Goal: Task Accomplishment & Management: Manage account settings

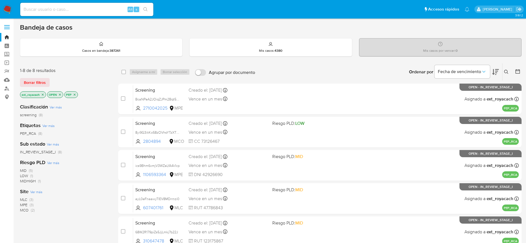
scroll to position [148, 0]
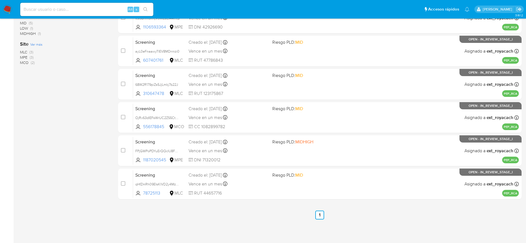
click at [5, 8] on img at bounding box center [7, 9] width 9 height 9
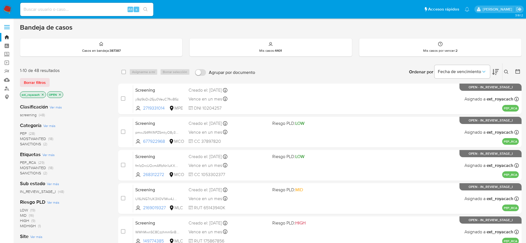
click at [30, 142] on span "SANCTIONS" at bounding box center [30, 144] width 21 height 6
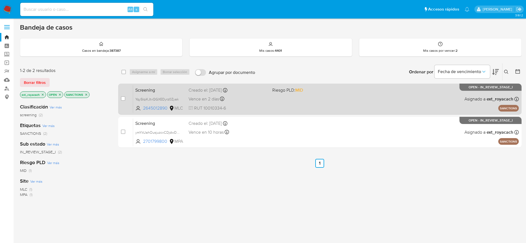
click at [220, 96] on div "Vence en 2 días Vence el 01/10/2025 18:47:51" at bounding box center [228, 98] width 79 height 7
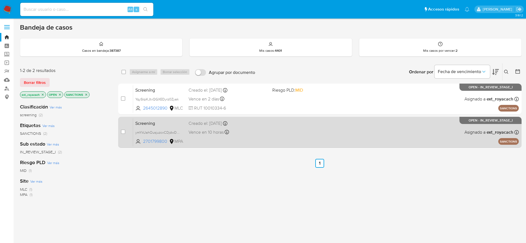
click at [283, 121] on div "Screening ymYkUahOusjuzcxCDjdwDo5h 2701799800 MPA Creado el: 18/09/2025 Creado …" at bounding box center [326, 132] width 386 height 28
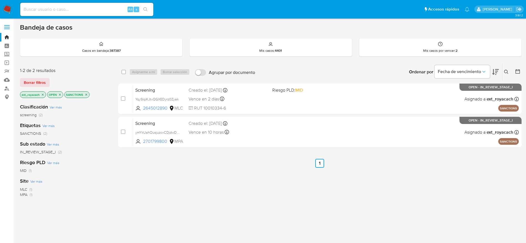
click at [59, 95] on icon "close-filter" at bounding box center [59, 94] width 3 height 3
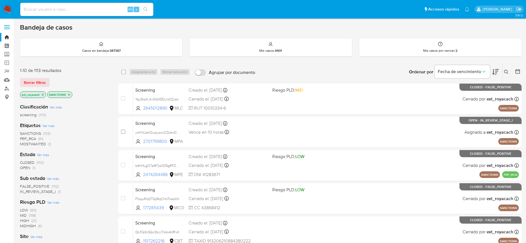
click at [35, 164] on span "CLOSED (1112)" at bounding box center [32, 162] width 24 height 5
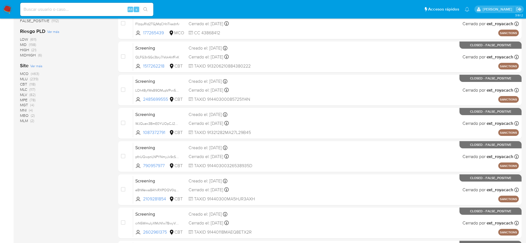
scroll to position [83, 0]
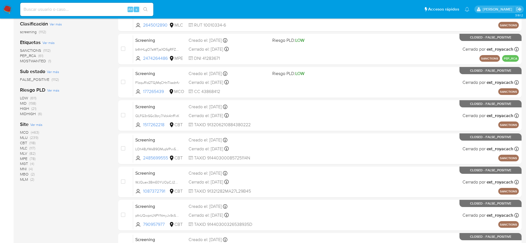
click at [32, 126] on span "Ver más" at bounding box center [36, 124] width 12 height 5
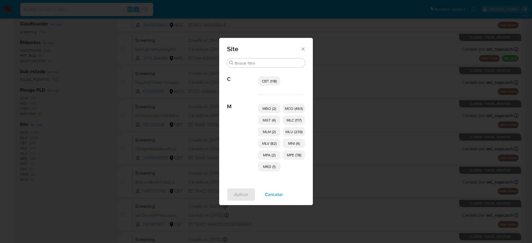
click at [273, 156] on span "MPA (2)" at bounding box center [269, 156] width 12 height 6
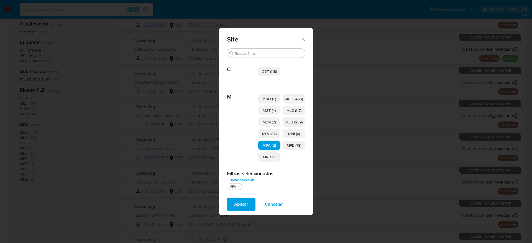
click at [246, 199] on span "Aplicar" at bounding box center [241, 205] width 14 height 12
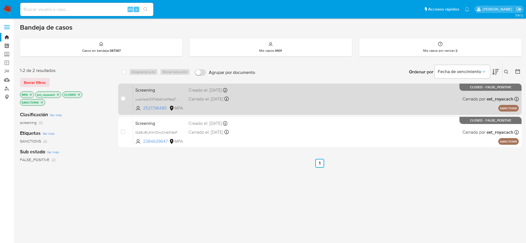
click at [221, 101] on div "Cerrado el: 08/07/2025 Cerrado el: 08/07/2025 10:19:21" at bounding box center [228, 99] width 79 height 6
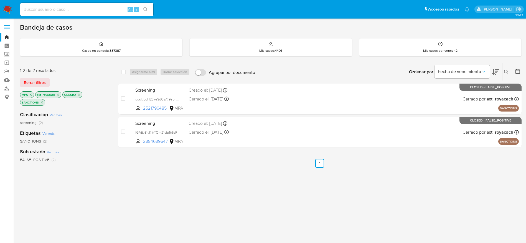
click at [6, 7] on img at bounding box center [7, 9] width 9 height 9
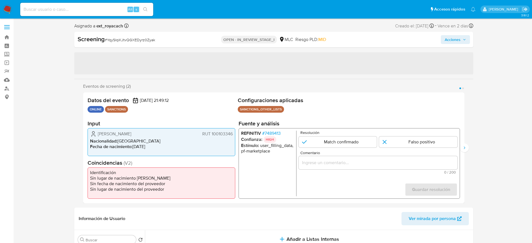
select select "10"
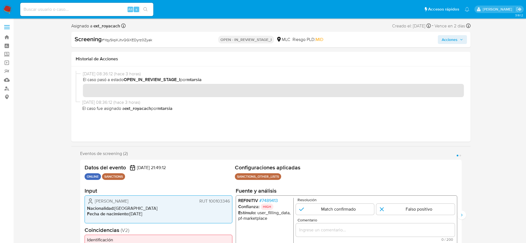
click at [112, 41] on span "# YqySIqiKJtvQGXEDyrz0Zyak" at bounding box center [127, 40] width 50 height 6
copy span "YqySIqiKJtvQGXEDyrz0Zyak"
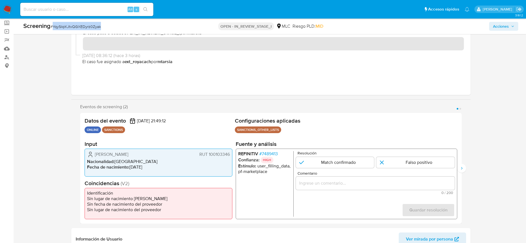
scroll to position [42, 0]
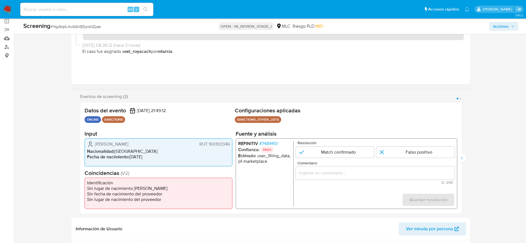
drag, startPoint x: 92, startPoint y: 141, endPoint x: 231, endPoint y: 145, distance: 139.3
click at [231, 145] on div "Alexandra Denisse Delgado Sánchez RUT 100103346 Nacionalidad : Chile Fecha de n…" at bounding box center [159, 153] width 148 height 28
click at [271, 141] on span "# 7489413" at bounding box center [268, 144] width 19 height 6
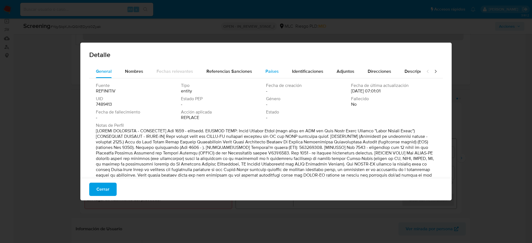
click at [268, 72] on span "Países" at bounding box center [272, 71] width 13 height 6
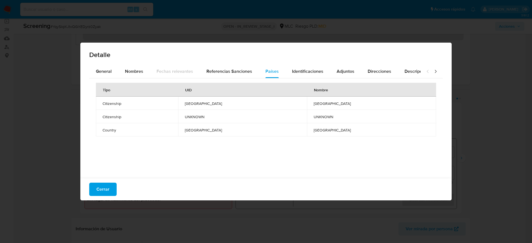
click at [226, 105] on span "BELARUS" at bounding box center [243, 103] width 116 height 5
click at [131, 73] on span "Nombres" at bounding box center [134, 71] width 18 height 6
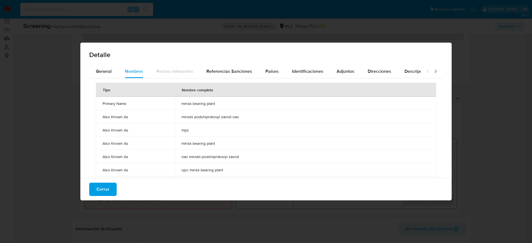
click at [188, 105] on span "minsk bearing plant" at bounding box center [306, 103] width 248 height 5
click at [266, 66] on div "Países" at bounding box center [272, 71] width 13 height 13
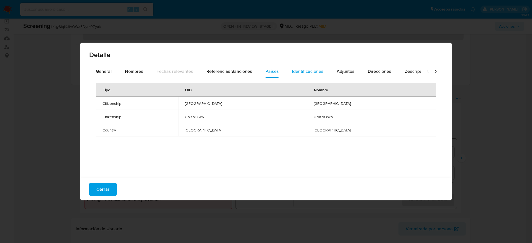
click at [316, 76] on div "Identificaciones" at bounding box center [307, 71] width 31 height 13
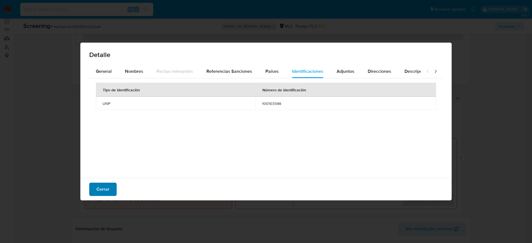
click at [111, 189] on button "Cerrar" at bounding box center [102, 189] width 27 height 13
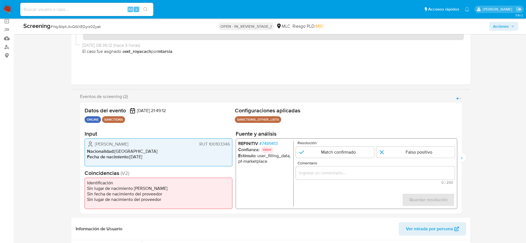
click at [332, 172] on input "Comentario" at bounding box center [375, 173] width 159 height 7
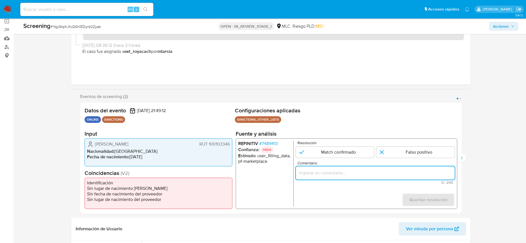
paste input "Compara al usuario Alexandra Denisse Delgado Sánchez RUT 100103346 con el sanci…"
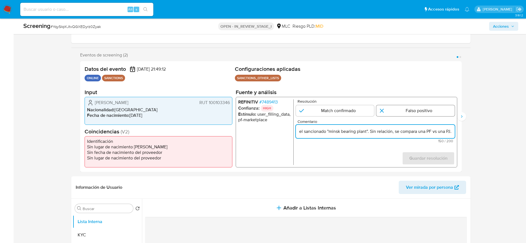
type input "Compara al usuario Alexandra Denisse Delgado Sánchez RUT 100103346 con el sanci…"
click at [436, 112] on input "1 de 2" at bounding box center [415, 110] width 78 height 11
radio input "true"
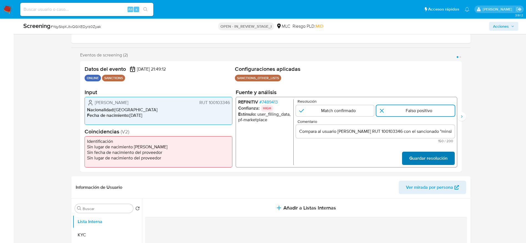
click at [436, 155] on span "Guardar resolución" at bounding box center [428, 159] width 38 height 12
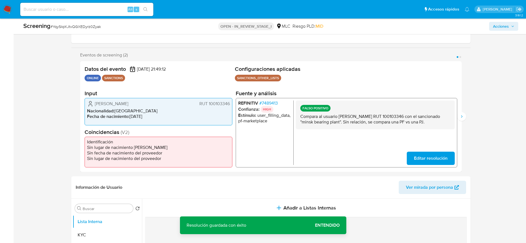
click at [318, 114] on p "Compara al usuario Alexandra Denisse Delgado Sánchez RUT 100103346 con el sanci…" at bounding box center [375, 119] width 150 height 11
click at [329, 117] on p "Compara al usuario Alexandra Denisse Delgado Sánchez RUT 100103346 con el sanci…" at bounding box center [375, 119] width 150 height 11
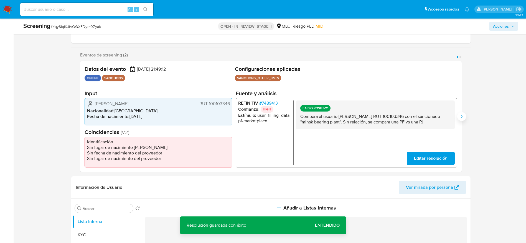
click at [459, 118] on button "Siguiente" at bounding box center [461, 116] width 9 height 9
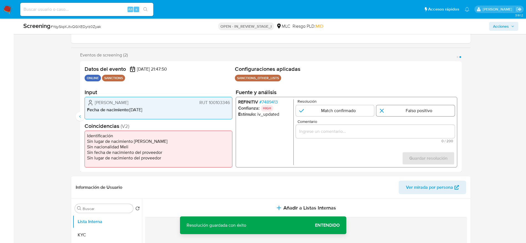
click at [397, 108] on input "2 de 2" at bounding box center [415, 110] width 78 height 11
radio input "true"
click at [397, 126] on div "2 de 2" at bounding box center [375, 131] width 159 height 13
click at [397, 133] on input "Comentario" at bounding box center [375, 131] width 159 height 7
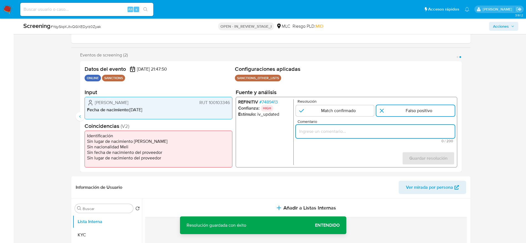
paste input "Compara al usuario Alexandra Denisse Delgado Sánchez RUT 100103346 con el sanci…"
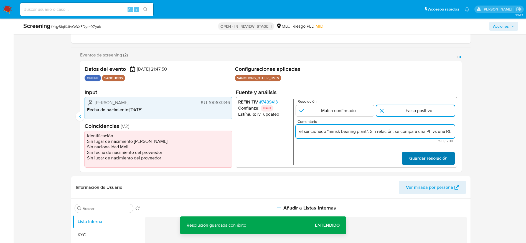
type input "Compara al usuario Alexandra Denisse Delgado Sánchez RUT 100103346 con el sanci…"
click at [420, 164] on span "Guardar resolución" at bounding box center [428, 159] width 38 height 12
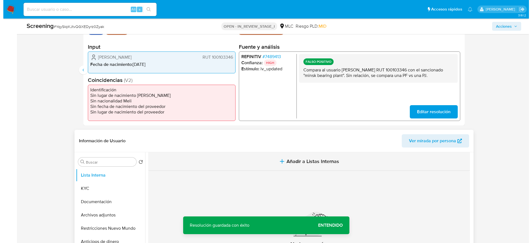
scroll to position [166, 0]
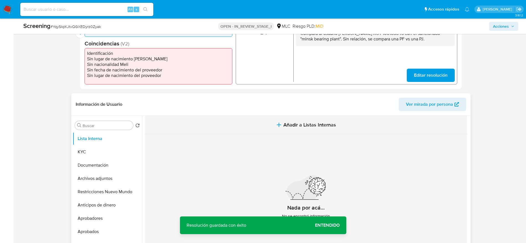
click at [280, 123] on icon "button" at bounding box center [279, 125] width 7 height 7
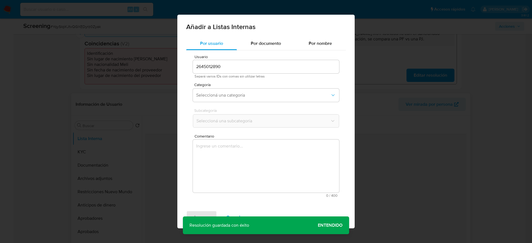
click at [284, 167] on textarea "Comentario" at bounding box center [266, 166] width 146 height 53
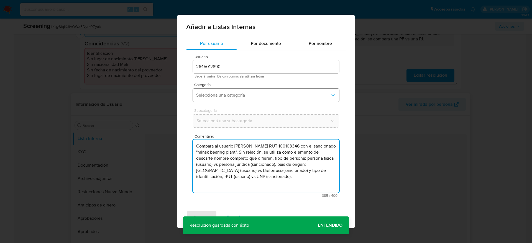
type textarea "Compara al usuario Alexandra Denisse Delgado Sánchez RUT 100103346 con el sanci…"
click at [242, 92] on button "Seleccioná una categoría" at bounding box center [266, 95] width 146 height 13
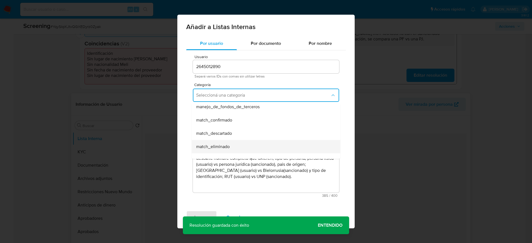
scroll to position [42, 0]
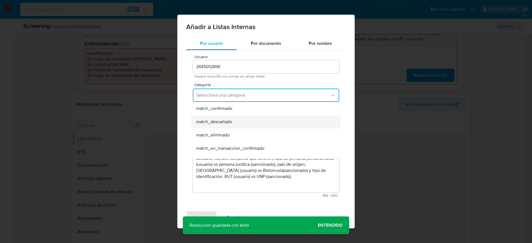
click at [242, 126] on div "match_descartado" at bounding box center [264, 121] width 136 height 13
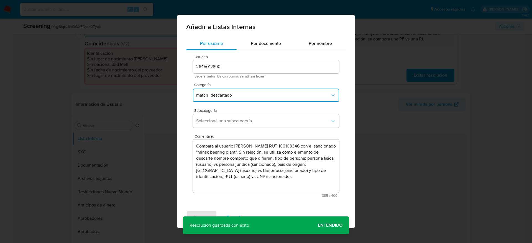
click at [242, 126] on button "Seleccioná una subcategoría" at bounding box center [266, 121] width 146 height 13
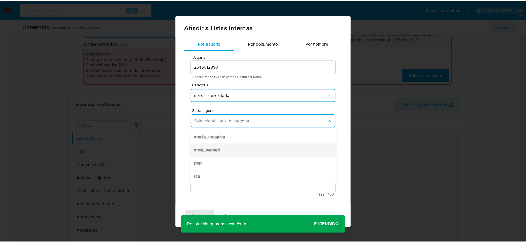
scroll to position [38, 0]
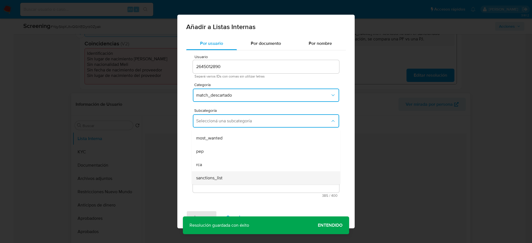
click at [227, 174] on div "sanctions_list" at bounding box center [264, 178] width 136 height 13
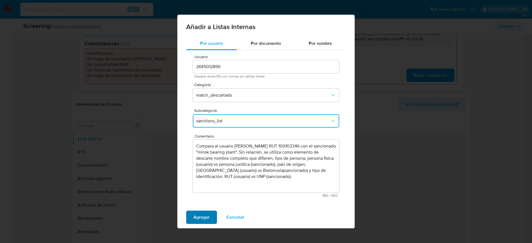
click at [197, 216] on span "Agregar" at bounding box center [202, 218] width 16 height 12
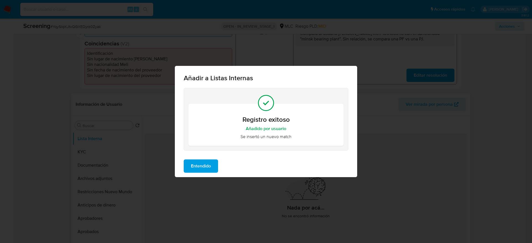
click at [202, 172] on span "Entendido" at bounding box center [201, 166] width 20 height 12
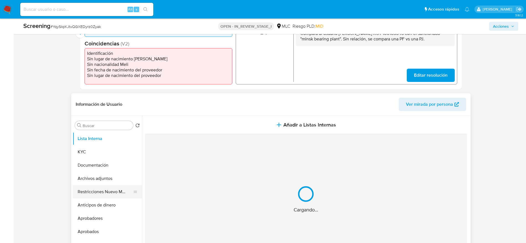
click at [89, 197] on button "Restricciones Nuevo Mundo" at bounding box center [105, 192] width 65 height 13
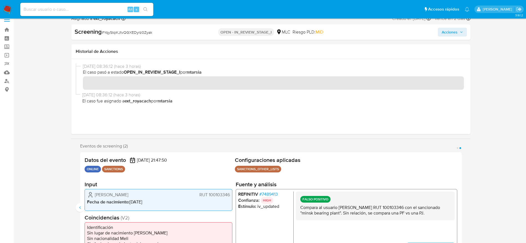
scroll to position [0, 0]
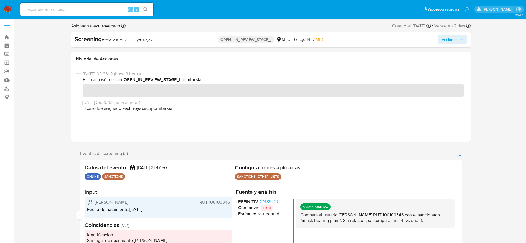
click at [443, 32] on div "Screening # YqySIqiKJtvQGXEDyrz0Zyak OPEN - IN_REVIEW_STAGE_I MLC Riesgo PLD: M…" at bounding box center [270, 40] width 399 height 16
click at [444, 36] on span "Acciones" at bounding box center [450, 39] width 16 height 9
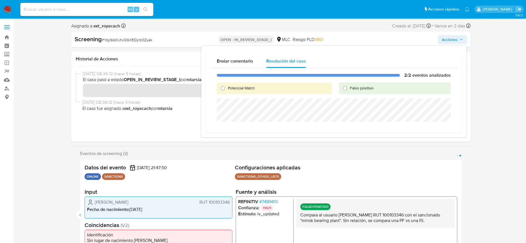
click at [371, 82] on div "2/2 eventos analizados Potencial Match Falso positivo" at bounding box center [333, 98] width 247 height 60
click at [371, 85] on div "Falso positivo" at bounding box center [395, 89] width 112 height 12
click at [371, 88] on span "Falso positivo" at bounding box center [362, 88] width 24 height 6
click at [349, 88] on input "Falso positivo" at bounding box center [345, 88] width 9 height 9
radio input "true"
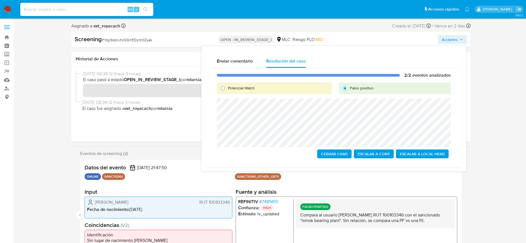
click at [332, 150] on span "Cerrar Caso" at bounding box center [334, 154] width 27 height 8
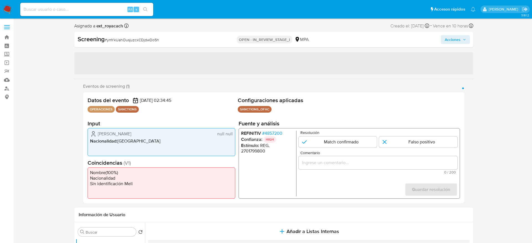
select select "10"
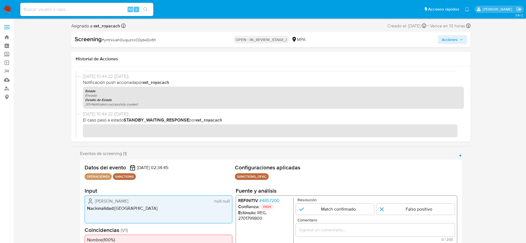
scroll to position [125, 0]
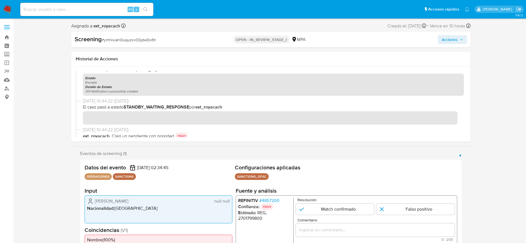
click at [264, 200] on span "# 4857200" at bounding box center [269, 201] width 20 height 6
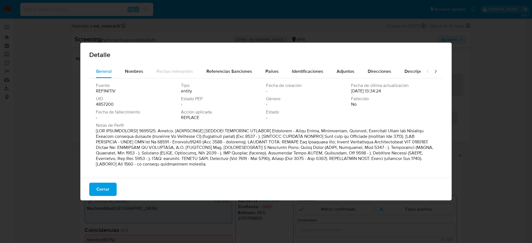
click at [141, 80] on div "Fuente REFINITIV Tipo entity Fecha de creación - Fecha de última actualización …" at bounding box center [266, 126] width 354 height 97
click at [141, 75] on div "Nombres" at bounding box center [134, 71] width 18 height 13
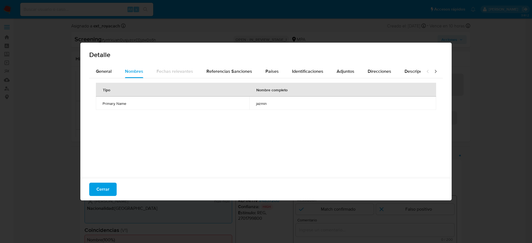
click at [109, 181] on div "Cerrar" at bounding box center [266, 189] width 372 height 22
click at [108, 185] on span "Cerrar" at bounding box center [103, 190] width 13 height 12
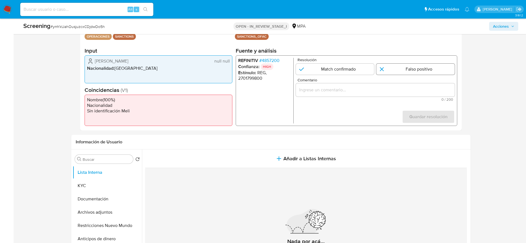
click at [411, 72] on input "1 de 1" at bounding box center [415, 69] width 78 height 11
radio input "true"
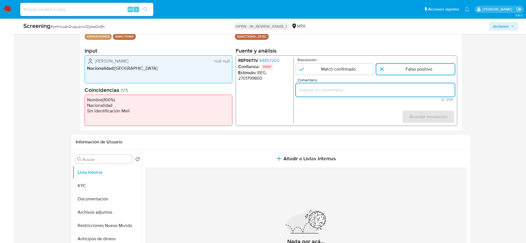
click at [408, 92] on input "Comentario" at bounding box center [375, 90] width 159 height 7
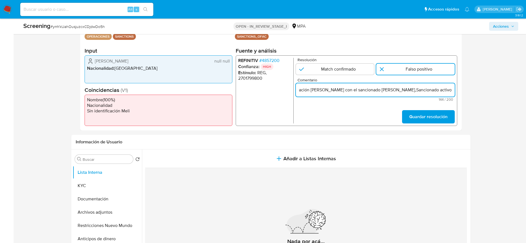
scroll to position [0, 49]
click at [367, 89] on input "Compara al Titular de registración [PERSON_NAME] con el sancionado [PERSON_NAME…" at bounding box center [375, 90] width 159 height 7
click at [367, 89] on input "Compara al Titular de registración Daisy con el sancionado Daisy,Sancionado act…" at bounding box center [375, 90] width 159 height 7
click at [321, 88] on input "Compara al Titular de registración Daisy con el sancionado Jazmin ,Sancionado a…" at bounding box center [375, 90] width 159 height 7
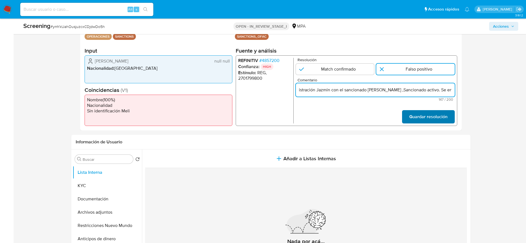
type input "Compara al Titular de registración Jazmin con el sancionado Jazmin ,Sancionado …"
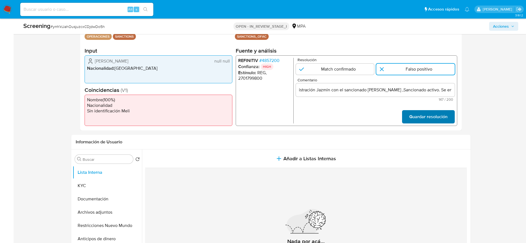
click at [422, 120] on span "Guardar resolución" at bounding box center [428, 117] width 38 height 12
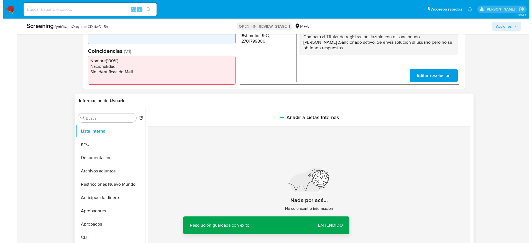
scroll to position [166, 0]
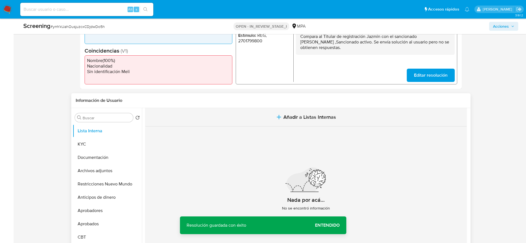
click at [300, 125] on button "Añadir a Listas Internas" at bounding box center [306, 117] width 322 height 19
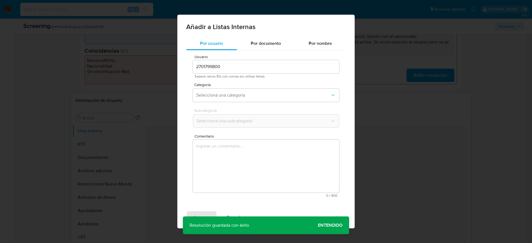
click at [274, 175] on textarea "Comentario" at bounding box center [266, 166] width 146 height 53
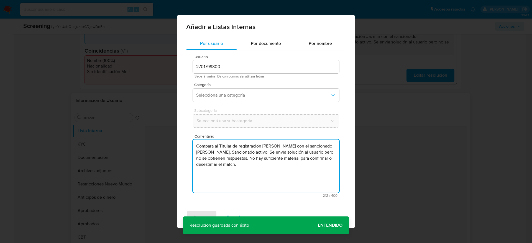
click at [269, 147] on textarea "Compara al Titular de registración Daisy con el sancionado Daisy, Sancionado ac…" at bounding box center [266, 166] width 146 height 53
click at [269, 147] on textarea "Compara al Titular de registración Jazmin con el sancionado Daisy, Sancionado a…" at bounding box center [266, 166] width 146 height 53
click at [315, 147] on textarea "Compara al Titular de registración Jazmin con el sancionado Daisy, Sancionado a…" at bounding box center [266, 166] width 146 height 53
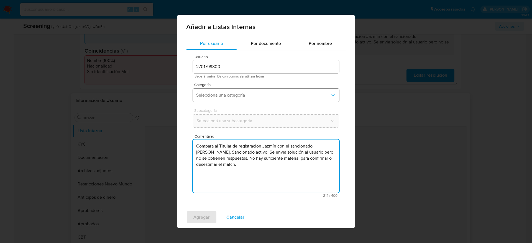
type textarea "Compara al Titular de registración Jazmín con el sancionado Jazmin, Sancionado …"
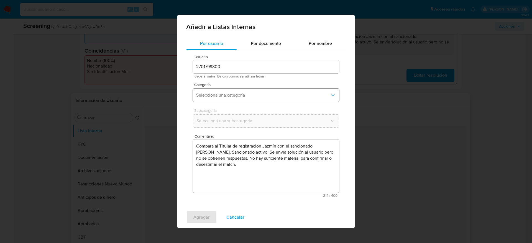
click at [248, 97] on span "Seleccioná una categoría" at bounding box center [263, 96] width 134 height 6
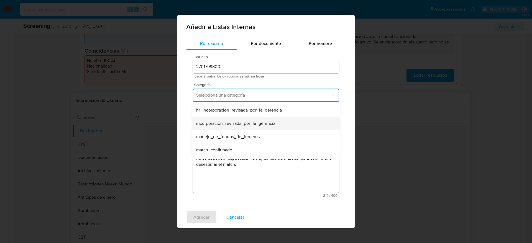
scroll to position [42, 0]
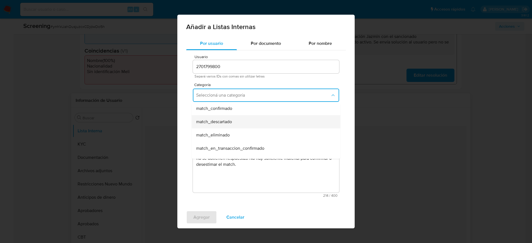
click at [251, 123] on div "match_descartado" at bounding box center [264, 121] width 136 height 13
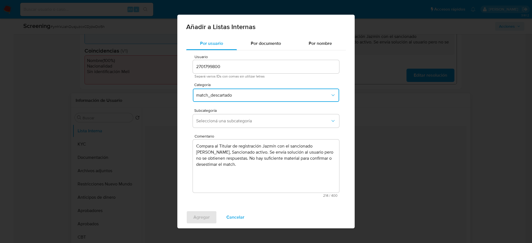
click at [251, 123] on span "Seleccioná una subcategoría" at bounding box center [263, 121] width 134 height 6
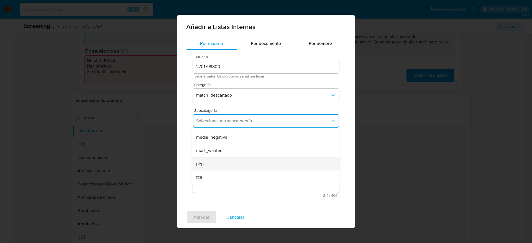
scroll to position [38, 0]
click at [238, 91] on button "match_descartado" at bounding box center [266, 95] width 146 height 13
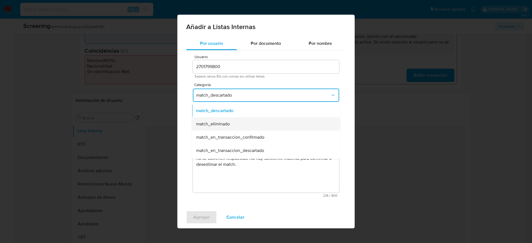
scroll to position [94, 0]
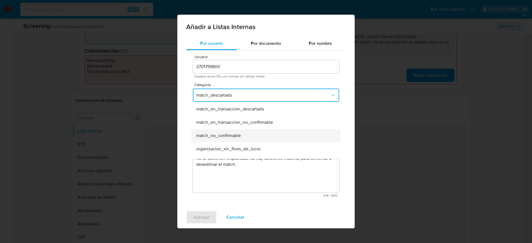
click at [224, 136] on span "match_no_confirmable" at bounding box center [218, 136] width 45 height 6
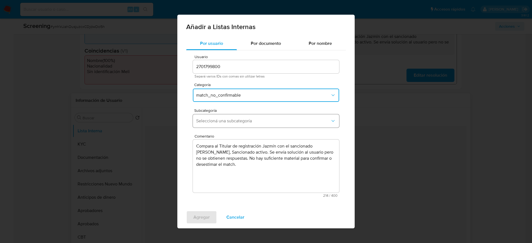
click at [224, 125] on button "Seleccioná una subcategoría" at bounding box center [266, 121] width 146 height 13
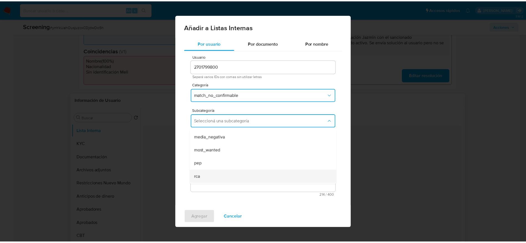
scroll to position [38, 0]
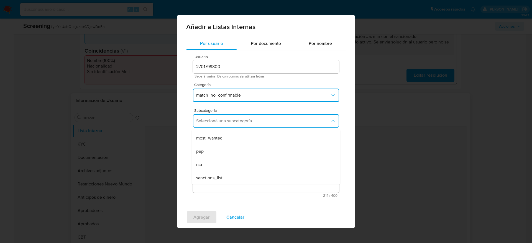
click at [204, 178] on span "sanctions_list" at bounding box center [209, 179] width 26 height 6
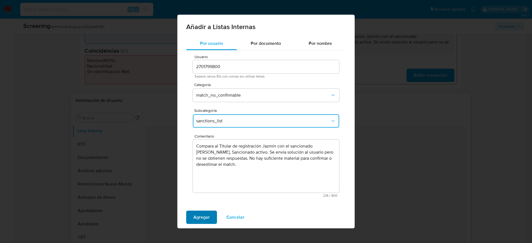
click at [200, 219] on span "Agregar" at bounding box center [202, 218] width 16 height 12
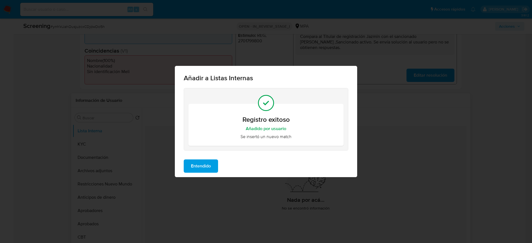
click at [211, 165] on span "Entendido" at bounding box center [201, 166] width 20 height 12
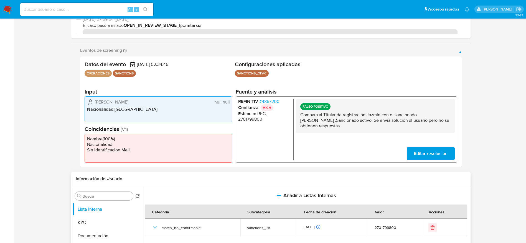
scroll to position [0, 0]
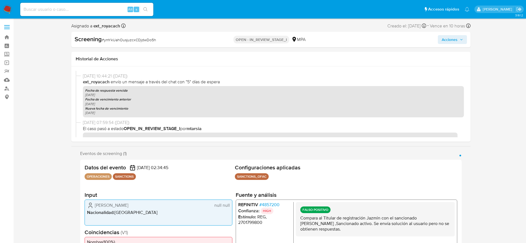
click at [443, 43] on span "Acciones" at bounding box center [450, 39] width 16 height 9
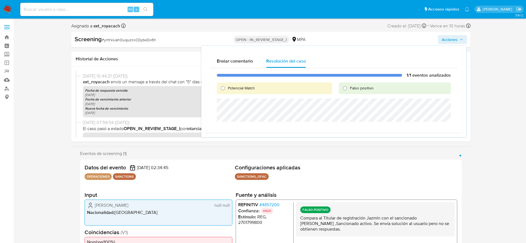
click at [338, 92] on div "Potencial Match Falso positivo" at bounding box center [334, 89] width 234 height 12
drag, startPoint x: 343, startPoint y: 92, endPoint x: 344, endPoint y: 96, distance: 3.9
click at [343, 92] on input "Falso positivo" at bounding box center [345, 88] width 9 height 9
radio input "true"
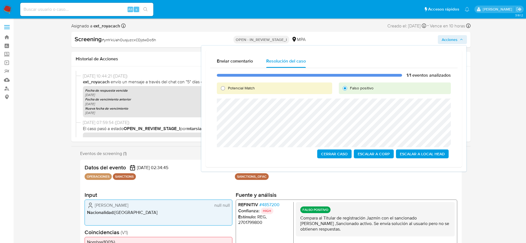
drag, startPoint x: 344, startPoint y: 155, endPoint x: 344, endPoint y: 162, distance: 6.9
click at [344, 156] on span "Cerrar Caso" at bounding box center [334, 154] width 27 height 8
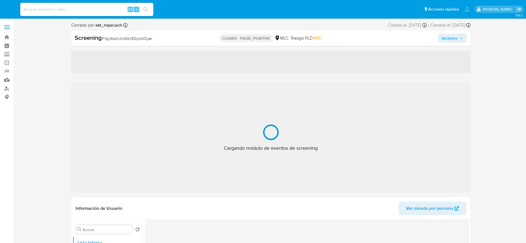
select select "10"
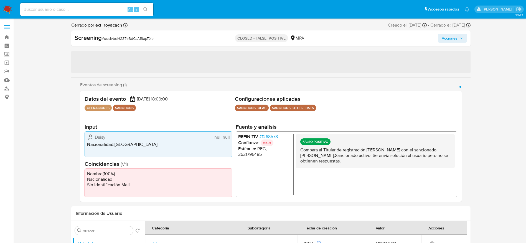
select select "10"
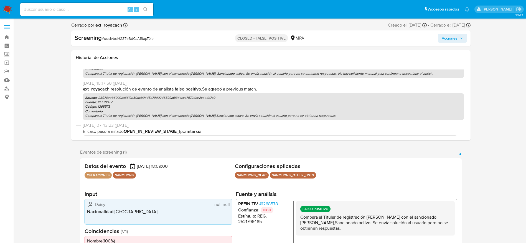
scroll to position [125, 0]
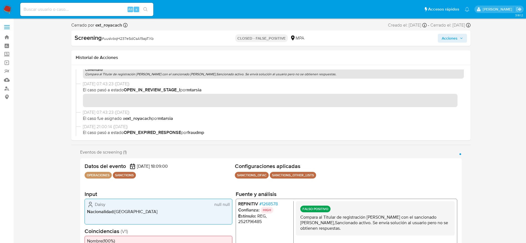
click at [351, 220] on p "Compara al Titular de registración [PERSON_NAME] con el sancionado [PERSON_NAME…" at bounding box center [375, 223] width 150 height 17
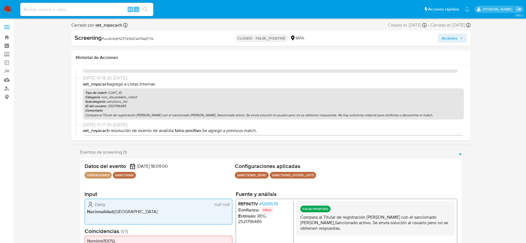
scroll to position [83, 0]
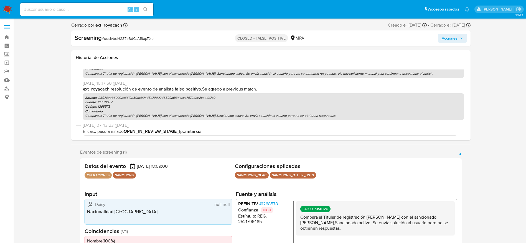
click at [218, 75] on p "Compara al Titular de registración [PERSON_NAME] con el sancionado [PERSON_NAME…" at bounding box center [273, 74] width 377 height 4
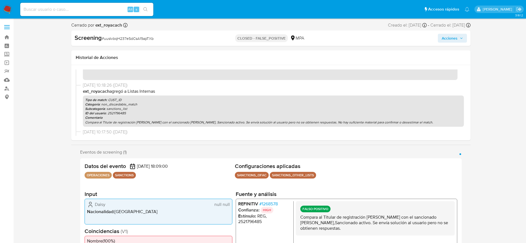
scroll to position [0, 0]
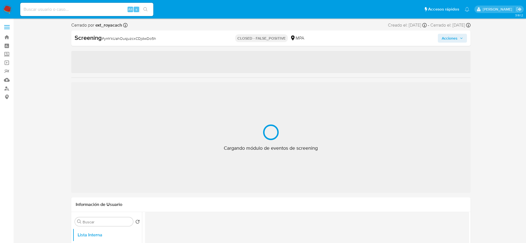
select select "10"
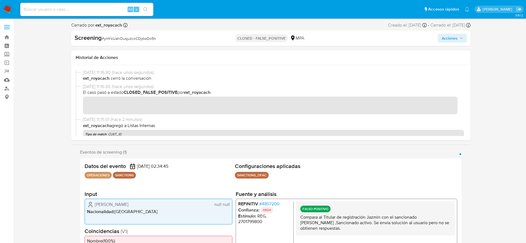
click at [115, 43] on div "Screening # ymYkUahOusjuzcxCDjdwDo5h CLOSED - FALSE_POSITIVE MPA Acciones" at bounding box center [270, 39] width 399 height 16
copy span "ymYkUahOusjuzcxCDjdwDo5h"
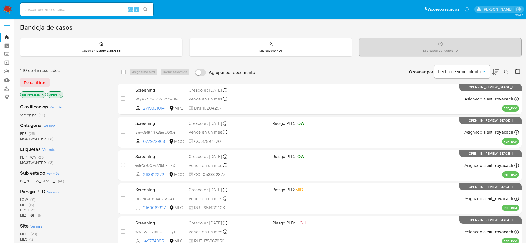
click at [25, 136] on span "PEP" at bounding box center [23, 134] width 7 height 6
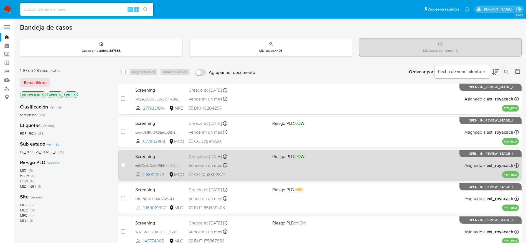
scroll to position [214, 0]
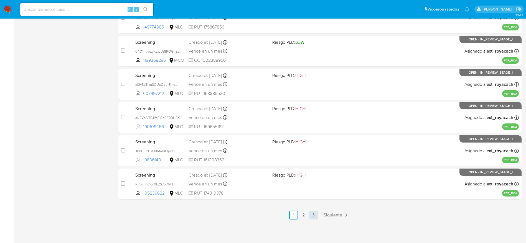
click at [310, 214] on link "3" at bounding box center [313, 215] width 9 height 9
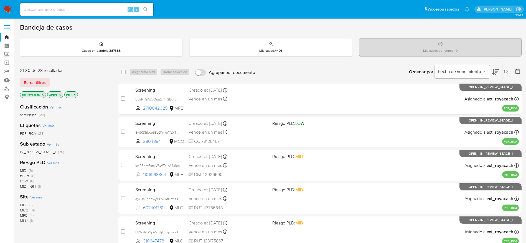
click at [75, 95] on icon "close-filter" at bounding box center [74, 94] width 3 height 3
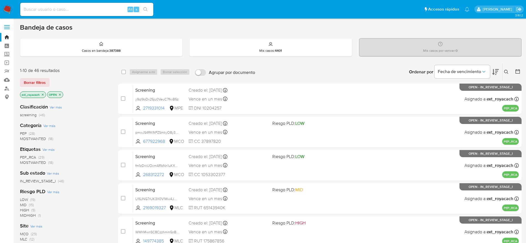
click at [41, 137] on span "MOSTWANTED" at bounding box center [33, 139] width 26 height 6
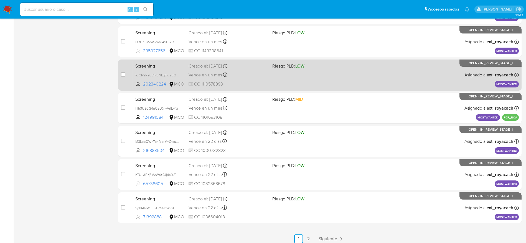
scroll to position [214, 0]
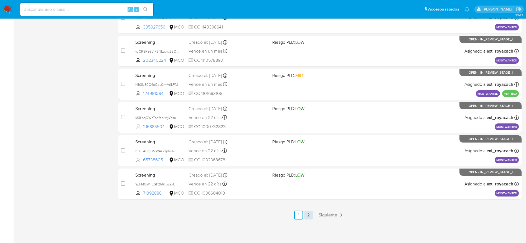
click at [307, 212] on link "2" at bounding box center [308, 215] width 9 height 9
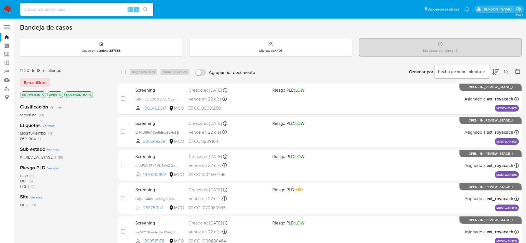
click at [89, 95] on icon "close-filter" at bounding box center [89, 94] width 3 height 3
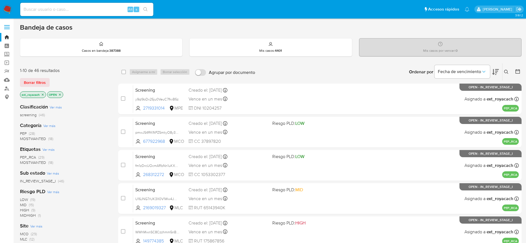
click at [33, 132] on span "(28)" at bounding box center [32, 134] width 6 height 6
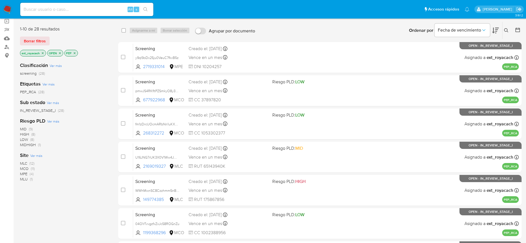
click at [32, 168] on span "(11)" at bounding box center [33, 169] width 4 height 6
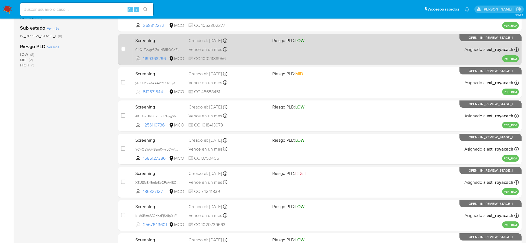
scroll to position [214, 0]
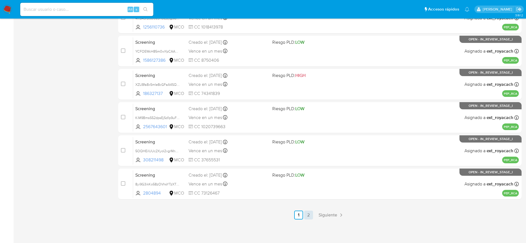
click at [308, 213] on link "2" at bounding box center [308, 215] width 9 height 9
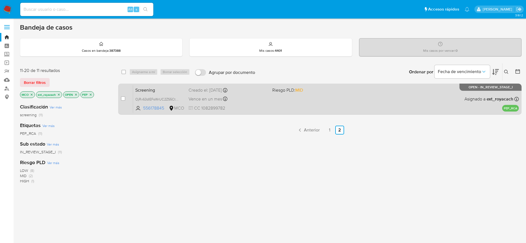
click at [240, 98] on div "Vence en un mes Vence el 25/10/2025 06:50:10" at bounding box center [228, 98] width 79 height 7
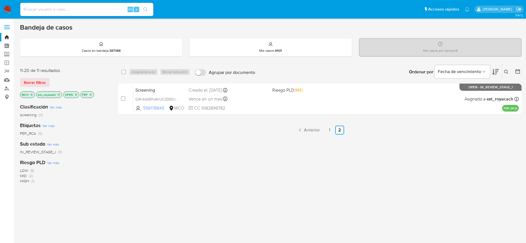
click at [331, 130] on link "1" at bounding box center [329, 130] width 9 height 9
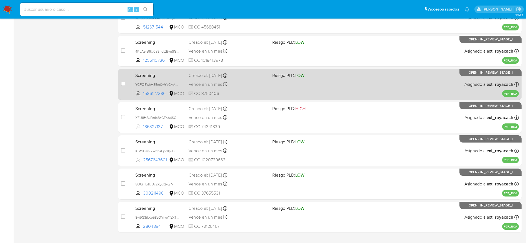
scroll to position [214, 0]
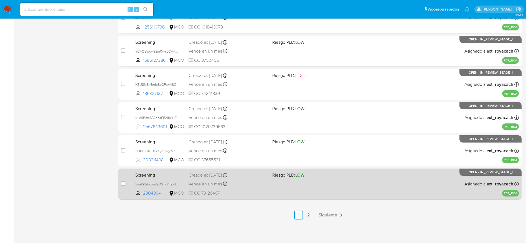
click at [205, 178] on div "Creado el: 26/09/2025 Creado el: 26/09/2025 07:09:49" at bounding box center [228, 175] width 79 height 6
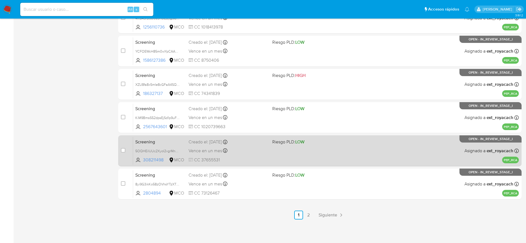
click at [190, 155] on div "Screening 5OQHEilUUc2XyoI2vgrMnkrw 308211498 MCO Riesgo PLD: LOW Creado el: 27/…" at bounding box center [326, 151] width 386 height 28
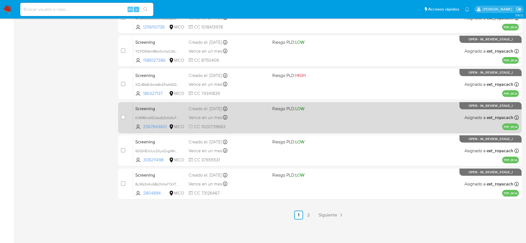
click at [250, 126] on span "CC 1020739663" at bounding box center [228, 127] width 79 height 6
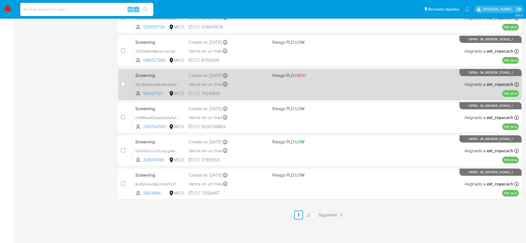
click at [226, 79] on div "Screening XZU8fa8x5mIe8cGFaA4SQ42d 186327137 MCO Riesgo PLD: HIGH Creado el: 27…" at bounding box center [326, 84] width 386 height 28
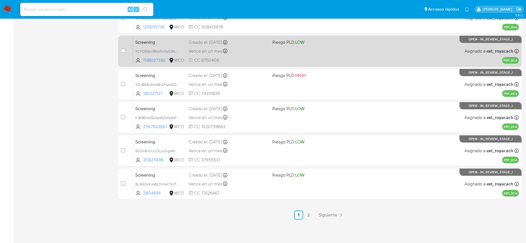
click at [273, 62] on div "Screening YCFOEWcH85m0wYpCAAFKa7Xm 1586127386 MCO Riesgo PLD: LOW Creado el: 27…" at bounding box center [326, 51] width 386 height 28
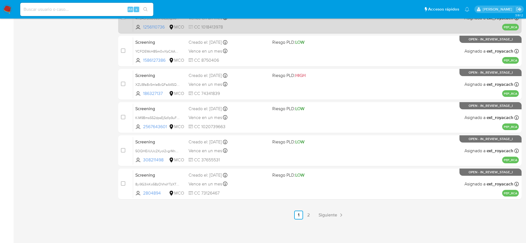
click at [268, 26] on div "Screening 4KuA5rB6U0a3hdIZBygSGpeX 1256110736 MCO Riesgo PLD: LOW Creado el: 27…" at bounding box center [326, 18] width 386 height 28
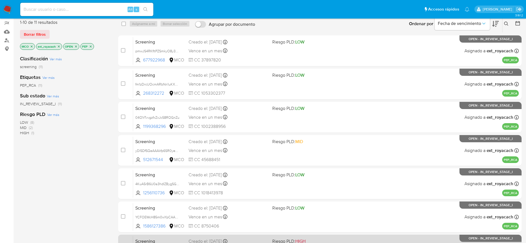
scroll to position [48, 0]
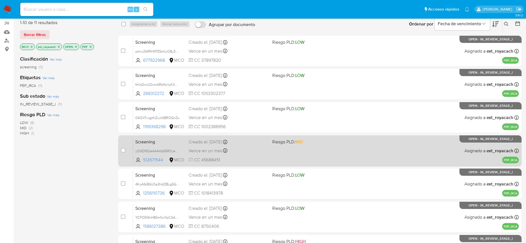
click at [225, 153] on icon at bounding box center [225, 151] width 4 height 4
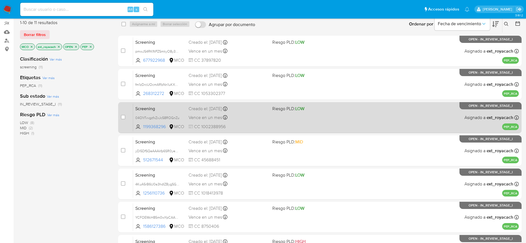
click at [233, 124] on span "CC 1002388956" at bounding box center [228, 127] width 79 height 6
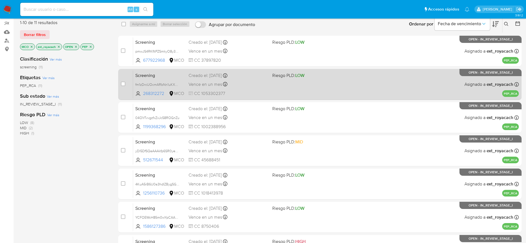
click at [259, 98] on div "case-item-checkbox No es posible asignar el caso Screening fm1zDrcUOcmARbNn1uKX…" at bounding box center [319, 84] width 403 height 31
click at [235, 89] on div "Screening fm1zDrcUOcmARbNn1uKXYVzi 268312272 MCO Riesgo PLD: LOW Creado el: 28/…" at bounding box center [326, 84] width 386 height 28
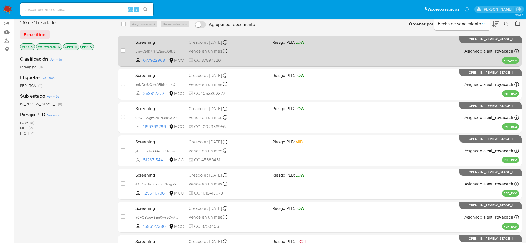
click at [225, 45] on div "Creado el: 28/09/2025 Creado el: 28/09/2025 14:01:07" at bounding box center [228, 42] width 79 height 6
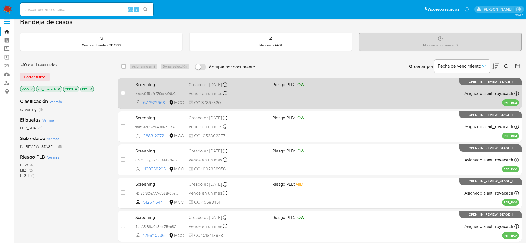
scroll to position [0, 0]
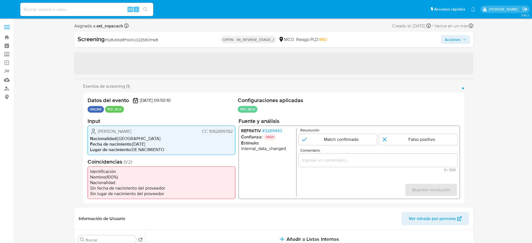
select select "10"
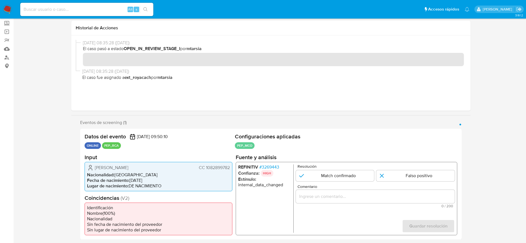
scroll to position [83, 0]
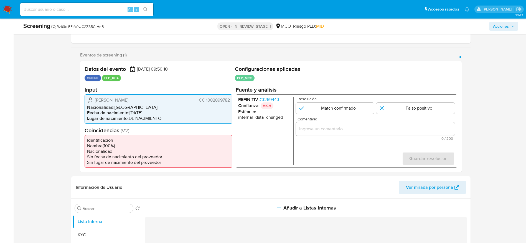
click at [260, 101] on span "# 3269443" at bounding box center [269, 100] width 20 height 6
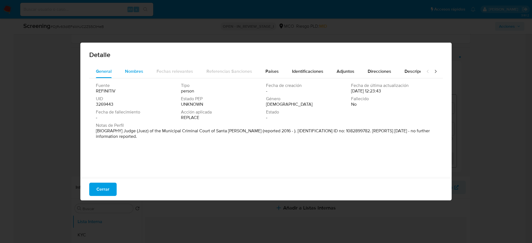
click at [123, 68] on button "Nombres" at bounding box center [134, 71] width 32 height 13
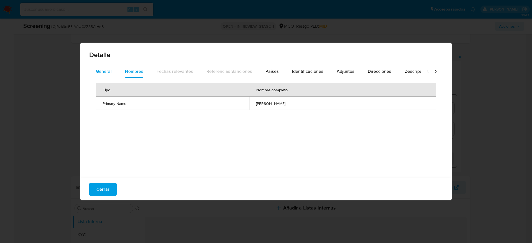
click at [108, 69] on span "General" at bounding box center [104, 71] width 16 height 6
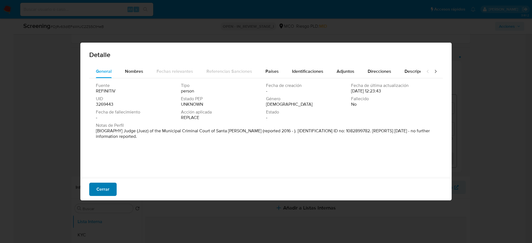
click at [109, 191] on span "Cerrar" at bounding box center [103, 190] width 13 height 12
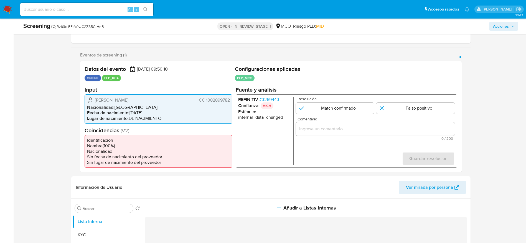
click at [136, 105] on li "Nacionalidad : Colombia" at bounding box center [158, 108] width 143 height 6
click at [138, 97] on div "Diana Marcela Martinez Gutierrez CC 1082899782 Nacionalidad : Colombia Fecha de…" at bounding box center [159, 108] width 148 height 29
click at [73, 104] on div "Eventos de screening (1) Página 1 Datos del evento 25/09/2025 09:50:10 ONLINE P…" at bounding box center [270, 112] width 399 height 120
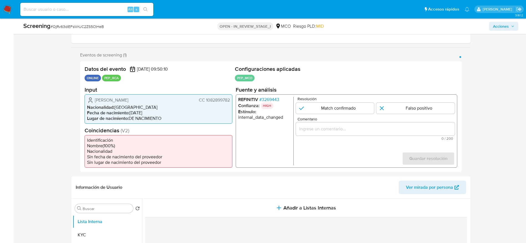
drag, startPoint x: 95, startPoint y: 102, endPoint x: 231, endPoint y: 101, distance: 135.9
click at [231, 101] on div "Diana Marcela Martinez Gutierrez CC 1082899782 Nacionalidad : Colombia Fecha de…" at bounding box center [159, 108] width 148 height 29
click at [367, 124] on div "1 de 1" at bounding box center [375, 128] width 159 height 13
click at [367, 136] on div "Comentario 0 / 200 200 caracteres restantes" at bounding box center [375, 128] width 159 height 23
click at [367, 134] on div "1 de 1" at bounding box center [375, 128] width 159 height 13
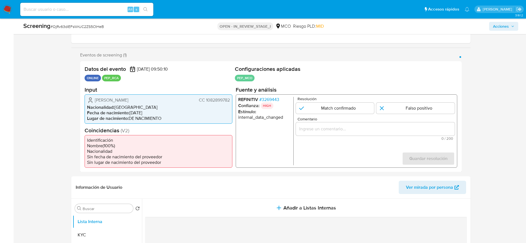
click at [367, 134] on div "1 de 1" at bounding box center [375, 128] width 159 height 13
click at [367, 131] on input "Comentario" at bounding box center [375, 128] width 159 height 7
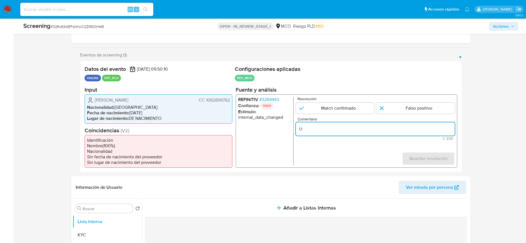
paste input "suario Diana Marcela Martinez Gutierrez CC 1082899782 por coincidir en listas d…"
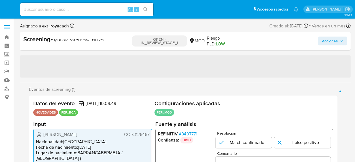
select select "10"
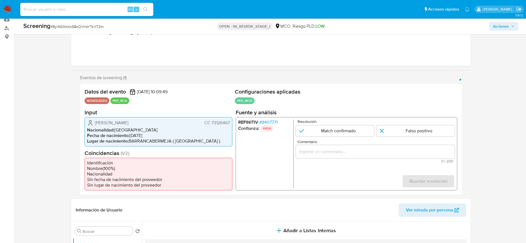
scroll to position [83, 0]
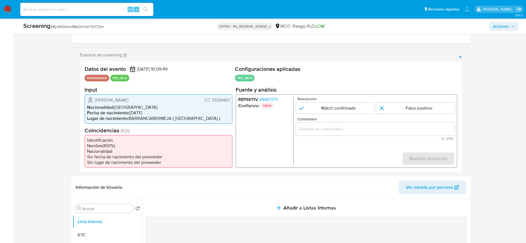
click at [268, 98] on span "# 8407771" at bounding box center [268, 100] width 18 height 6
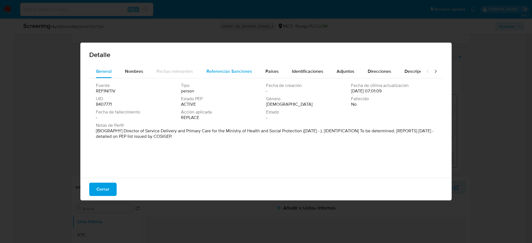
click at [254, 73] on button "Referencias Sanciones" at bounding box center [229, 71] width 59 height 13
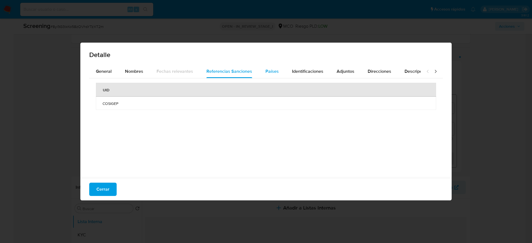
click at [263, 73] on button "Países" at bounding box center [272, 71] width 27 height 13
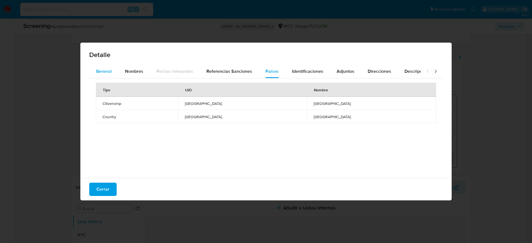
click at [98, 65] on div "General" at bounding box center [104, 71] width 16 height 13
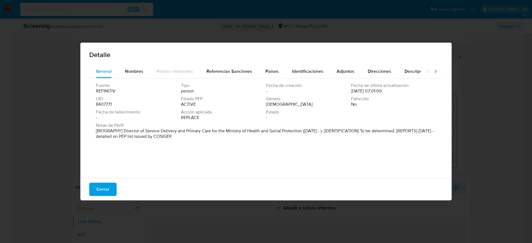
click at [118, 162] on div "Cerrar" at bounding box center [266, 189] width 372 height 22
click at [108, 162] on span "Cerrar" at bounding box center [103, 190] width 13 height 12
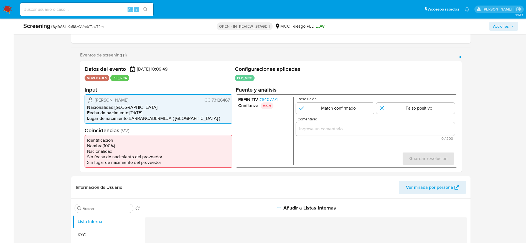
click at [80, 20] on div "Screening # 8yi9G3ikKo58zOVhsYTzXT2m OPEN - IN_REVIEW_STAGE_I MCO Riesgo PLD: L…" at bounding box center [271, 27] width 502 height 16
copy span "8yi9G3ikKo58zOVhsYTzXT2m"
drag, startPoint x: 94, startPoint y: 99, endPoint x: 229, endPoint y: 100, distance: 135.6
click at [229, 100] on div "David Scott Jervis Jalabe CC 73126467" at bounding box center [158, 100] width 143 height 7
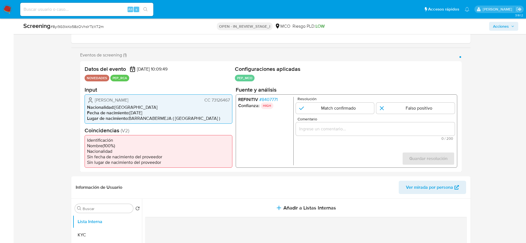
click at [272, 98] on span "# 8407771" at bounding box center [268, 100] width 18 height 6
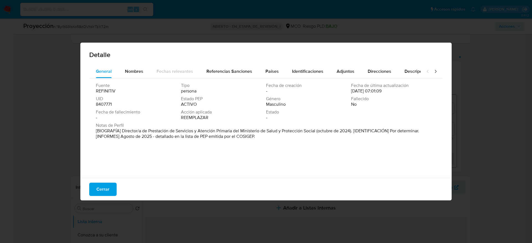
drag, startPoint x: 121, startPoint y: 132, endPoint x: 315, endPoint y: 132, distance: 193.8
click at [315, 132] on font "[BIOGRAFÍA] Director/a de Prestación de Servicios y Atención Primaria del Minis…" at bounding box center [258, 134] width 324 height 12
click at [102, 162] on span "Cerrar" at bounding box center [103, 190] width 13 height 12
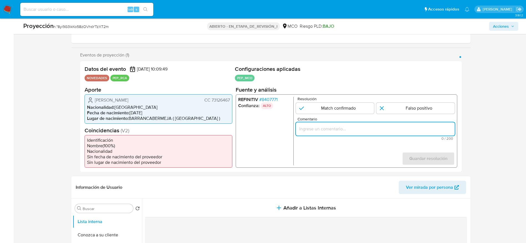
click at [355, 126] on input "Comentario" at bounding box center [375, 128] width 159 height 7
paste input "Caso generado sobre el usuario David Scott Jervis Jalabe, se desempeña como Dir…"
type input "Caso generado sobre el usuario David Scott Jervis Jalabe, se desempeña como Dir…"
click at [305, 104] on input "1 de 1" at bounding box center [335, 108] width 78 height 11
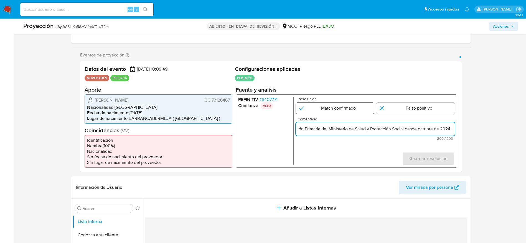
radio input "true"
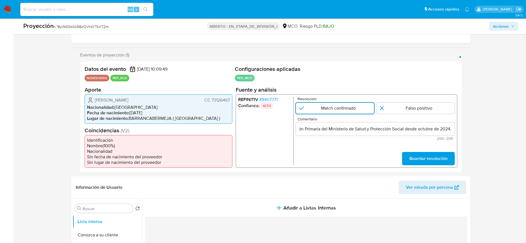
scroll to position [0, 0]
click at [355, 159] on span "Guardar resolución" at bounding box center [428, 159] width 38 height 12
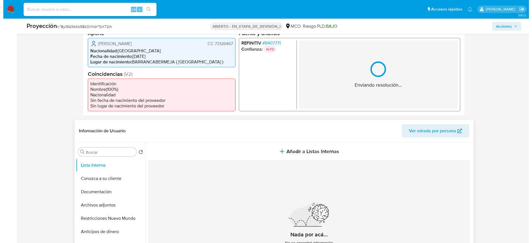
scroll to position [166, 0]
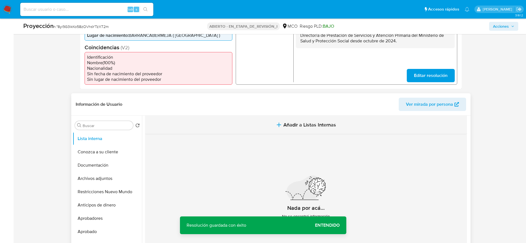
click at [290, 128] on span "Añadir a Listas Internas" at bounding box center [309, 125] width 53 height 6
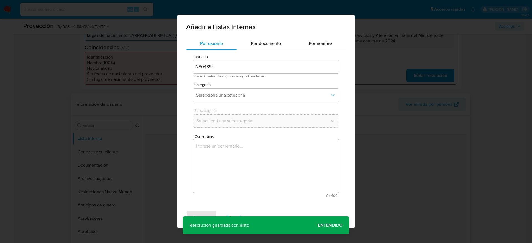
click at [277, 162] on textarea "Comentario" at bounding box center [266, 166] width 146 height 53
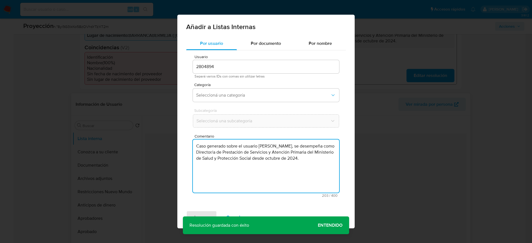
type textarea "Caso generado sobre el usuario David Scott Jervis Jalabe, se desempeña como Dir…"
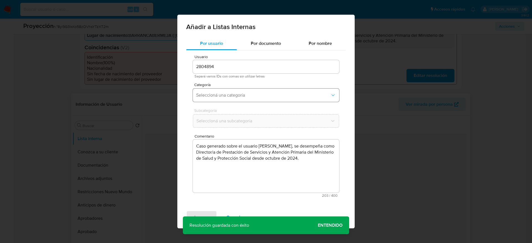
drag, startPoint x: 243, startPoint y: 108, endPoint x: 242, endPoint y: 101, distance: 7.5
click at [243, 108] on div "Usuario 2804894 Separá varios IDs con comas sin utilizar letras Categoría Selec…" at bounding box center [266, 126] width 160 height 152
click at [242, 100] on button "Seleccioná una categoría" at bounding box center [266, 95] width 146 height 13
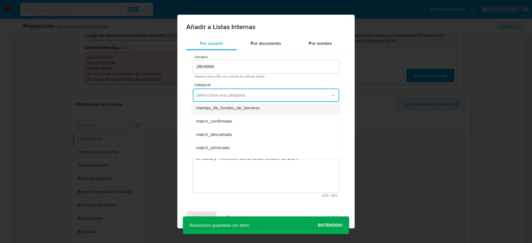
scroll to position [42, 0]
click at [220, 110] on span "match_confirmado" at bounding box center [214, 109] width 36 height 6
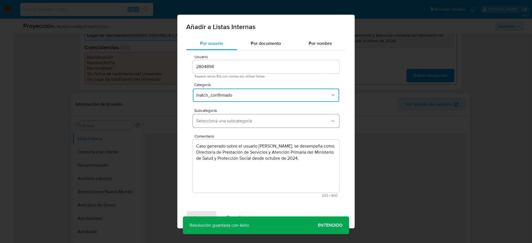
click at [220, 118] on span "Seleccioná una subcategoría" at bounding box center [263, 121] width 134 height 6
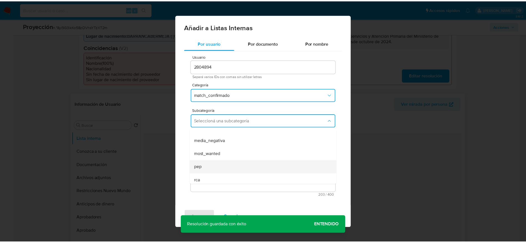
scroll to position [38, 0]
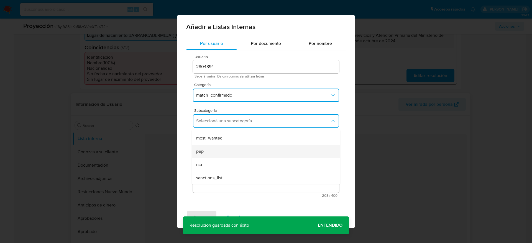
drag, startPoint x: 216, startPoint y: 144, endPoint x: 216, endPoint y: 152, distance: 8.3
click at [216, 152] on ul "LPB REQINFO media_negativa most_wanted pep rca sanctions_list" at bounding box center [266, 138] width 149 height 93
click at [216, 152] on div "pep" at bounding box center [264, 151] width 136 height 13
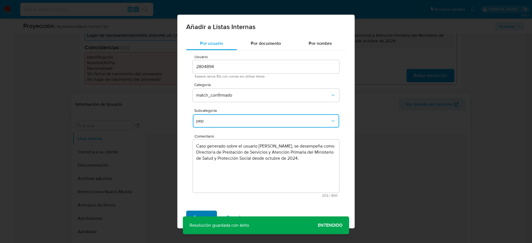
click at [194, 162] on span "Agregar" at bounding box center [202, 218] width 16 height 12
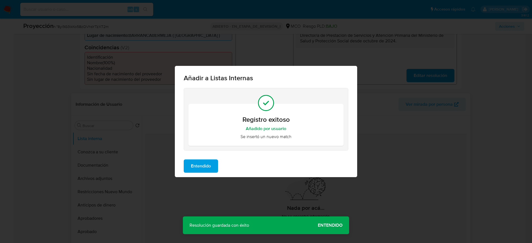
click at [202, 162] on span "Entendido" at bounding box center [201, 166] width 20 height 12
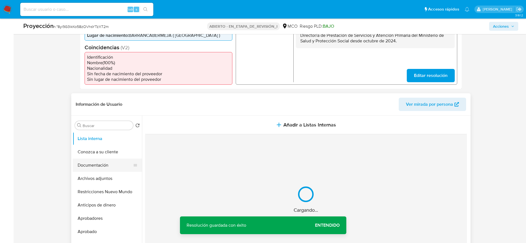
click at [78, 162] on button "Documentación" at bounding box center [105, 165] width 65 height 13
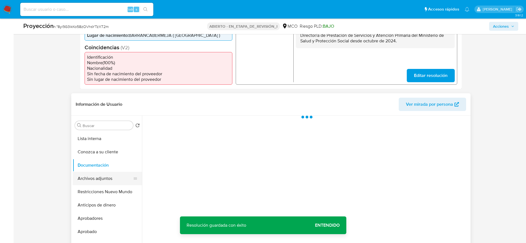
click at [118, 162] on button "Archivos adjuntos" at bounding box center [105, 178] width 65 height 13
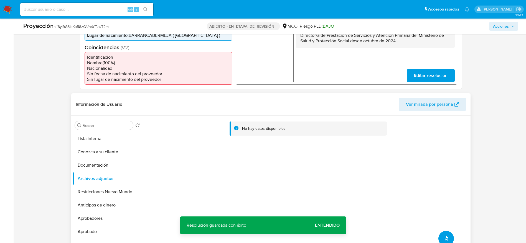
click at [355, 162] on icon "subir archivo" at bounding box center [446, 239] width 7 height 7
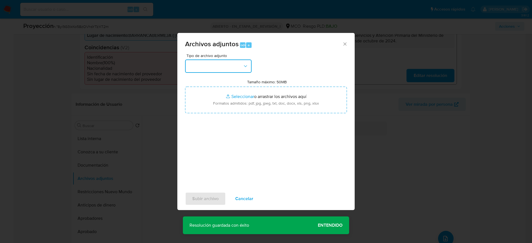
click at [196, 64] on button "button" at bounding box center [218, 66] width 67 height 13
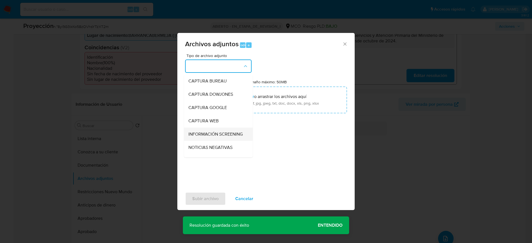
click at [198, 137] on span "INFORMACIÓN SCREENING" at bounding box center [216, 135] width 54 height 6
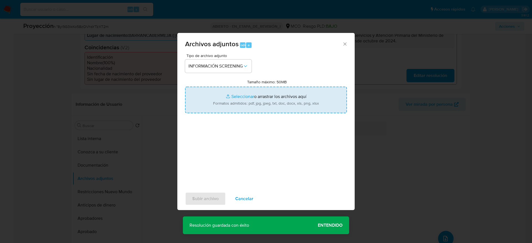
click at [215, 94] on input "Tamaño máximo: 50MB Seleccionar archivos" at bounding box center [266, 100] width 162 height 27
type input "C:\fakepath\_David Scott Jervis Jalabe_ - Buscar con Google.pdf"
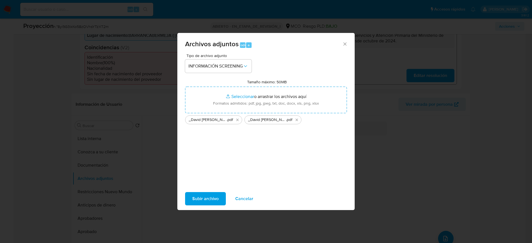
click at [217, 162] on span "Subir archivo" at bounding box center [205, 199] width 26 height 12
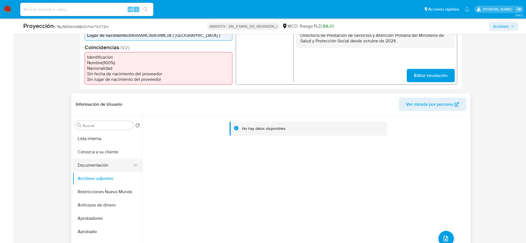
click at [120, 162] on button "Documentación" at bounding box center [105, 165] width 65 height 13
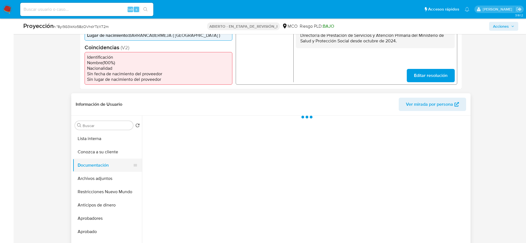
click at [120, 162] on button "Archivos adjuntos" at bounding box center [107, 178] width 69 height 13
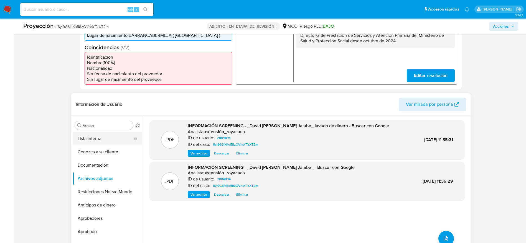
click at [90, 142] on button "Lista interna" at bounding box center [105, 138] width 65 height 13
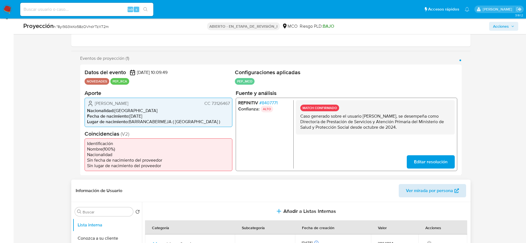
scroll to position [0, 0]
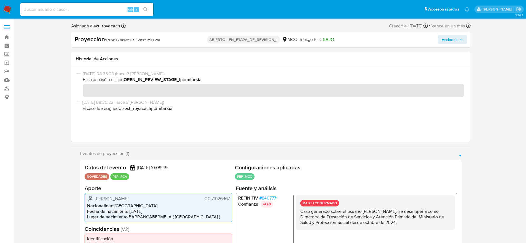
click at [355, 38] on span "Acciones" at bounding box center [450, 39] width 16 height 9
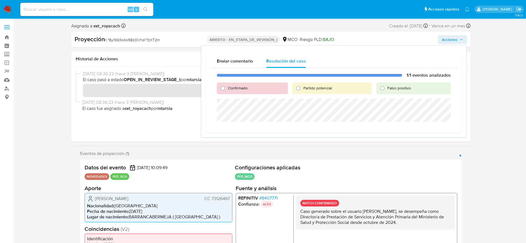
click at [250, 89] on div "Confirmado" at bounding box center [252, 89] width 71 height 12
click at [246, 89] on span "Confirmado" at bounding box center [238, 88] width 20 height 6
click at [227, 89] on input "Confirmado" at bounding box center [223, 88] width 9 height 9
radio input "true"
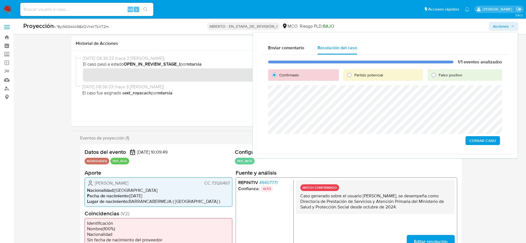
scroll to position [83, 0]
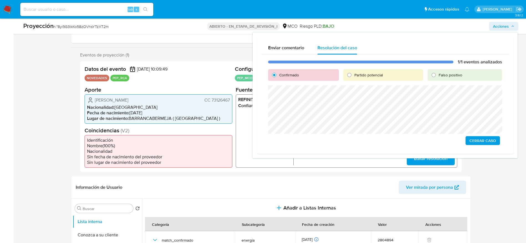
click at [355, 141] on span "Cerrar Caso" at bounding box center [482, 141] width 27 height 8
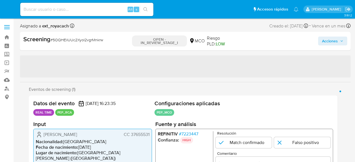
select select "10"
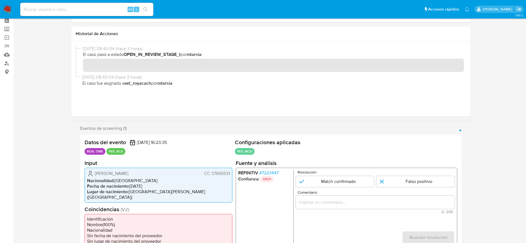
scroll to position [83, 0]
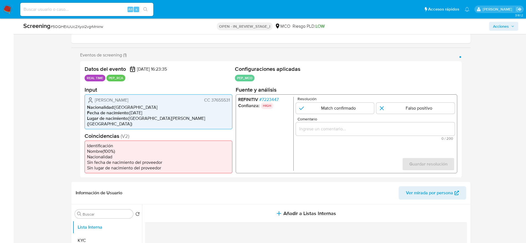
click at [264, 97] on span "# 7223447" at bounding box center [268, 100] width 19 height 6
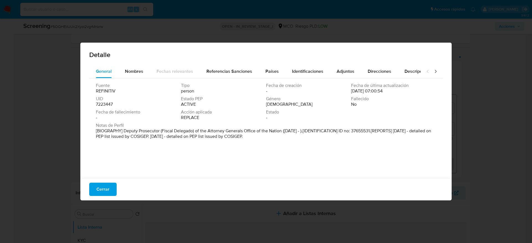
click at [106, 162] on div "General Nombres Fechas relevantes Referencias Sanciones Países Identificaciones…" at bounding box center [266, 122] width 372 height 115
click at [109, 162] on div "Cerrar" at bounding box center [266, 189] width 372 height 22
click at [110, 162] on button "Cerrar" at bounding box center [102, 189] width 27 height 13
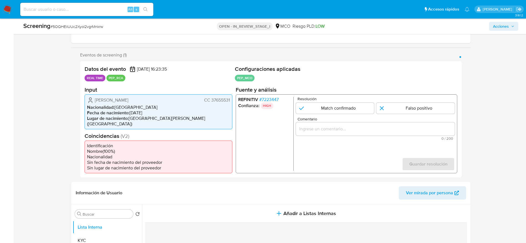
click at [60, 31] on div "Screening # 5OQHEilUUc2XyoI2vgrMnkrw OPEN - IN_REVIEW_STAGE_I MCO Riesgo PLD: L…" at bounding box center [271, 27] width 502 height 16
copy span "5OQHEilUUc2XyoI2vgrMnkrw"
drag, startPoint x: 77, startPoint y: 94, endPoint x: 209, endPoint y: 94, distance: 131.7
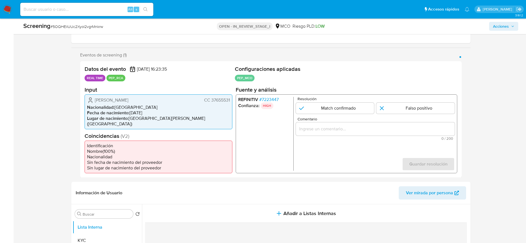
click at [209, 94] on div "Eventos de screening (1) Página 1 Datos del evento 27/09/2025 16:23:35 REAL TIM…" at bounding box center [270, 115] width 399 height 126
click at [85, 98] on div "Aura Isabel Lamus Arenas CC 37655531 Nacionalidad : Colombia Fecha de nacimient…" at bounding box center [159, 111] width 148 height 35
drag, startPoint x: 89, startPoint y: 99, endPoint x: 230, endPoint y: 101, distance: 141.2
click at [230, 101] on div "Aura Isabel Lamus Arenas CC 37655531 Nacionalidad : Colombia Fecha de nacimient…" at bounding box center [159, 111] width 148 height 35
click at [264, 96] on div "REFINITIV # 7223447 Confianza: HIGH Resolución Match confirmado Falso positivo …" at bounding box center [346, 133] width 222 height 79
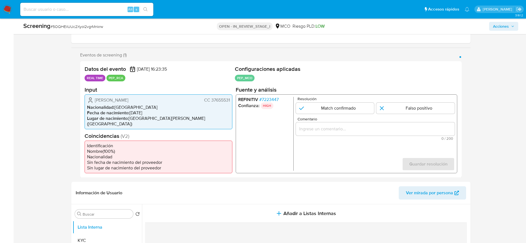
click at [264, 99] on span "# 7223447" at bounding box center [268, 100] width 19 height 6
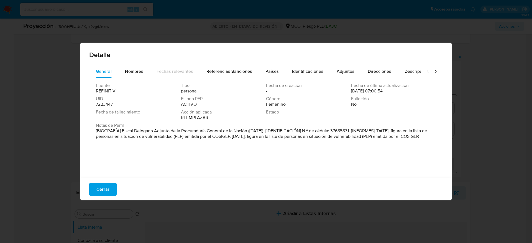
drag, startPoint x: 121, startPoint y: 132, endPoint x: 251, endPoint y: 131, distance: 129.5
click at [251, 131] on font "[BIOGRAFÍA] Fiscal Delegado Adjunto de la Procuraduría General de la Nación (oc…" at bounding box center [261, 134] width 331 height 12
click at [115, 162] on button "Cerrar" at bounding box center [102, 189] width 27 height 13
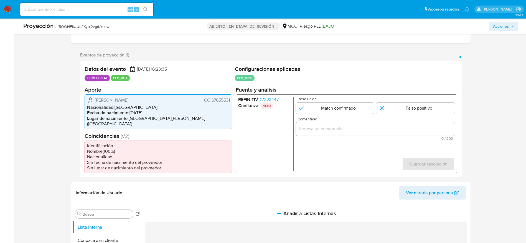
click at [123, 102] on font "Aura Isabel Lamus Arenas" at bounding box center [112, 100] width 34 height 6
click at [336, 121] on span "Comentario" at bounding box center [376, 119] width 159 height 4
click at [336, 125] on input "Comentario" at bounding box center [375, 128] width 159 height 7
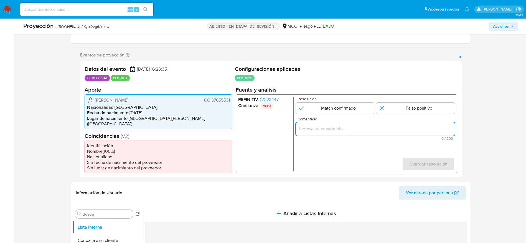
click at [336, 127] on input "Comentario" at bounding box center [375, 128] width 159 height 7
paste input "Caso generado sobre el usuario Aura Isabel Lamus Arenas, se desempeña como Fisc…"
type input "Caso generado sobre el usuario Aura Isabel Lamus Arenas, se desempeña como Fisc…"
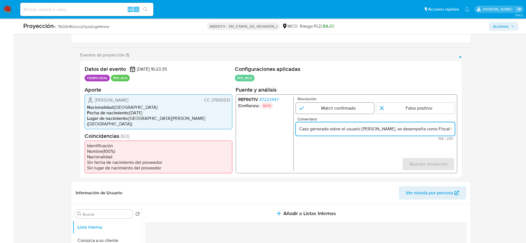
drag, startPoint x: 336, startPoint y: 106, endPoint x: 336, endPoint y: 103, distance: 3.3
click at [336, 106] on input "1 de 1" at bounding box center [335, 108] width 78 height 11
radio input "true"
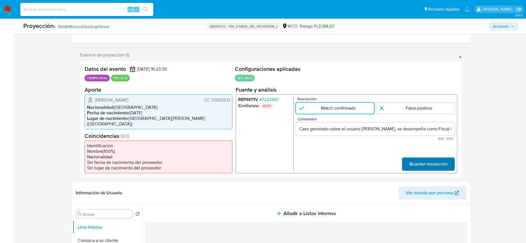
click at [355, 160] on button "Guardar resolución" at bounding box center [428, 164] width 53 height 13
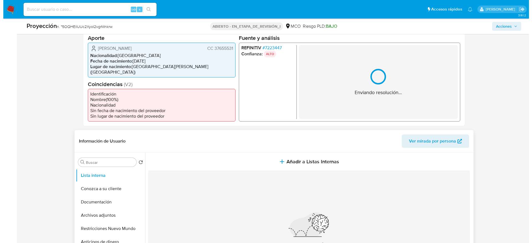
scroll to position [208, 0]
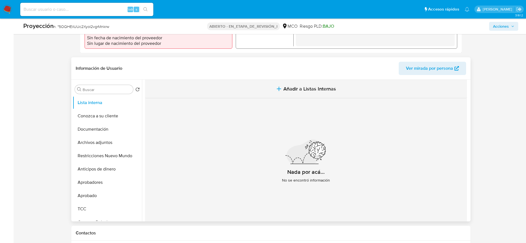
click at [306, 91] on button "Añadir a Listas Internas" at bounding box center [306, 89] width 322 height 19
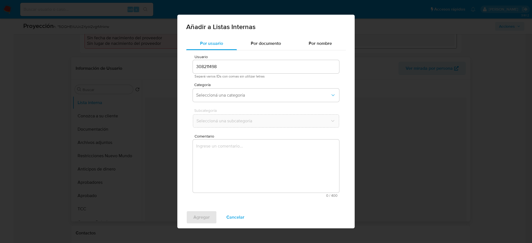
click at [236, 162] on textarea "Comentario" at bounding box center [266, 166] width 146 height 53
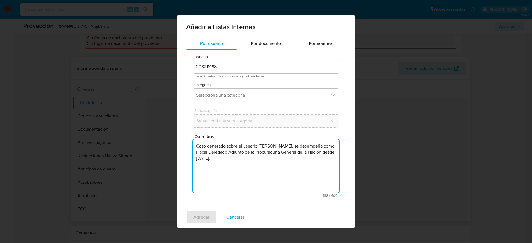
type textarea "Caso generado sobre el usuario Aura Isabel Lamus Arenas, se desempeña como Fisc…"
drag, startPoint x: 226, startPoint y: 81, endPoint x: 226, endPoint y: 90, distance: 9.4
click at [226, 81] on div "Usuario 308211498 Separá varios IDs con comas sin utilizar letras Categoría Sel…" at bounding box center [266, 126] width 160 height 152
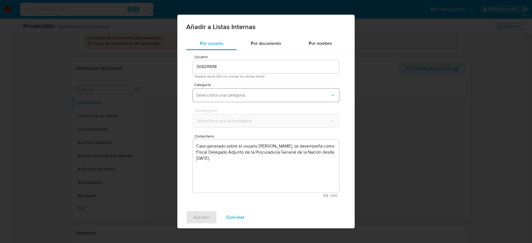
click at [226, 90] on button "Seleccioná una categoría" at bounding box center [266, 95] width 146 height 13
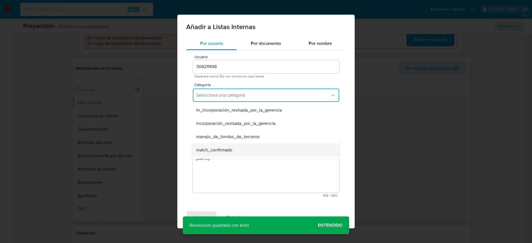
click at [213, 151] on span "match_confirmado" at bounding box center [214, 151] width 36 height 6
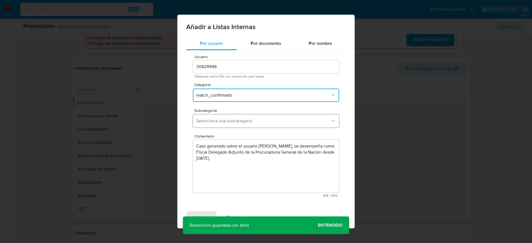
click at [214, 120] on span "Seleccioná una subcategoría" at bounding box center [263, 121] width 134 height 6
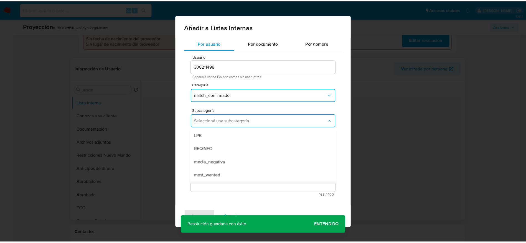
scroll to position [38, 0]
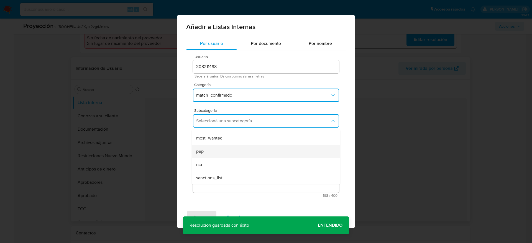
click at [205, 151] on div "pep" at bounding box center [264, 151] width 136 height 13
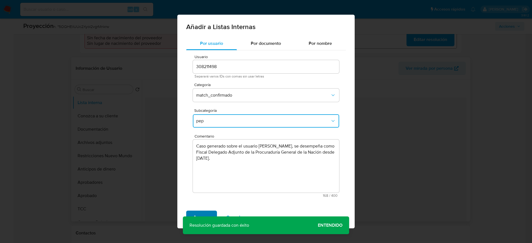
click at [194, 162] on span "Agregar" at bounding box center [202, 218] width 16 height 12
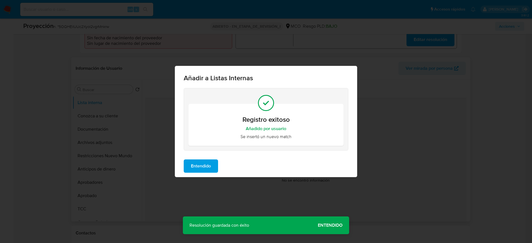
click at [211, 162] on span "Entendido" at bounding box center [201, 166] width 20 height 12
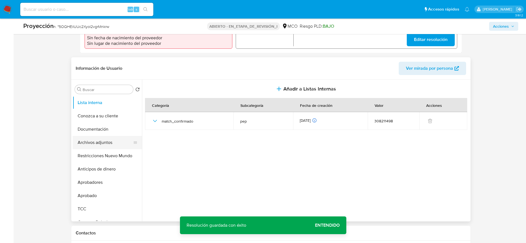
click at [123, 139] on button "Archivos adjuntos" at bounding box center [105, 142] width 65 height 13
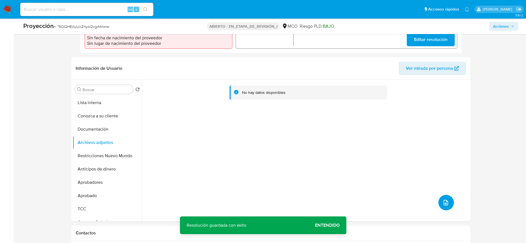
click at [355, 162] on icon "subir archivo" at bounding box center [446, 203] width 7 height 7
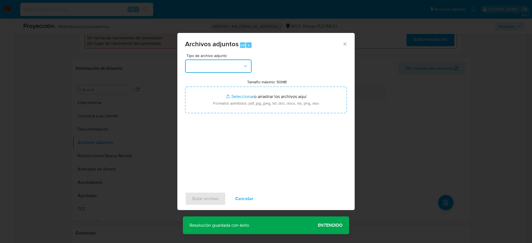
click at [199, 72] on button "button" at bounding box center [218, 66] width 67 height 13
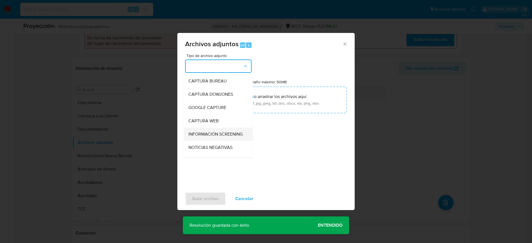
click at [197, 137] on span "INFORMACIÓN SCREENING" at bounding box center [216, 135] width 54 height 6
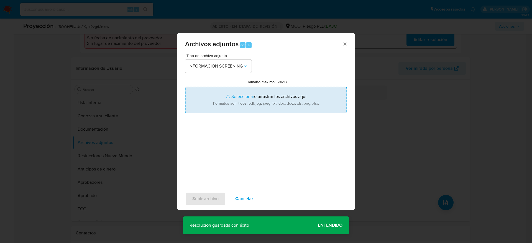
click at [208, 91] on input "Tamaño máximo: 50MB Seleccionar archivos" at bounding box center [266, 100] width 162 height 27
type input "C:\fakepath\_Aura Isabel Lamus Arenas_ lavado de dinero - Buscar con Google.pdf"
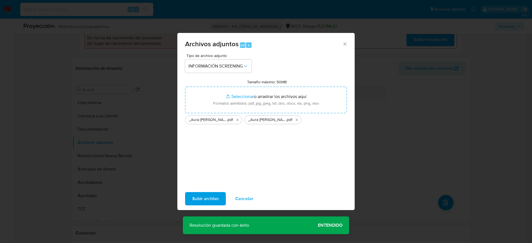
click at [196, 162] on span "Subir archivo" at bounding box center [205, 199] width 26 height 12
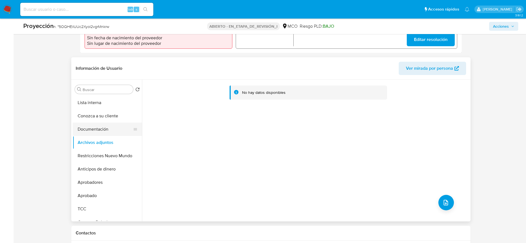
click at [90, 123] on button "Documentación" at bounding box center [105, 129] width 65 height 13
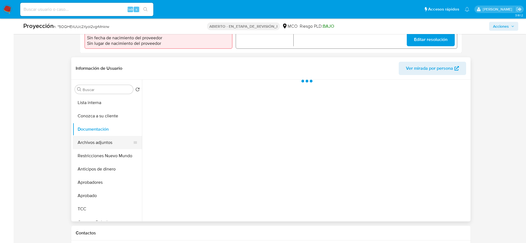
click at [90, 136] on button "Archivos adjuntos" at bounding box center [105, 142] width 65 height 13
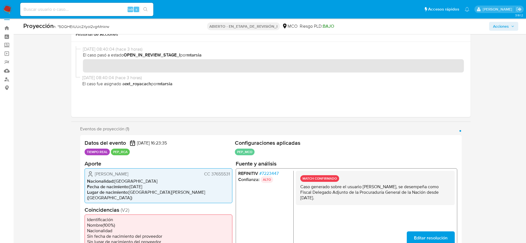
scroll to position [0, 0]
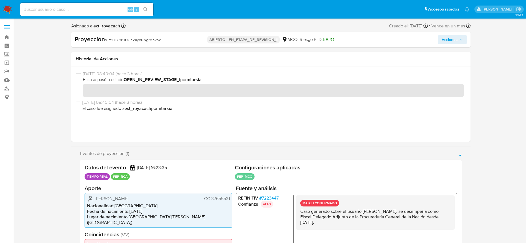
click at [355, 39] on span "Acciones" at bounding box center [450, 39] width 16 height 9
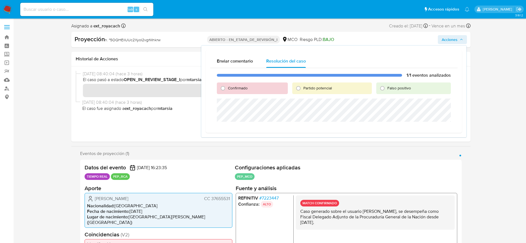
click at [231, 88] on span "Confirmado" at bounding box center [238, 88] width 20 height 6
click at [227, 88] on input "Confirmado" at bounding box center [223, 88] width 9 height 9
radio input "true"
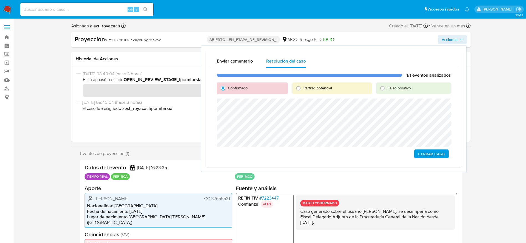
click at [355, 156] on span "Cerrar Caso" at bounding box center [431, 154] width 27 height 8
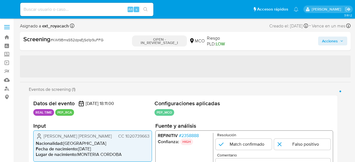
select select "10"
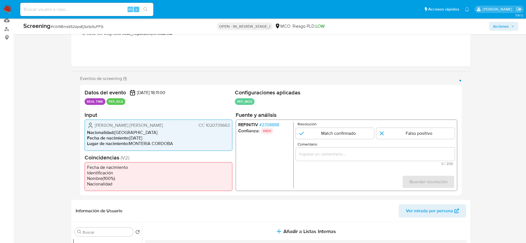
scroll to position [83, 0]
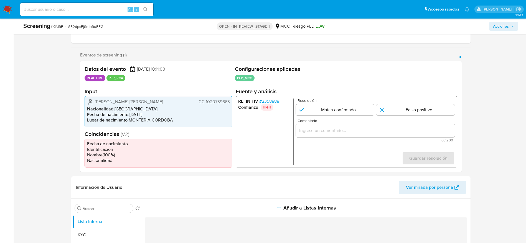
click at [267, 103] on span "# 2358888" at bounding box center [269, 102] width 20 height 6
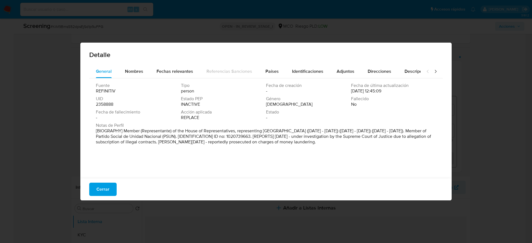
click at [102, 162] on span "Cerrar" at bounding box center [103, 190] width 13 height 12
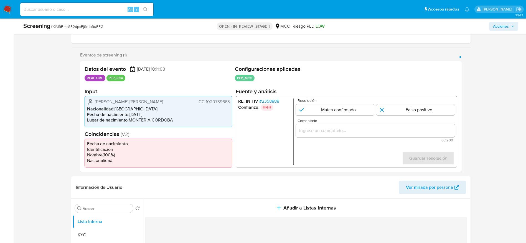
click at [279, 102] on span "# 2358888" at bounding box center [269, 102] width 20 height 6
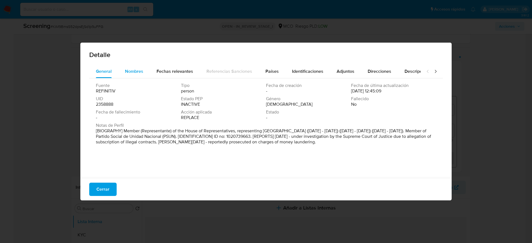
drag, startPoint x: 152, startPoint y: 68, endPoint x: 128, endPoint y: 73, distance: 24.9
click at [152, 67] on button "Fechas relevantes" at bounding box center [175, 71] width 50 height 13
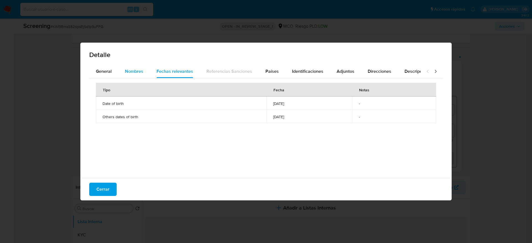
drag, startPoint x: 128, startPoint y: 73, endPoint x: 124, endPoint y: 74, distance: 4.1
click at [124, 74] on button "Nombres" at bounding box center [134, 71] width 32 height 13
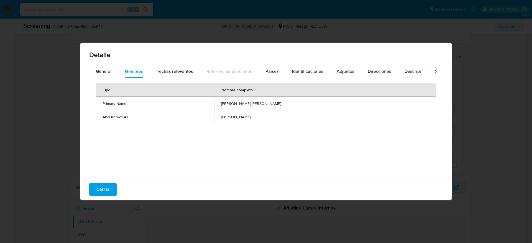
click at [117, 162] on div "Cerrar" at bounding box center [266, 189] width 372 height 22
click at [94, 70] on button "General" at bounding box center [103, 71] width 29 height 13
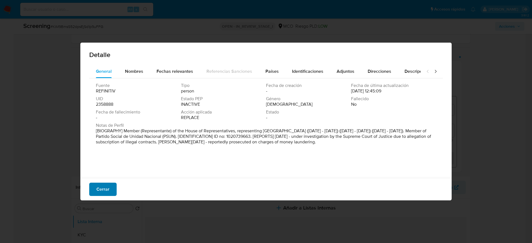
click at [109, 162] on span "Cerrar" at bounding box center [103, 190] width 13 height 12
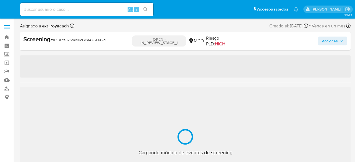
select select "10"
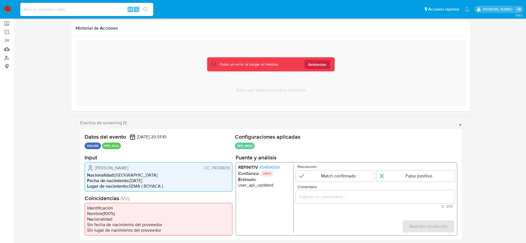
scroll to position [42, 0]
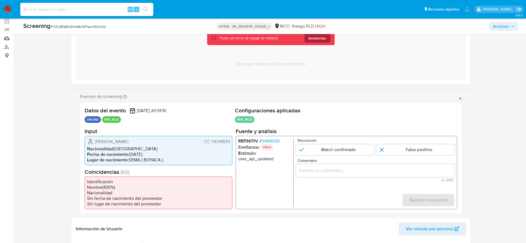
click at [313, 39] on span "Reintentar" at bounding box center [317, 38] width 18 height 9
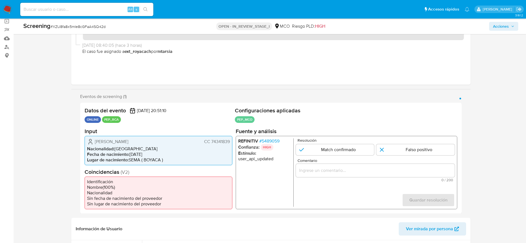
click at [279, 143] on span "# 5489059" at bounding box center [269, 141] width 20 height 6
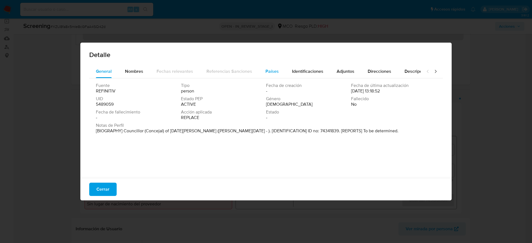
click at [271, 67] on div "Países" at bounding box center [272, 71] width 13 height 13
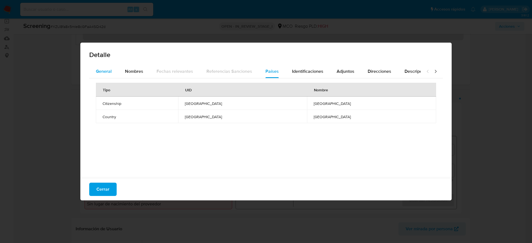
click at [104, 65] on div "General" at bounding box center [104, 71] width 16 height 13
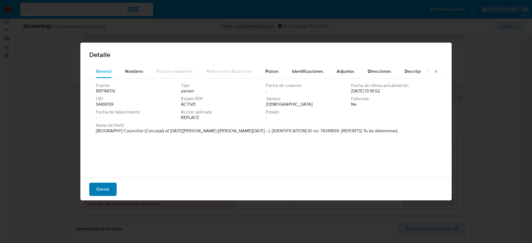
click at [113, 162] on button "Cerrar" at bounding box center [102, 189] width 27 height 13
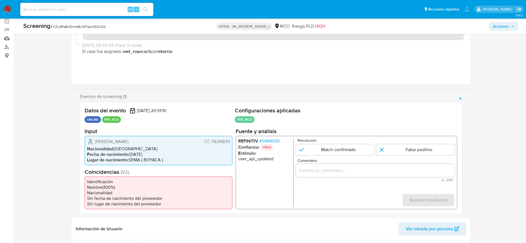
click at [78, 26] on span "# XZU8fa8x5mIe8cGFaA4SQ42d" at bounding box center [77, 27] width 55 height 6
copy span "XZU8fa8x5mIe8cGFaA4SQ42d"
drag, startPoint x: 88, startPoint y: 144, endPoint x: 231, endPoint y: 140, distance: 143.4
click at [231, 140] on div "Datos del evento [DATE] 20:51:10 ONLINE PEP_RCA Configuraciones aplicadas PEP_M…" at bounding box center [271, 158] width 382 height 111
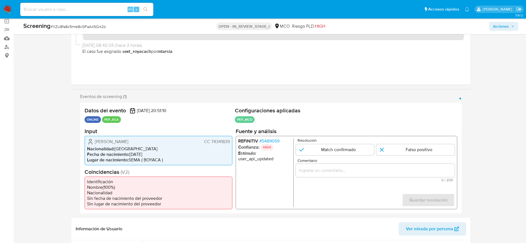
click at [275, 141] on span "# 5489059" at bounding box center [269, 141] width 20 height 6
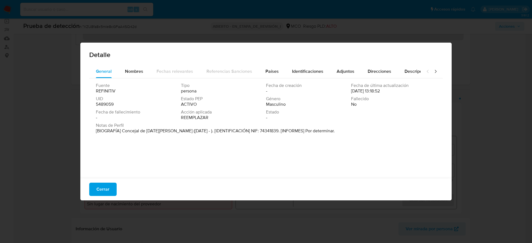
drag, startPoint x: 122, startPoint y: 128, endPoint x: 185, endPoint y: 134, distance: 63.5
click at [185, 134] on div "Notas de Perfil [BIOGRAFÍA] Concejal de [DATE][PERSON_NAME] ([DATE] - ). [IDENT…" at bounding box center [266, 129] width 341 height 13
click at [122, 136] on div "Fuente REFINITIV Tipo persona Fecha de creación - Fecha de última actualización…" at bounding box center [266, 126] width 354 height 97
drag, startPoint x: 123, startPoint y: 133, endPoint x: 187, endPoint y: 136, distance: 64.4
click at [187, 136] on div "Notas de Perfil [BIOGRAFÍA] Concejal de San Miguel de Sema (Ene 2020 - ). [IDEN…" at bounding box center [266, 129] width 341 height 13
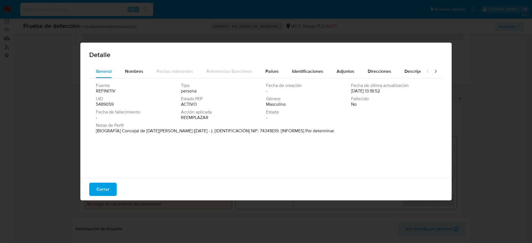
click at [108, 162] on div "Cerrar" at bounding box center [266, 189] width 372 height 22
click at [102, 162] on span "Cerrar" at bounding box center [103, 190] width 13 height 12
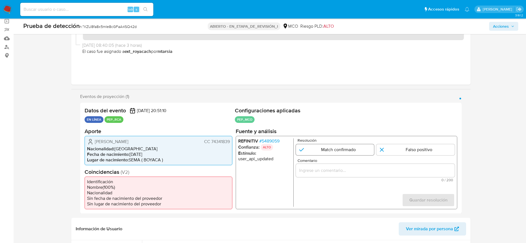
click at [331, 150] on input "1 de 1" at bounding box center [335, 149] width 78 height 11
radio input "true"
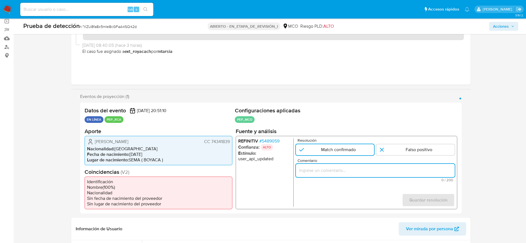
click at [331, 162] on input "Comentario" at bounding box center [375, 170] width 159 height 7
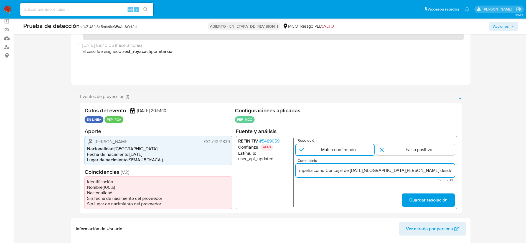
type input "Caso generado sobre el usuario Jose Arcelio Rozo Forero, se desempeña como Conc…"
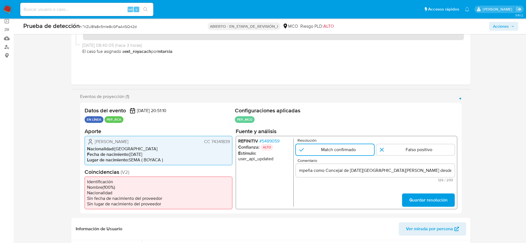
click at [355, 162] on div "REFINITIV # 5489059 Confianza: ALTO Estímulo : user_api_updated Resolución Matc…" at bounding box center [346, 172] width 222 height 73
click at [355, 162] on button "Guardar resolución" at bounding box center [428, 200] width 53 height 13
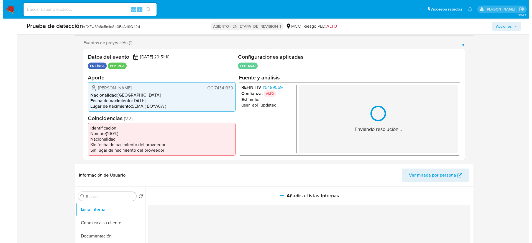
scroll to position [125, 0]
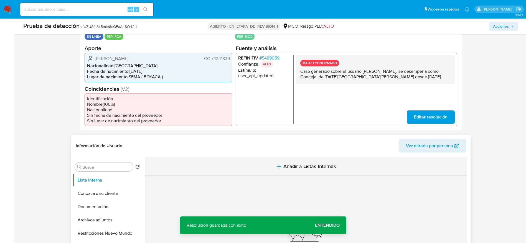
click at [290, 161] on button "Añadir a Listas Internas" at bounding box center [306, 167] width 322 height 19
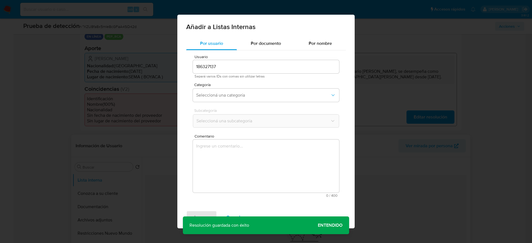
click at [279, 162] on textarea "Comentario" at bounding box center [266, 166] width 146 height 53
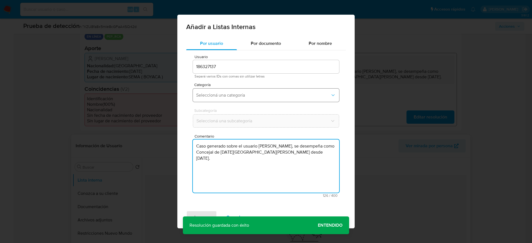
type textarea "Caso generado sobre el usuario Jose Arcelio Rozo Forero, se desempeña como Conc…"
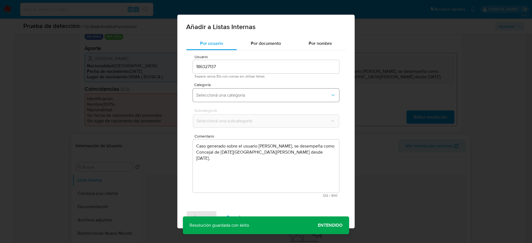
click at [273, 94] on span "Seleccioná una categoría" at bounding box center [263, 96] width 134 height 6
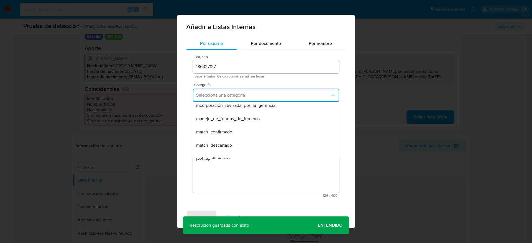
scroll to position [0, 0]
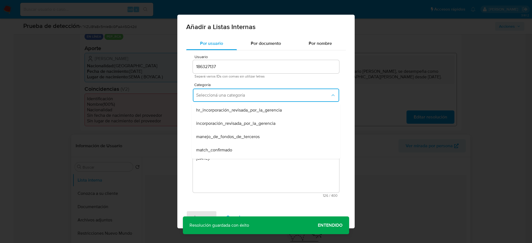
click at [235, 149] on div "match_confirmado" at bounding box center [264, 150] width 136 height 13
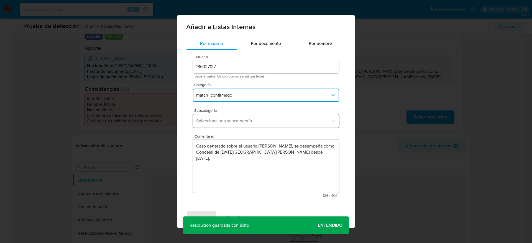
click at [237, 125] on button "Seleccioná una subcategoría" at bounding box center [266, 121] width 146 height 13
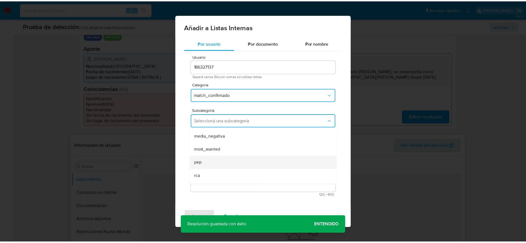
scroll to position [38, 0]
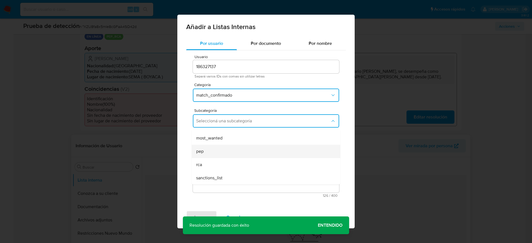
click at [218, 149] on div "pep" at bounding box center [264, 151] width 136 height 13
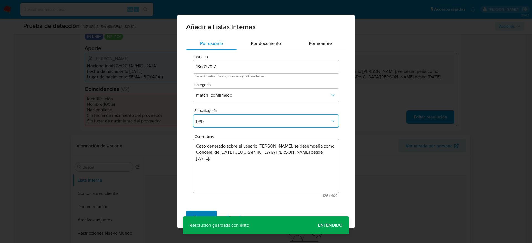
click at [205, 162] on span "Agregar" at bounding box center [202, 218] width 16 height 12
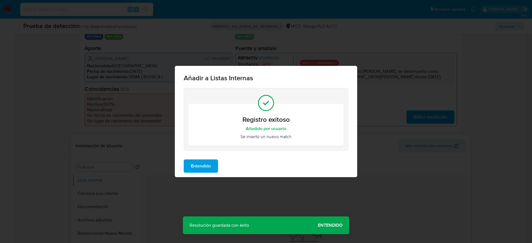
click at [219, 162] on div "Entendido" at bounding box center [266, 166] width 182 height 22
click at [203, 162] on span "Entendido" at bounding box center [201, 166] width 20 height 12
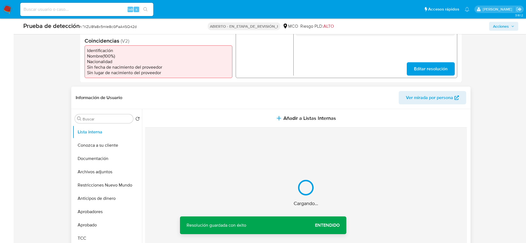
scroll to position [208, 0]
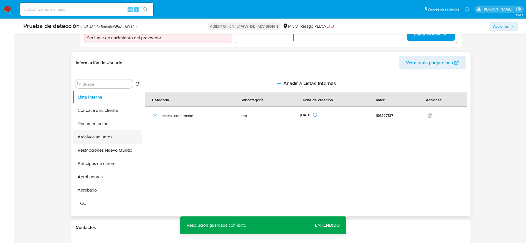
click at [112, 133] on button "Archivos adjuntos" at bounding box center [105, 137] width 65 height 13
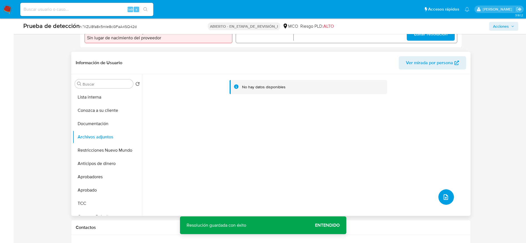
click at [355, 162] on button "subir archivo" at bounding box center [446, 198] width 16 height 16
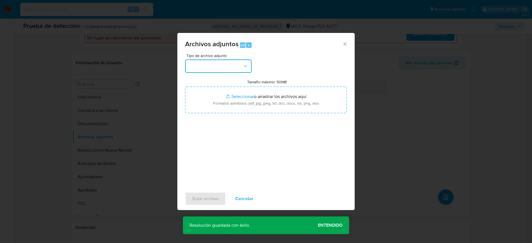
drag, startPoint x: 203, startPoint y: 61, endPoint x: 203, endPoint y: 65, distance: 3.6
click at [203, 63] on button "button" at bounding box center [218, 66] width 67 height 13
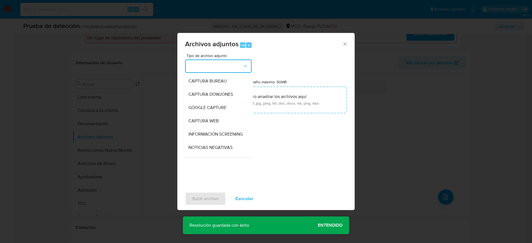
click at [209, 133] on span "INFORMACIÓN SCREENING" at bounding box center [216, 135] width 54 height 6
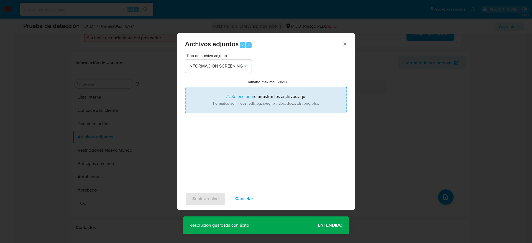
click at [213, 100] on input "Tamaño máximo: 50MB Seleccionar archivos" at bounding box center [266, 100] width 162 height 27
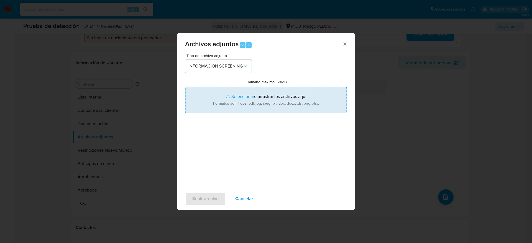
type input "C:\fakepath\_Jose Arcelio Rozo Forero_ - Buscar con Google.pdf"
click at [212, 162] on span "Subir archivo" at bounding box center [205, 199] width 26 height 12
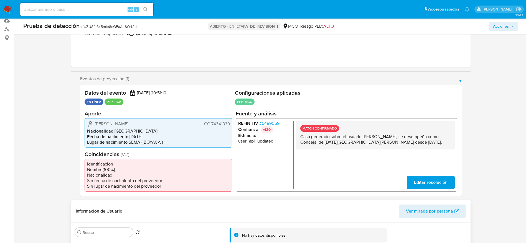
scroll to position [0, 0]
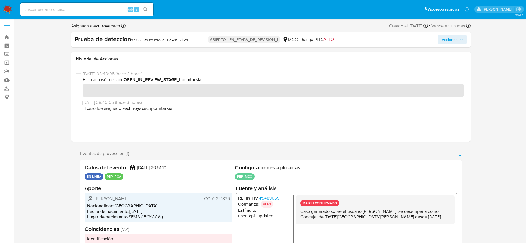
click at [355, 44] on div "Prueba de detección n.° XZU8fa8x5mIe8cGFaA4SQ42d ABIERTO - EN_ETAPA_DE_REVISIÓN…" at bounding box center [270, 40] width 399 height 16
click at [355, 41] on span "Acciones" at bounding box center [450, 39] width 16 height 9
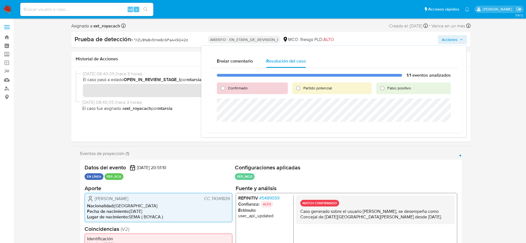
drag, startPoint x: 233, startPoint y: 87, endPoint x: 233, endPoint y: 97, distance: 10.5
click at [233, 87] on span "Confirmado" at bounding box center [238, 88] width 20 height 6
click at [227, 87] on input "Confirmado" at bounding box center [223, 88] width 9 height 9
radio input "true"
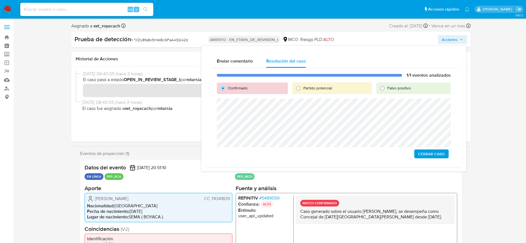
click at [355, 155] on span "Cerrar Caso" at bounding box center [431, 154] width 27 height 8
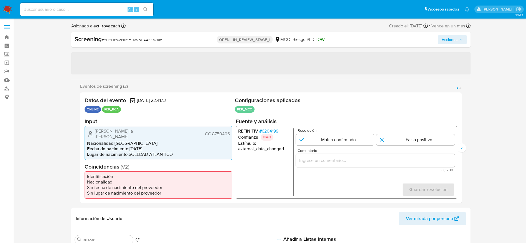
select select "10"
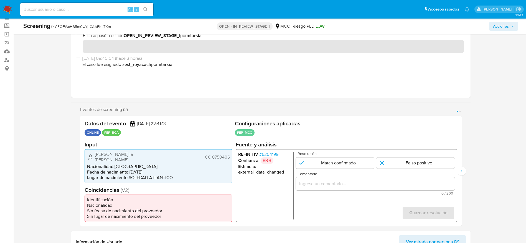
scroll to position [42, 0]
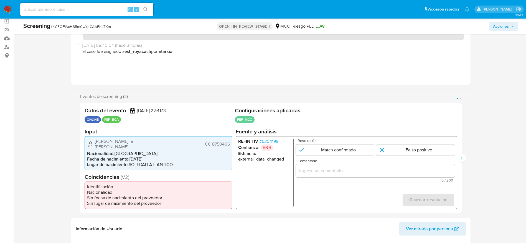
click at [263, 142] on span "# 6204199" at bounding box center [268, 142] width 19 height 6
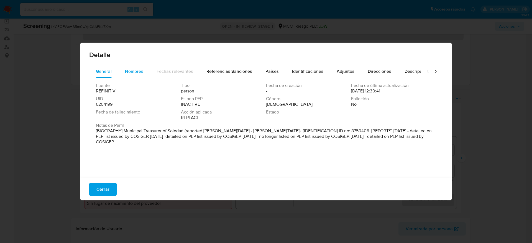
click at [126, 71] on span "Nombres" at bounding box center [134, 71] width 18 height 6
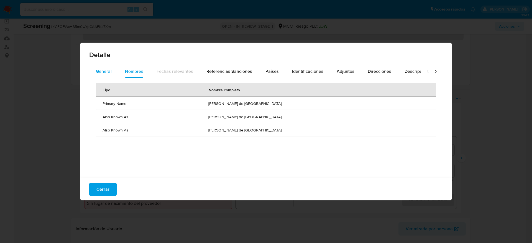
click at [112, 70] on button "General" at bounding box center [103, 71] width 29 height 13
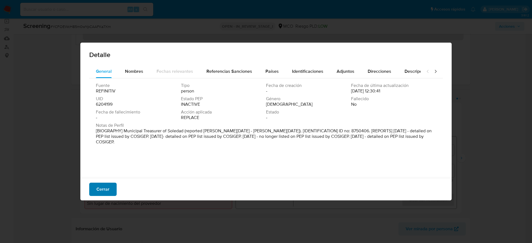
click at [100, 162] on span "Cerrar" at bounding box center [103, 190] width 13 height 12
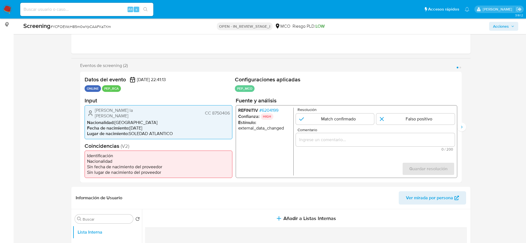
scroll to position [83, 0]
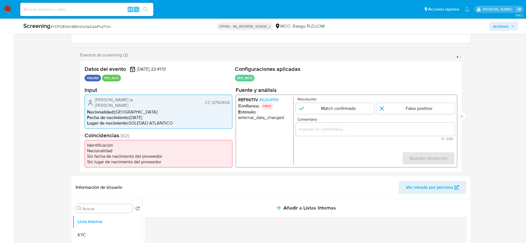
click at [85, 24] on span "# YCFOEWcH85m0wYpCAAFKa7Xm" at bounding box center [80, 27] width 60 height 6
click at [64, 25] on span "# YCFOEWcH85m0wYpCAAFKa7Xm" at bounding box center [80, 27] width 60 height 6
copy span "YCFOEWcH85m0wYpCAAFKa7Xm"
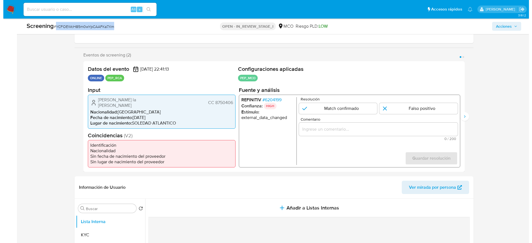
scroll to position [125, 0]
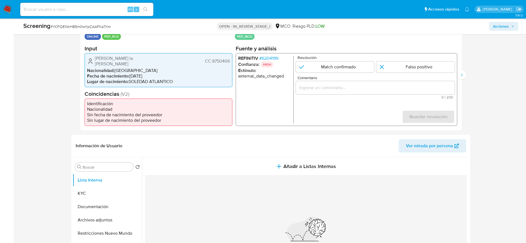
click at [275, 58] on span "# 6204199" at bounding box center [268, 58] width 19 height 6
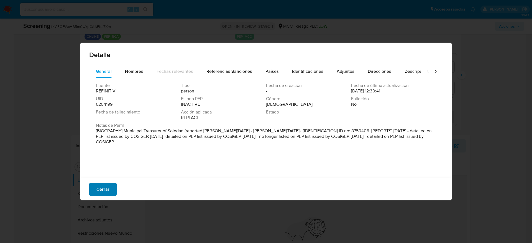
click at [93, 162] on button "Cerrar" at bounding box center [102, 189] width 27 height 13
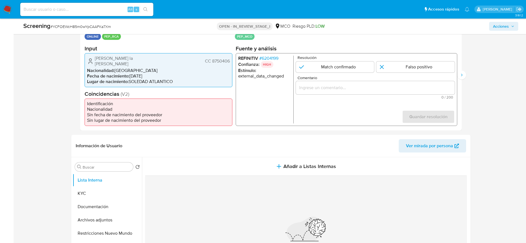
click at [100, 61] on span "[PERSON_NAME] la [PERSON_NAME]" at bounding box center [129, 60] width 69 height 11
click at [79, 20] on div "Screening # YCFOEWcH85m0wYpCAAFKa7Xm OPEN - IN_REVIEW_STAGE_I MCO Riesgo PLD: L…" at bounding box center [271, 27] width 502 height 16
click at [78, 26] on span "# YCFOEWcH85m0wYpCAAFKa7Xm" at bounding box center [80, 27] width 60 height 6
drag, startPoint x: 91, startPoint y: 62, endPoint x: 231, endPoint y: 61, distance: 140.3
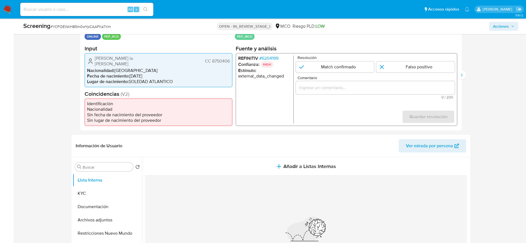
click at [231, 61] on div "[PERSON_NAME] la [PERSON_NAME] CC 8750406 Nacionalidad : [DEMOGRAPHIC_DATA] Fec…" at bounding box center [159, 70] width 148 height 34
click at [80, 162] on button "Archivos adjuntos" at bounding box center [105, 220] width 65 height 13
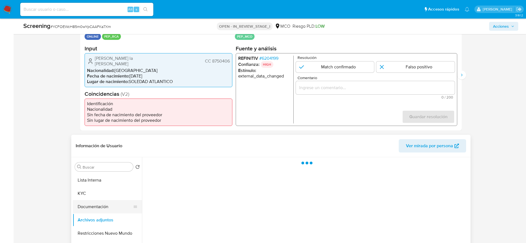
click at [85, 162] on button "Documentación" at bounding box center [105, 206] width 65 height 13
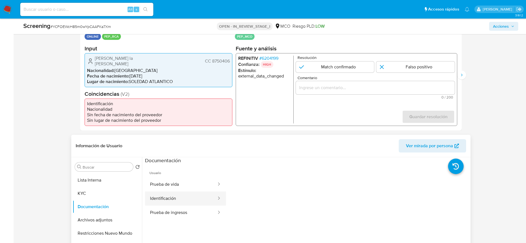
click at [189, 162] on button "Identificación" at bounding box center [181, 199] width 72 height 14
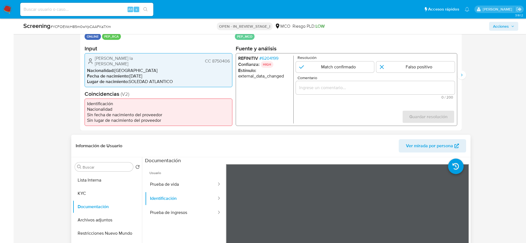
click at [188, 162] on span "Usuario" at bounding box center [185, 170] width 81 height 13
click at [188, 162] on button "Prueba de vida" at bounding box center [181, 185] width 72 height 14
drag, startPoint x: 88, startPoint y: 64, endPoint x: 218, endPoint y: 62, distance: 130.3
click at [215, 68] on li "Nacionalidad : [DEMOGRAPHIC_DATA]" at bounding box center [158, 71] width 143 height 6
drag, startPoint x: 87, startPoint y: 57, endPoint x: 231, endPoint y: 61, distance: 144.2
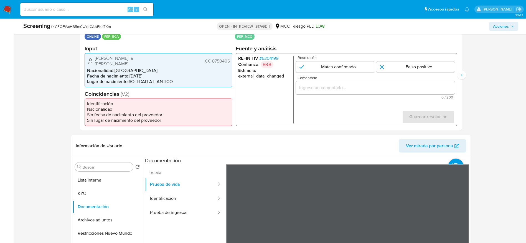
click at [231, 61] on div "[PERSON_NAME] la [PERSON_NAME] CC 8750406 Nacionalidad : [DEMOGRAPHIC_DATA] Fec…" at bounding box center [159, 70] width 148 height 34
click at [277, 61] on span "# 6204199" at bounding box center [268, 58] width 19 height 6
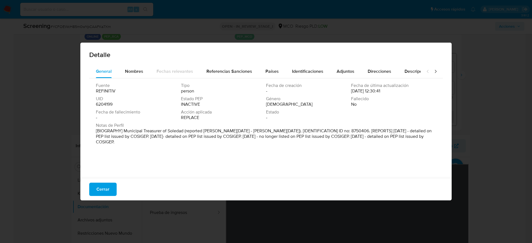
click at [132, 73] on span "Nombres" at bounding box center [134, 71] width 18 height 6
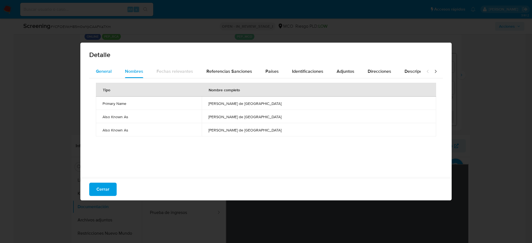
click at [106, 78] on div "General" at bounding box center [104, 71] width 16 height 13
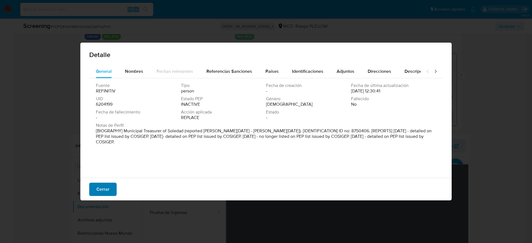
click at [108, 162] on span "Cerrar" at bounding box center [103, 190] width 13 height 12
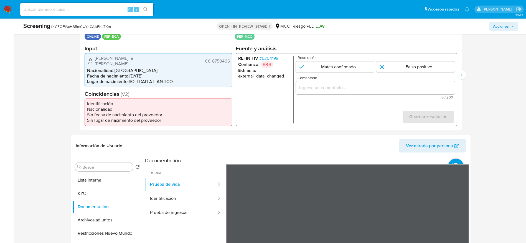
click at [265, 57] on span "# 6204199" at bounding box center [268, 58] width 19 height 6
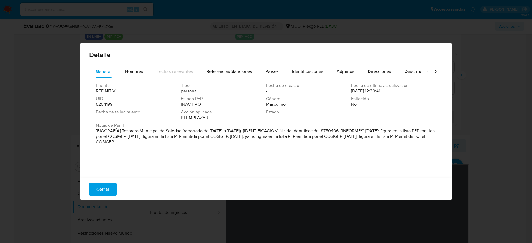
drag, startPoint x: 120, startPoint y: 131, endPoint x: 183, endPoint y: 133, distance: 63.0
click at [182, 132] on font "[BIOGRAFÍA] Tesorero Municipal de Soledad (reportado de [DATE] a [DATE]). [IDEN…" at bounding box center [265, 136] width 339 height 17
drag, startPoint x: 130, startPoint y: 136, endPoint x: 128, endPoint y: 131, distance: 5.5
click at [130, 136] on font "[BIOGRAFÍA] Tesorero Municipal de Soledad (reportado de [DATE] a [DATE]). [IDEN…" at bounding box center [265, 136] width 339 height 17
drag, startPoint x: 121, startPoint y: 132, endPoint x: 275, endPoint y: 131, distance: 153.4
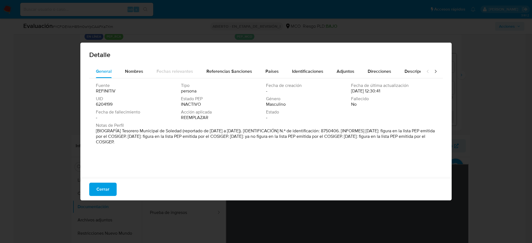
click at [275, 131] on font "[BIOGRAFÍA] Tesorero Municipal de Soledad (reportado de [DATE] a [DATE]). [IDEN…" at bounding box center [265, 136] width 339 height 17
click at [112, 162] on button "Cerrar" at bounding box center [102, 189] width 27 height 13
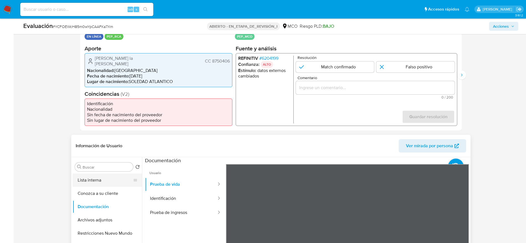
click at [121, 162] on button "Lista interna" at bounding box center [105, 180] width 65 height 13
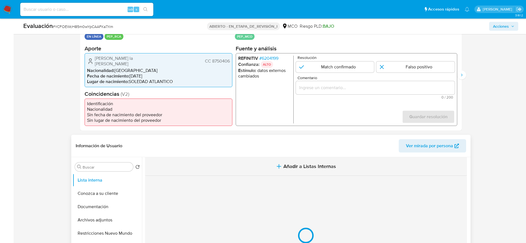
click at [263, 162] on button "Añadir a Listas Internas" at bounding box center [306, 167] width 322 height 19
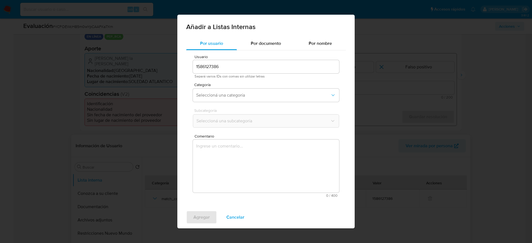
click at [265, 162] on textarea "Comentario" at bounding box center [266, 166] width 146 height 53
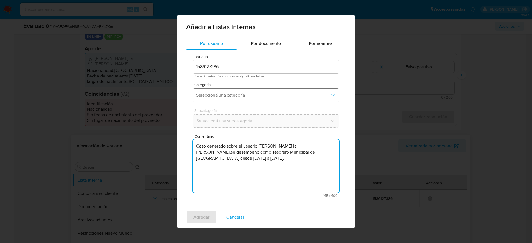
type textarea "Caso generado sobre el usuario [PERSON_NAME] la [PERSON_NAME],se desempeñó como…"
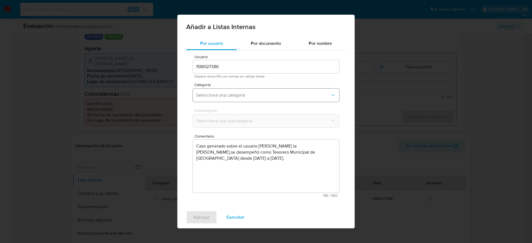
click at [250, 91] on button "Seleccioná una categoría" at bounding box center [266, 95] width 146 height 13
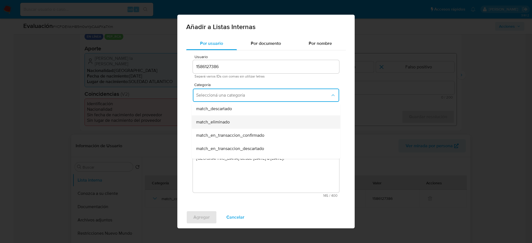
scroll to position [42, 0]
drag, startPoint x: 232, startPoint y: 120, endPoint x: 232, endPoint y: 112, distance: 8.0
click at [232, 112] on ul "hr_incorporación_revisada_por_la_gerencia incorporación_revisada_por_la_gerenci…" at bounding box center [266, 155] width 149 height 186
drag, startPoint x: 232, startPoint y: 113, endPoint x: 232, endPoint y: 118, distance: 4.7
click at [232, 114] on div "match_confirmado" at bounding box center [264, 108] width 136 height 13
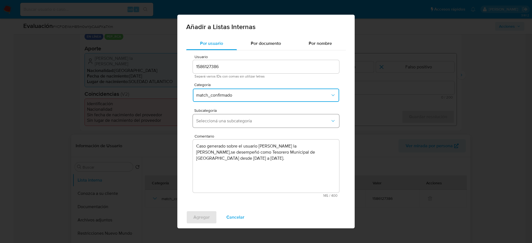
click at [232, 126] on button "Seleccioná una subcategoría" at bounding box center [266, 121] width 146 height 13
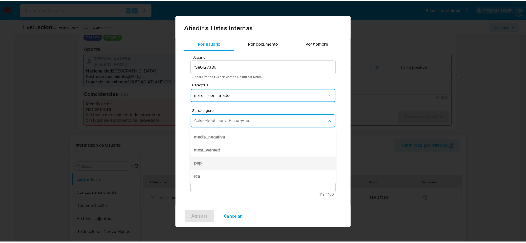
scroll to position [38, 0]
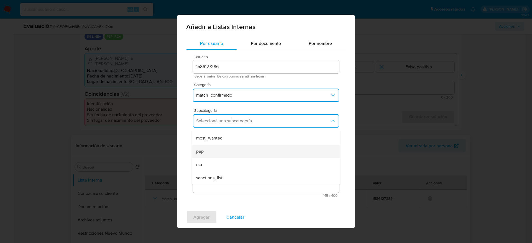
click at [211, 150] on div "pep" at bounding box center [264, 151] width 136 height 13
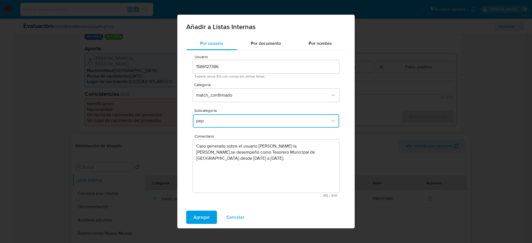
click at [204, 162] on div "Agregar Cancelar" at bounding box center [265, 218] width 177 height 22
click at [209, 162] on span "Agregar" at bounding box center [202, 218] width 16 height 12
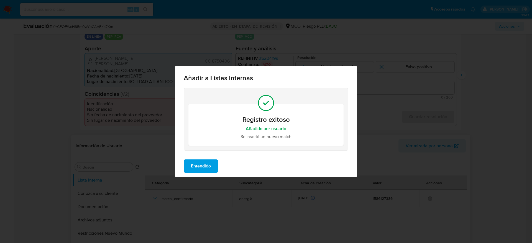
click at [197, 162] on span "Entendido" at bounding box center [201, 166] width 20 height 12
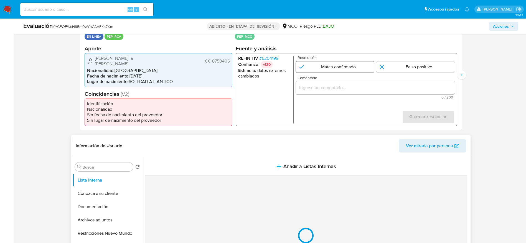
click at [344, 67] on input "1 de 2" at bounding box center [335, 66] width 78 height 11
radio input "true"
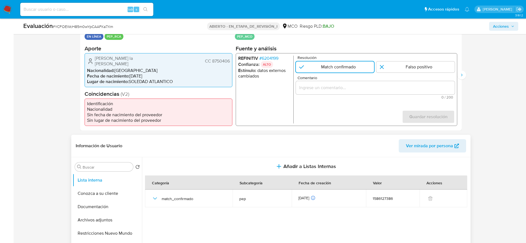
click at [344, 87] on input "Comentario" at bounding box center [375, 87] width 159 height 7
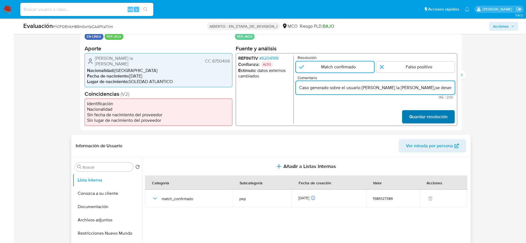
scroll to position [0, 150]
type input "Caso generado sobre el usuario [PERSON_NAME] la [PERSON_NAME],se desempeñó como…"
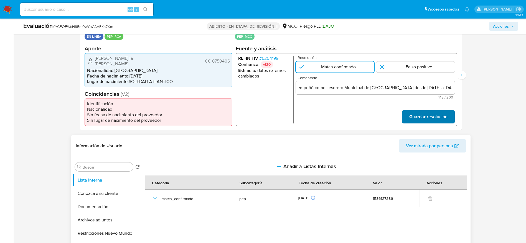
click at [355, 118] on button "Guardar resolución" at bounding box center [428, 116] width 53 height 13
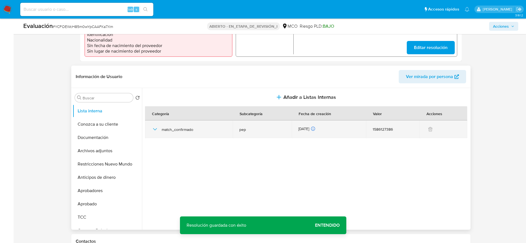
scroll to position [208, 0]
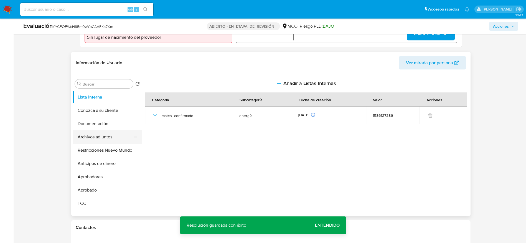
click at [118, 136] on button "Archivos adjuntos" at bounding box center [105, 137] width 65 height 13
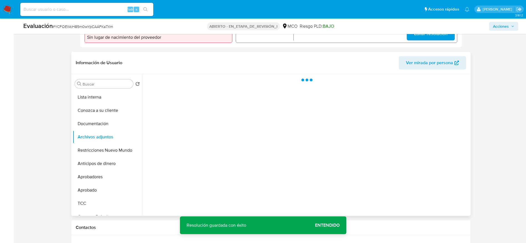
click at [270, 72] on div "Información de Usuario Ver mirada por persona" at bounding box center [270, 63] width 399 height 22
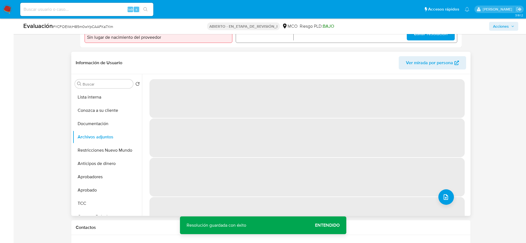
click at [271, 86] on span "‌" at bounding box center [306, 98] width 315 height 39
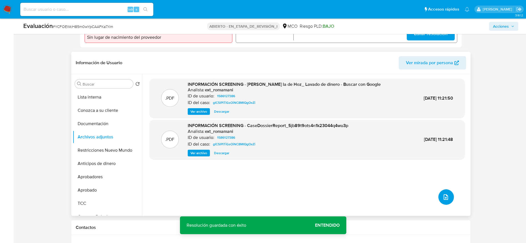
click at [355, 162] on button "subir archivo" at bounding box center [446, 198] width 16 height 16
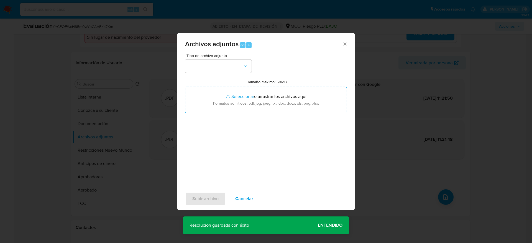
click at [256, 162] on button "Cancelar" at bounding box center [244, 198] width 32 height 13
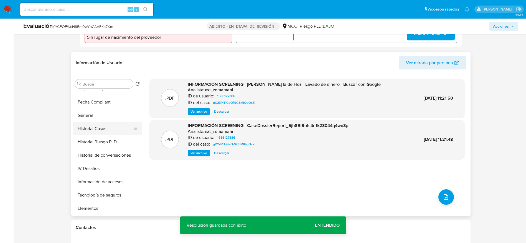
click at [105, 132] on button "Historial Casos" at bounding box center [105, 128] width 65 height 13
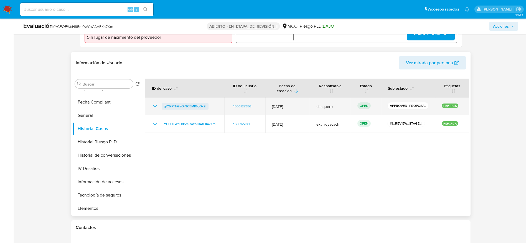
click at [194, 108] on span "gIC5lPITiGsOiNC8MIQgOxZi" at bounding box center [185, 106] width 42 height 7
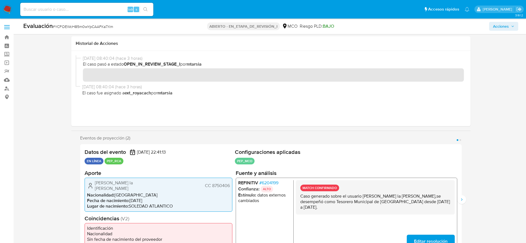
scroll to position [125, 0]
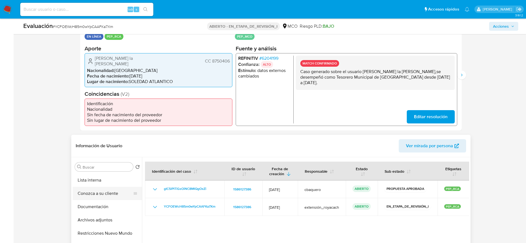
drag, startPoint x: 110, startPoint y: 220, endPoint x: 125, endPoint y: 197, distance: 26.5
click at [110, 162] on button "Archivos adjuntos" at bounding box center [107, 220] width 69 height 13
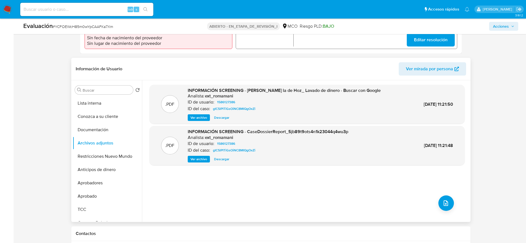
scroll to position [208, 0]
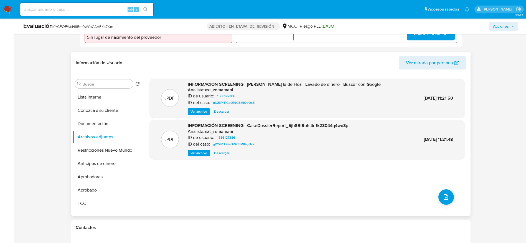
click at [355, 162] on div ".PDF INFORMACIÓN SCREENING - [PERSON_NAME] la de Hoz_ Lavado de dinero - Buscar…" at bounding box center [306, 145] width 315 height 133
click at [355, 162] on icon "subir archivo" at bounding box center [446, 197] width 7 height 7
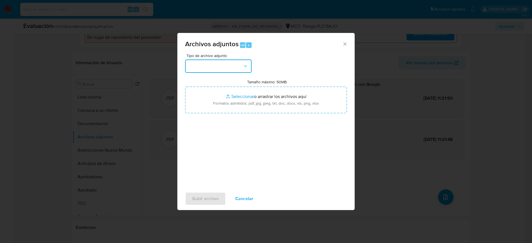
click at [221, 71] on button "button" at bounding box center [218, 66] width 67 height 13
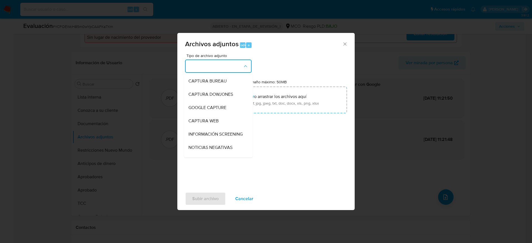
click at [212, 132] on span "INFORMACIÓN SCREENING" at bounding box center [216, 135] width 54 height 6
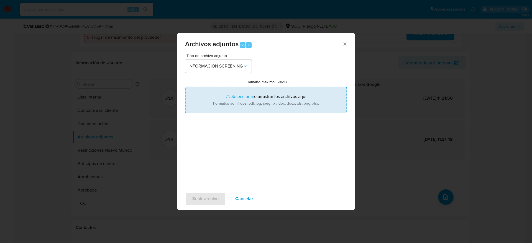
click at [214, 108] on input "Tamaño máximo: 50MB Seleccionar archivos" at bounding box center [266, 100] width 162 height 27
type input "C:\fakepath\_Alvaro [PERSON_NAME] la de Hoz_ - Buscar con Google.pdf"
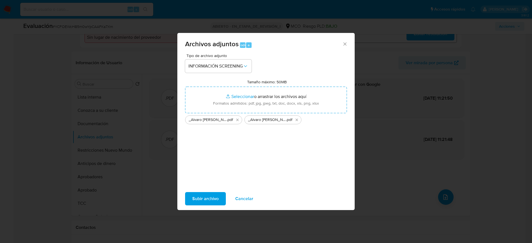
click at [222, 162] on button "Subir archivo" at bounding box center [205, 198] width 41 height 13
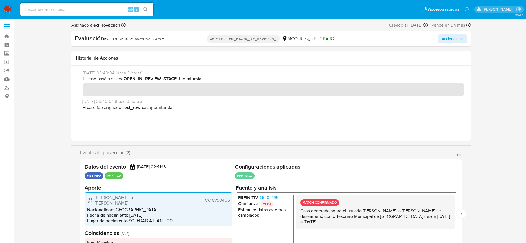
scroll to position [0, 0]
click at [355, 44] on div "Evaluación # YCFOEWcH85m0wYpCAAFKa7Xm ABIERTO - EN_ETAPA_DE_REVISIÓN_I MCO Ries…" at bounding box center [270, 40] width 399 height 16
click at [355, 37] on span "Acciones" at bounding box center [452, 40] width 21 height 8
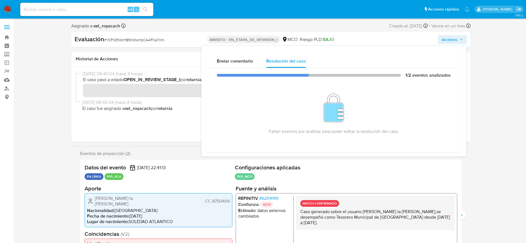
drag, startPoint x: 396, startPoint y: 199, endPoint x: 396, endPoint y: 225, distance: 25.8
click at [355, 162] on div "MATCH CONFIRMADO Caso generado sobre el usuario [PERSON_NAME] la [PERSON_NAME],…" at bounding box center [375, 213] width 159 height 34
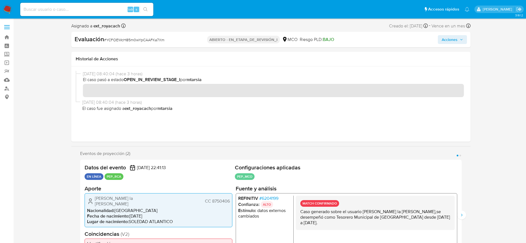
click at [355, 162] on p "Caso generado sobre el usuario [PERSON_NAME] la [PERSON_NAME],se desempeñó como…" at bounding box center [375, 217] width 150 height 17
click at [355, 162] on icon "Siguiente" at bounding box center [462, 215] width 4 height 4
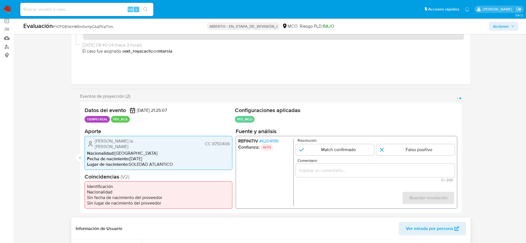
scroll to position [83, 0]
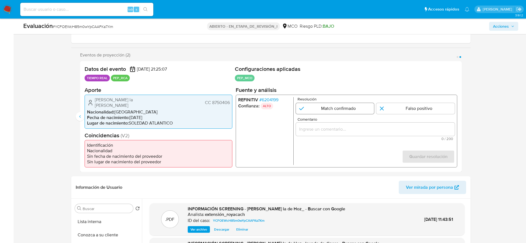
click at [335, 109] on input "2 de 2" at bounding box center [335, 108] width 78 height 11
radio input "true"
click at [335, 132] on input "Comentario" at bounding box center [375, 129] width 159 height 7
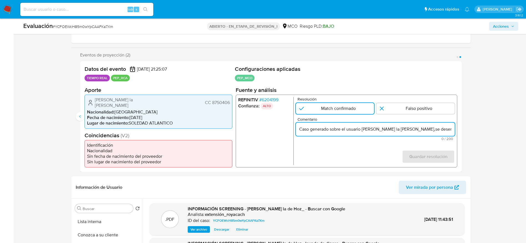
scroll to position [0, 150]
type input "Caso generado sobre el usuario [PERSON_NAME] la [PERSON_NAME],se desempeñó como…"
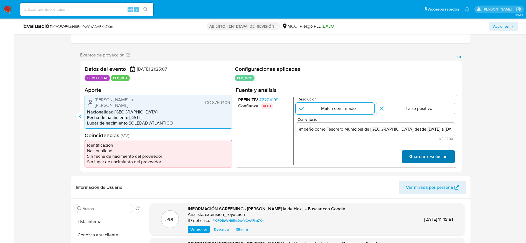
scroll to position [0, 0]
drag, startPoint x: 416, startPoint y: 155, endPoint x: 416, endPoint y: 160, distance: 5.0
click at [355, 160] on font "Guardar resolución" at bounding box center [428, 156] width 38 height 13
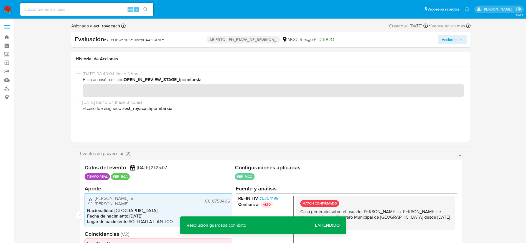
click at [355, 38] on span "Acciones" at bounding box center [450, 39] width 16 height 9
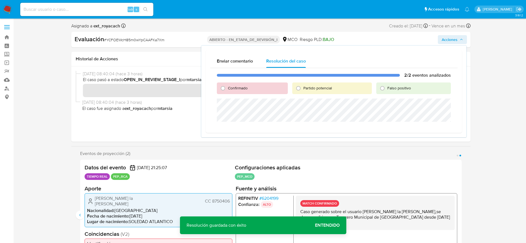
click at [236, 87] on span "Confirmado" at bounding box center [238, 88] width 20 height 6
click at [227, 87] on input "Confirmado" at bounding box center [223, 88] width 9 height 9
radio input "true"
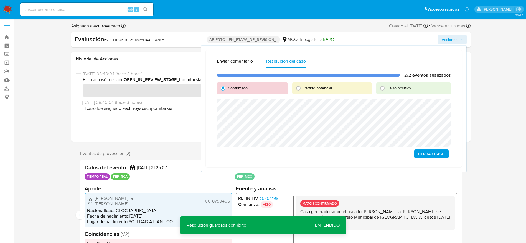
click at [355, 155] on span "Cerrar Caso" at bounding box center [431, 154] width 27 height 8
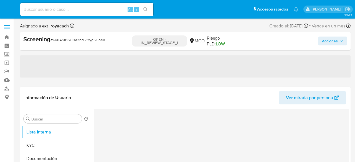
select select "10"
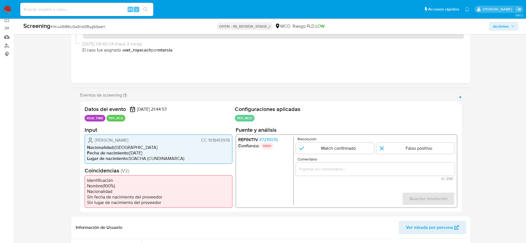
scroll to position [83, 0]
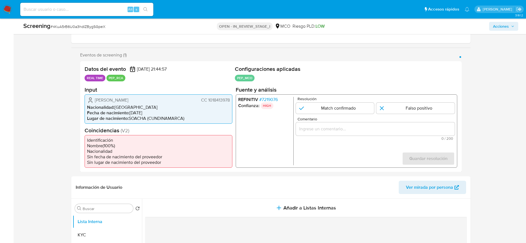
click at [270, 99] on span "# 7219076" at bounding box center [268, 100] width 19 height 6
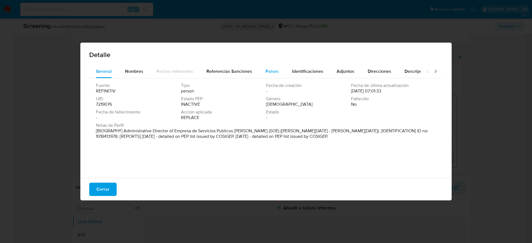
click at [274, 71] on span "Países" at bounding box center [272, 71] width 13 height 6
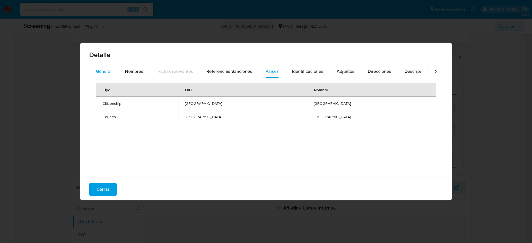
click at [106, 75] on div "General" at bounding box center [104, 71] width 16 height 13
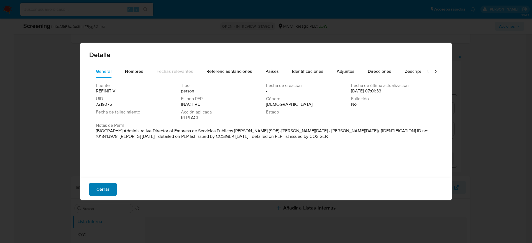
click at [103, 162] on span "Cerrar" at bounding box center [103, 190] width 13 height 12
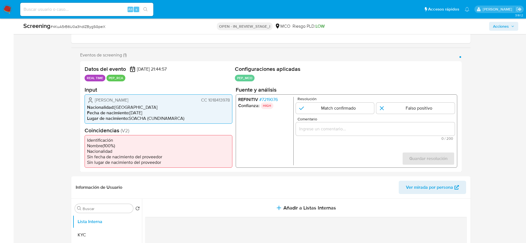
click at [90, 28] on span "# 4KuA5rB6U0a3hdIZBygSGpeX" at bounding box center [77, 27] width 55 height 6
copy span "4KuA5rB6U0a3hdIZBygSGpeX"
drag, startPoint x: 90, startPoint y: 100, endPoint x: 234, endPoint y: 100, distance: 143.9
click at [234, 100] on div "Datos del evento 27/09/2025 21:44:57 REAL TIME PEP_RCA Configuraciones aplicada…" at bounding box center [271, 116] width 382 height 111
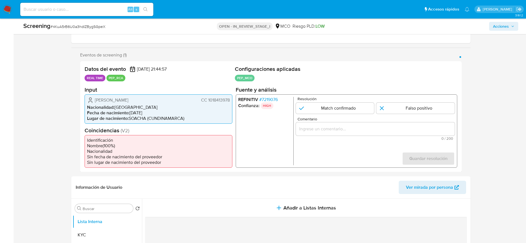
click at [270, 102] on span "# 7219076" at bounding box center [268, 100] width 19 height 6
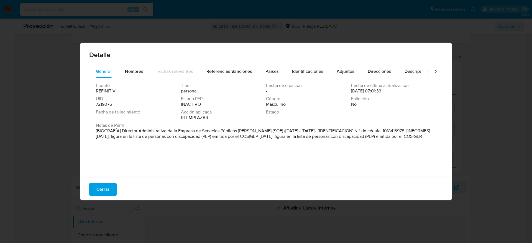
drag, startPoint x: 122, startPoint y: 132, endPoint x: 258, endPoint y: 132, distance: 135.6
click at [258, 132] on font "[BIOGRAFÍA] Director Administrativo de la Empresa de Servicios Públicos de Melg…" at bounding box center [263, 134] width 334 height 12
click at [98, 162] on span "Cerrar" at bounding box center [103, 190] width 13 height 12
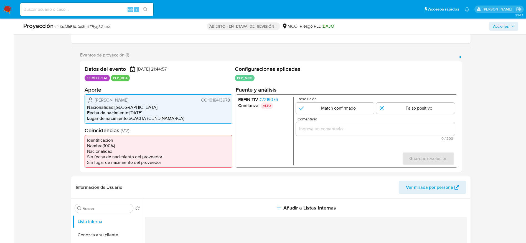
click at [355, 134] on div "1 de 1" at bounding box center [375, 128] width 159 height 13
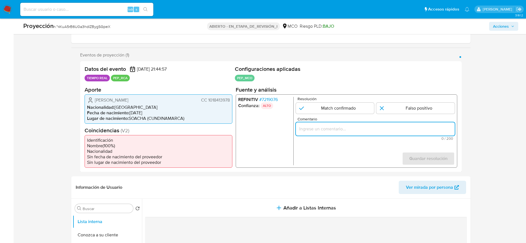
click at [355, 129] on input "Comentario" at bounding box center [375, 128] width 159 height 7
paste input "Caso generado sobre el usuario Milton Hernan Diaz Angel, se desempeñó como Dire…"
type input "Caso generado sobre el usuario Milton Hernan Diaz Angel, se desempeñó como Dire…"
click at [352, 103] on input "1 de 1" at bounding box center [335, 108] width 78 height 11
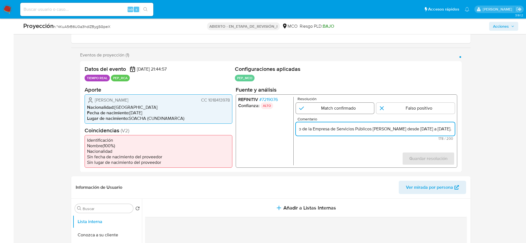
radio input "true"
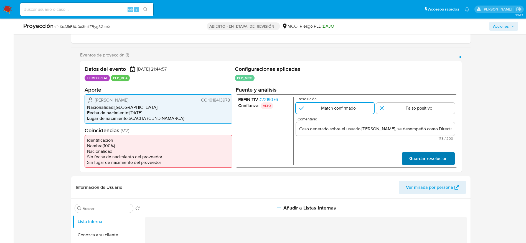
click at [355, 158] on span "Guardar resolución" at bounding box center [428, 159] width 38 height 12
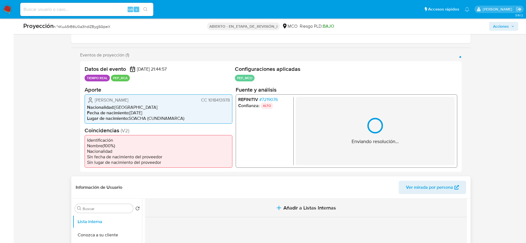
click at [304, 162] on span "Añadir a Listas Internas" at bounding box center [309, 208] width 53 height 6
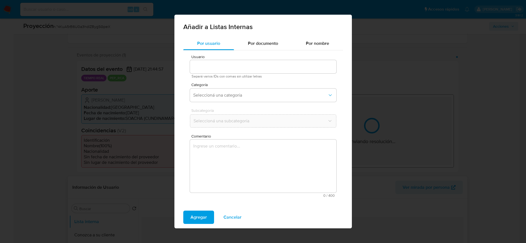
type input "1256110736"
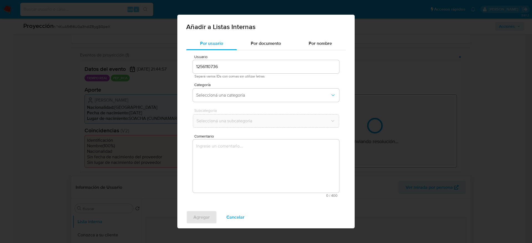
click at [293, 162] on textarea "Comentario" at bounding box center [266, 166] width 146 height 53
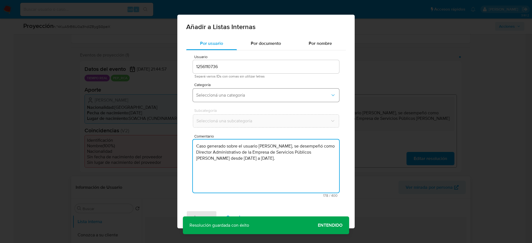
type textarea "Caso generado sobre el usuario Milton Hernan Diaz Angel, se desempeñó como Dire…"
click at [284, 96] on span "Seleccioná una categoría" at bounding box center [263, 96] width 134 height 6
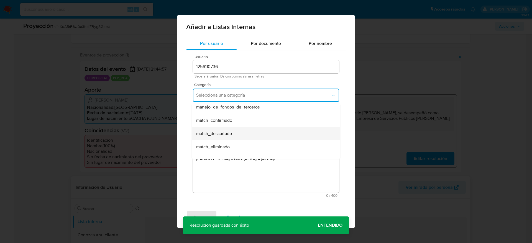
scroll to position [42, 0]
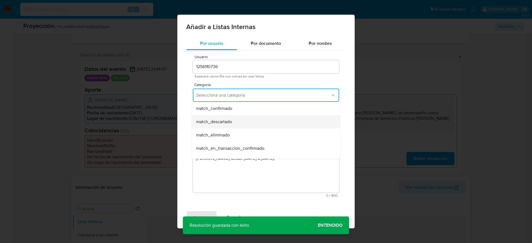
click at [217, 126] on div "match_descartado" at bounding box center [264, 121] width 136 height 13
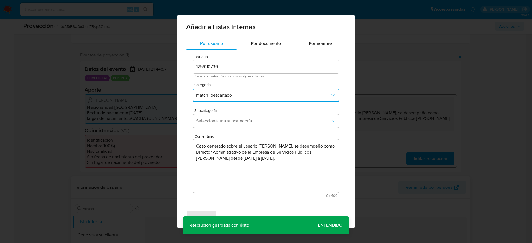
click at [229, 92] on button "match_descartado" at bounding box center [266, 95] width 146 height 13
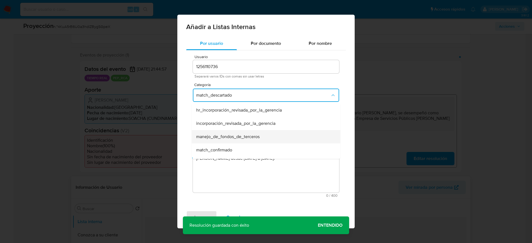
scroll to position [11, 0]
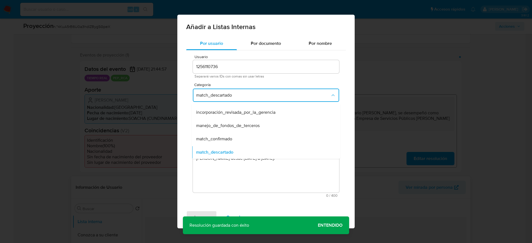
drag, startPoint x: 225, startPoint y: 134, endPoint x: 225, endPoint y: 126, distance: 7.8
click at [225, 135] on div "match_confirmado" at bounding box center [264, 139] width 136 height 13
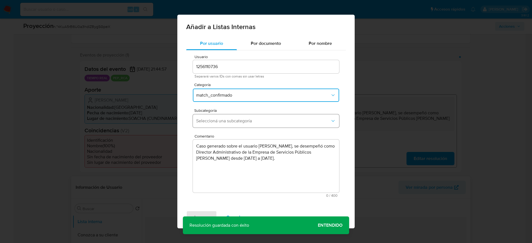
click at [225, 126] on button "Seleccioná una subcategoría" at bounding box center [266, 121] width 146 height 13
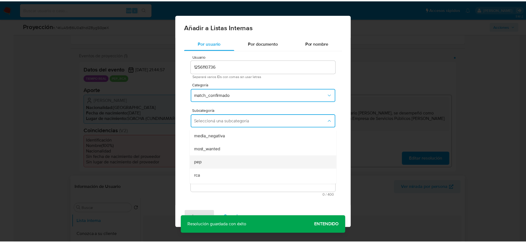
scroll to position [38, 0]
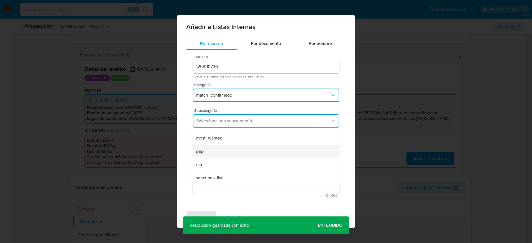
click at [211, 145] on div "pep" at bounding box center [264, 151] width 136 height 13
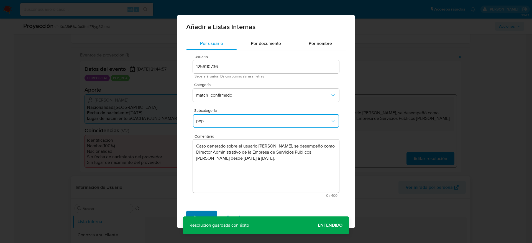
drag, startPoint x: 199, startPoint y: 209, endPoint x: 199, endPoint y: 217, distance: 7.2
click at [199, 162] on div "Agregar Cancelar" at bounding box center [265, 218] width 177 height 22
click at [199, 162] on span "Agregar" at bounding box center [202, 218] width 16 height 12
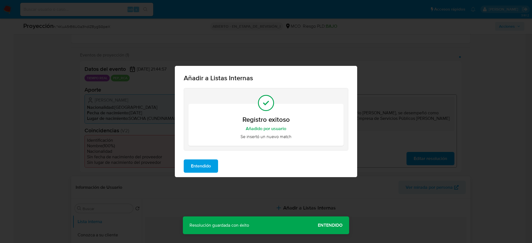
click at [202, 162] on span "Entendido" at bounding box center [201, 166] width 20 height 12
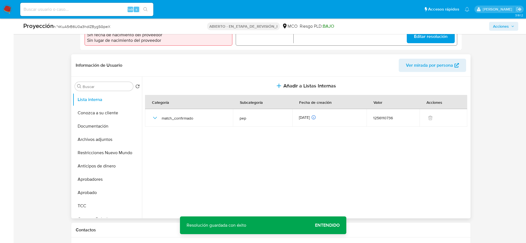
scroll to position [208, 0]
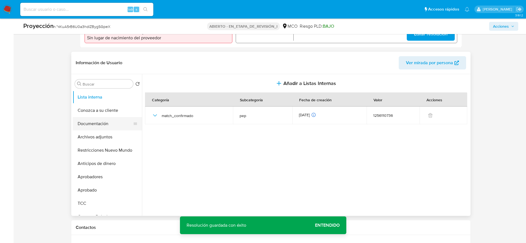
click at [117, 124] on button "Documentación" at bounding box center [105, 123] width 65 height 13
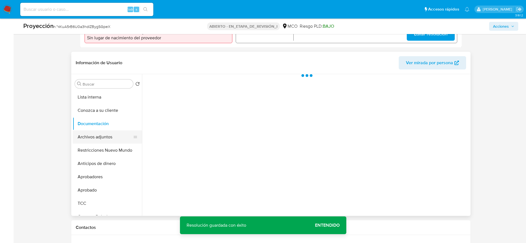
click at [111, 141] on button "Archivos adjuntos" at bounding box center [105, 137] width 65 height 13
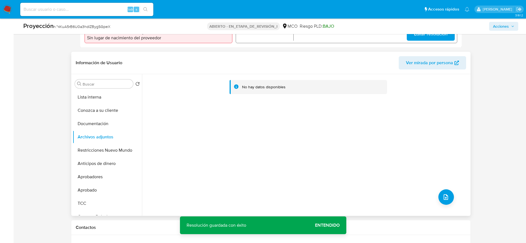
click at [355, 162] on div "No hay datos disponibles" at bounding box center [305, 145] width 327 height 142
click at [355, 162] on button "subir archivo" at bounding box center [446, 198] width 16 height 16
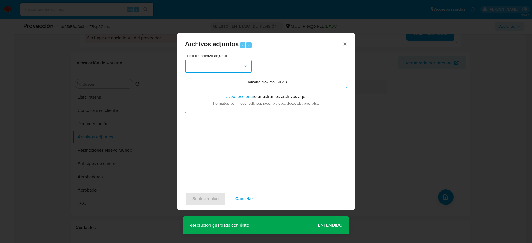
click at [229, 69] on button "button" at bounding box center [218, 66] width 67 height 13
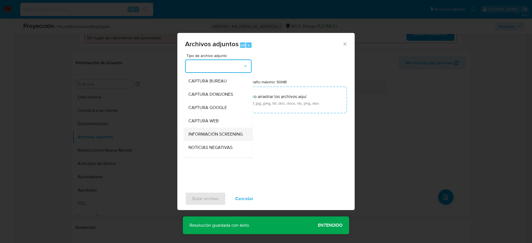
click at [212, 137] on span "INFORMACIÓN SCREENING" at bounding box center [216, 135] width 54 height 6
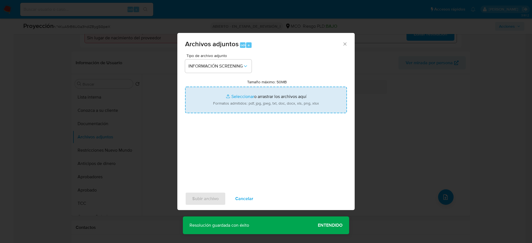
click at [234, 100] on input "Tamaño máximo: 50MB Seleccionar archivos" at bounding box center [266, 100] width 162 height 27
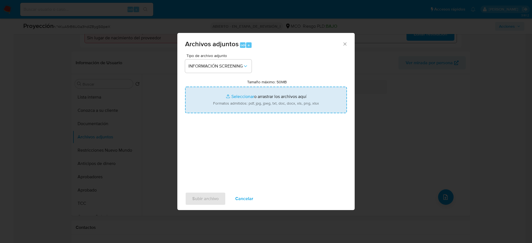
type input "C:\fakepath\_Milton Hernan Diaz Angel_ lavado de dinero - Buscar con Google.pdf"
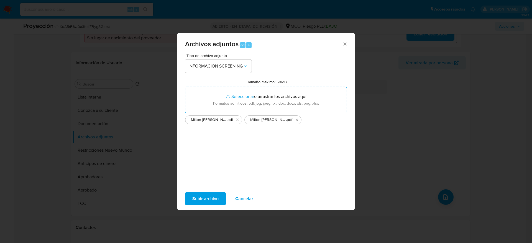
click at [205, 162] on span "Subir archivo" at bounding box center [205, 199] width 26 height 12
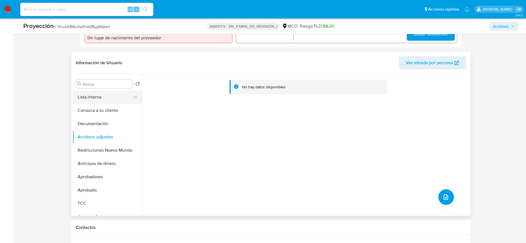
click at [106, 95] on button "Lista interna" at bounding box center [105, 97] width 65 height 13
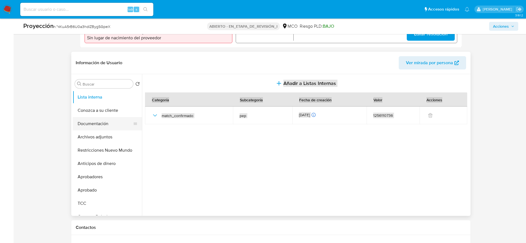
click at [106, 130] on button "Documentación" at bounding box center [105, 123] width 65 height 13
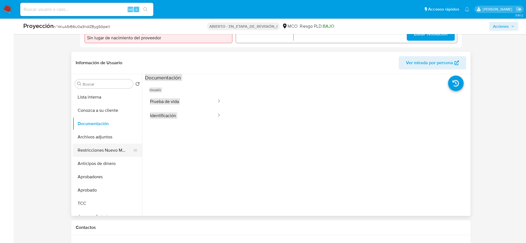
click at [96, 144] on button "Restricciones Nuevo Mundo" at bounding box center [105, 150] width 65 height 13
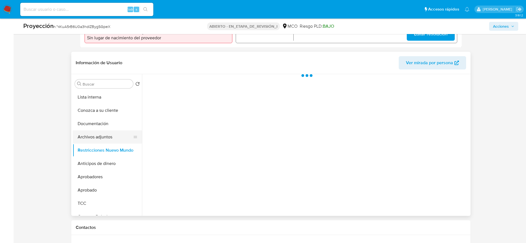
click at [124, 141] on button "Archivos adjuntos" at bounding box center [105, 137] width 65 height 13
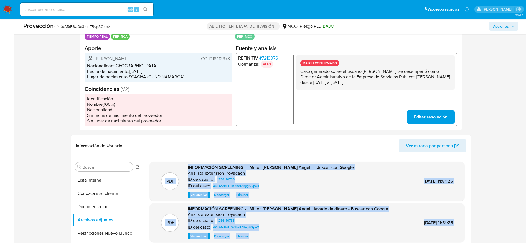
scroll to position [0, 0]
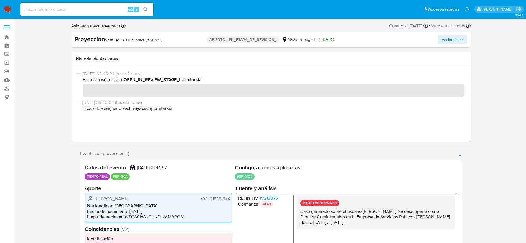
click at [355, 41] on span "Acciones" at bounding box center [450, 39] width 16 height 9
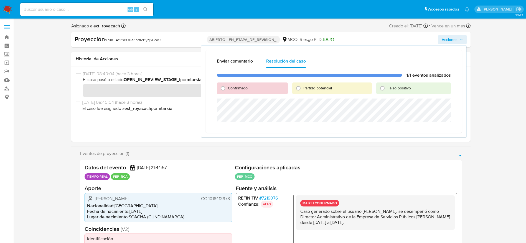
click at [230, 87] on span "Confirmado" at bounding box center [238, 88] width 20 height 6
click at [227, 87] on input "Confirmado" at bounding box center [223, 88] width 9 height 9
radio input "true"
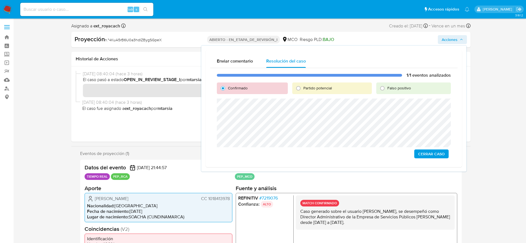
click at [355, 157] on span "Cerrar Caso" at bounding box center [431, 154] width 27 height 8
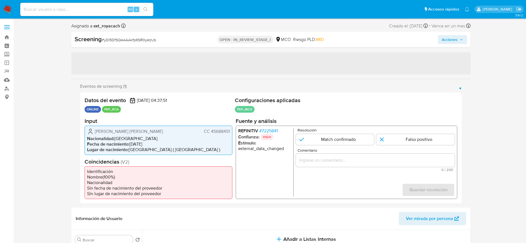
select select "10"
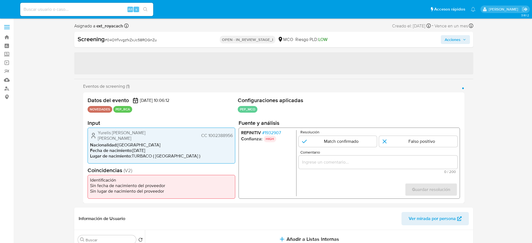
select select "10"
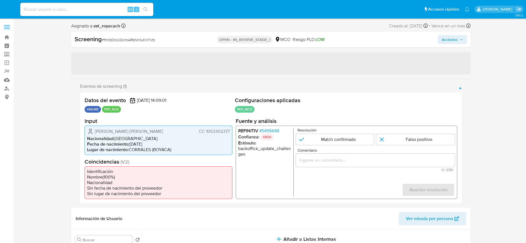
select select "10"
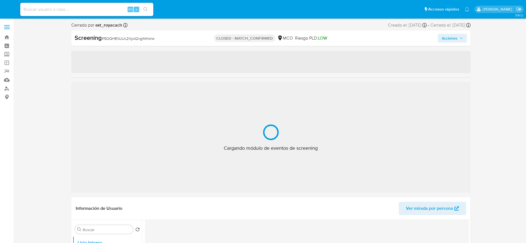
select select "10"
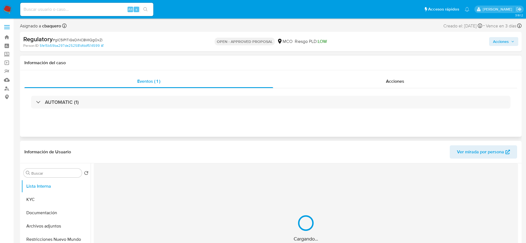
select select "10"
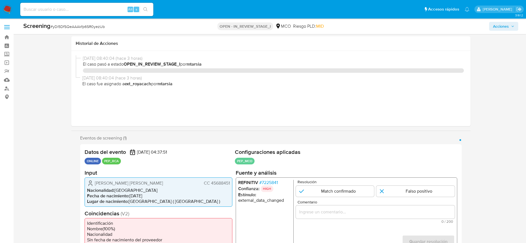
select select "10"
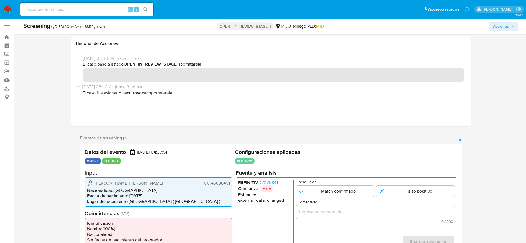
scroll to position [83, 0]
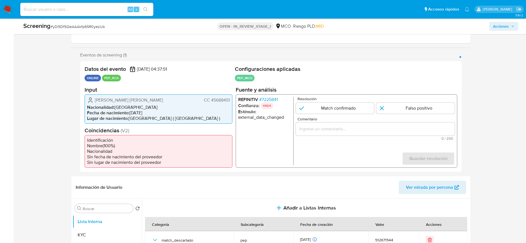
click at [268, 95] on div "REFINITIV # 7225841 Confianza: HIGH Estímulo : external_data_changed Resolución…" at bounding box center [346, 130] width 222 height 73
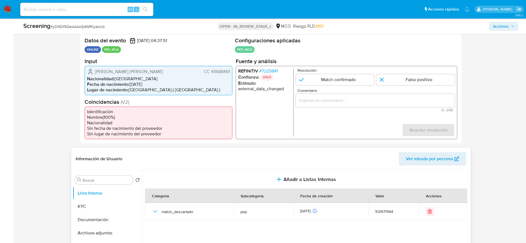
scroll to position [125, 0]
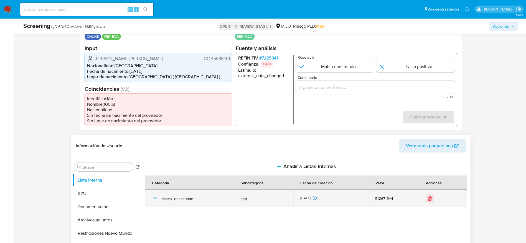
click at [157, 199] on icon "button" at bounding box center [155, 199] width 7 height 7
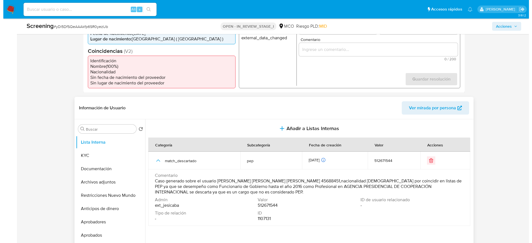
scroll to position [166, 0]
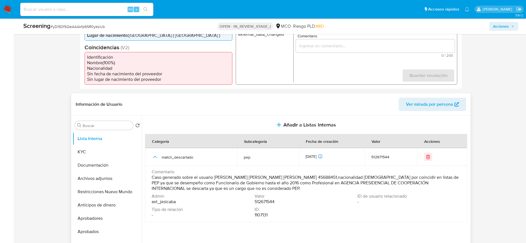
click at [196, 181] on span "Caso generado sobre el usuario [PERSON_NAME] [PERSON_NAME] [PERSON_NAME] 456884…" at bounding box center [306, 183] width 308 height 17
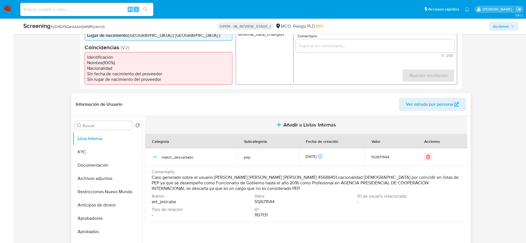
click at [211, 126] on button "Añadir a Listas Internas" at bounding box center [306, 125] width 322 height 19
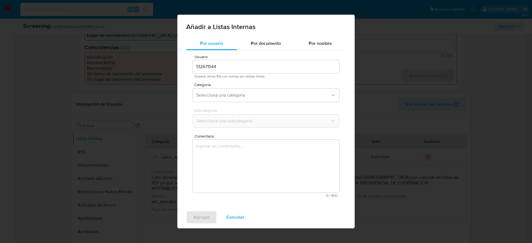
click at [214, 154] on textarea "Comentario" at bounding box center [266, 166] width 146 height 53
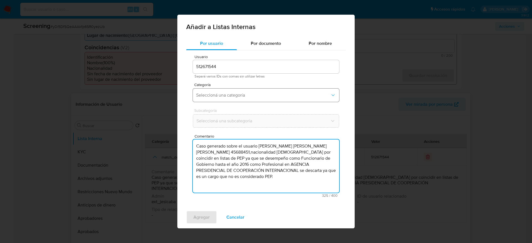
click at [223, 91] on button "Seleccioná una categoría" at bounding box center [266, 95] width 146 height 13
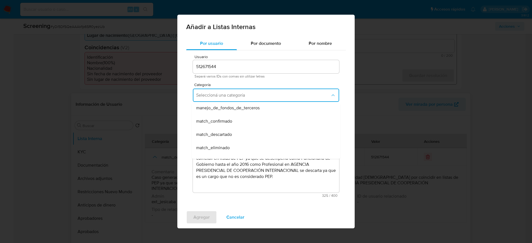
scroll to position [42, 0]
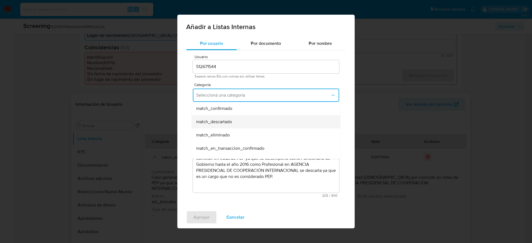
click at [217, 121] on span "match_descartado" at bounding box center [214, 122] width 36 height 6
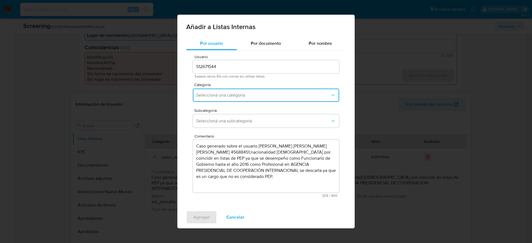
click at [217, 121] on span "Seleccioná una subcategoría" at bounding box center [263, 121] width 134 height 6
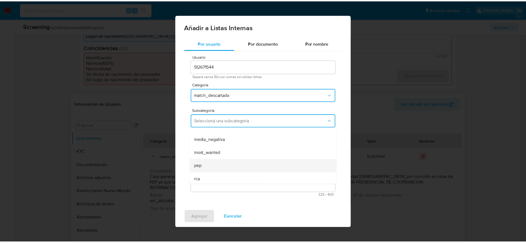
scroll to position [38, 0]
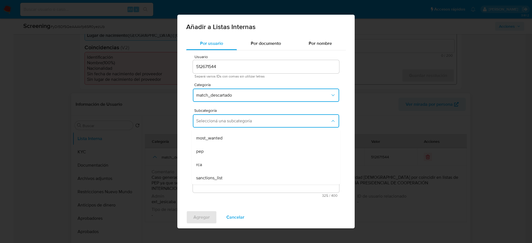
click at [203, 152] on span "pep" at bounding box center [199, 152] width 7 height 6
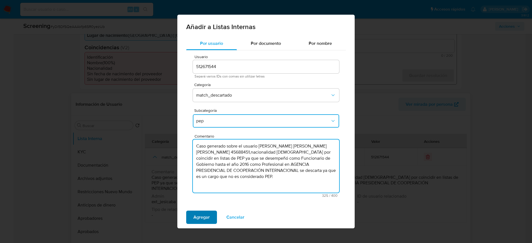
type textarea "Caso generado sobre el usuario [PERSON_NAME] [PERSON_NAME] [PERSON_NAME] 456884…"
click at [209, 212] on span "Agregar" at bounding box center [202, 218] width 16 height 12
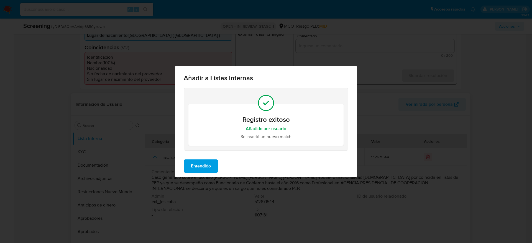
click at [201, 165] on span "Entendido" at bounding box center [201, 166] width 20 height 12
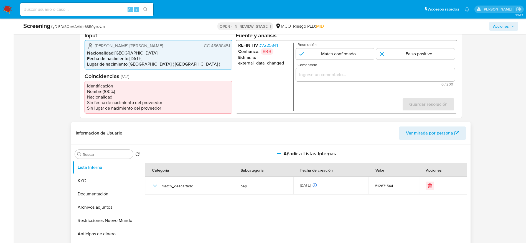
scroll to position [125, 0]
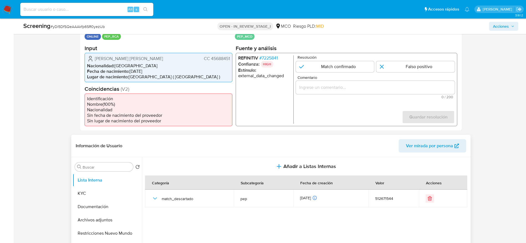
click at [275, 59] on span "# 7225841" at bounding box center [268, 58] width 19 height 6
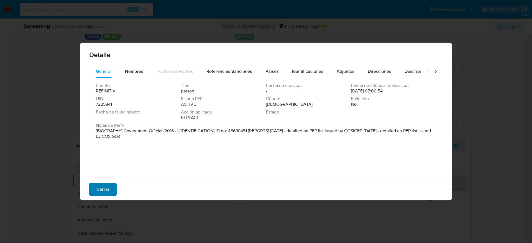
click at [96, 193] on button "Cerrar" at bounding box center [102, 189] width 27 height 13
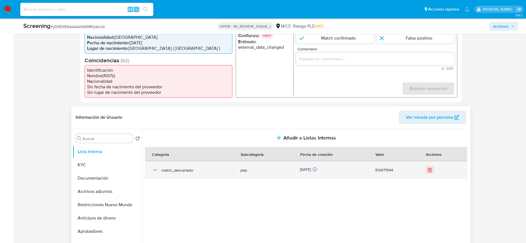
scroll to position [166, 0]
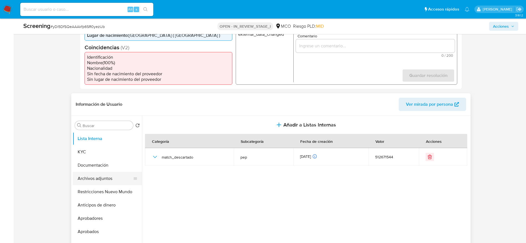
click at [104, 182] on button "Archivos adjuntos" at bounding box center [105, 178] width 65 height 13
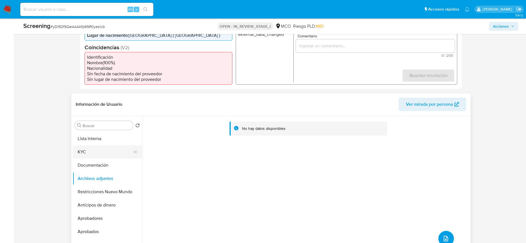
click at [113, 150] on button "KYC" at bounding box center [105, 152] width 65 height 13
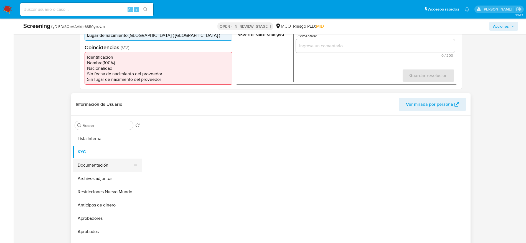
click at [113, 168] on button "Documentación" at bounding box center [105, 165] width 65 height 13
click at [114, 140] on button "Lista Interna" at bounding box center [105, 138] width 65 height 13
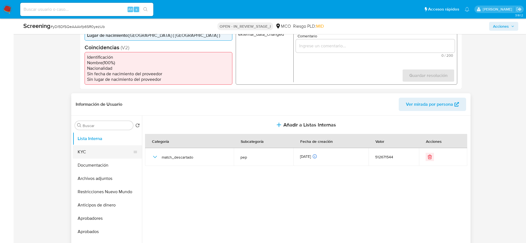
click at [114, 149] on button "KYC" at bounding box center [105, 152] width 65 height 13
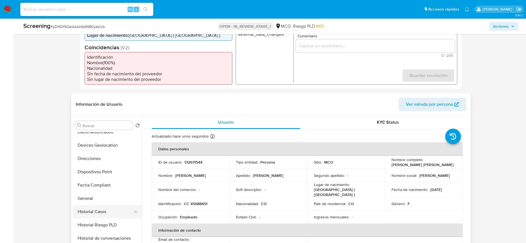
click at [107, 216] on button "Historial Casos" at bounding box center [105, 211] width 65 height 13
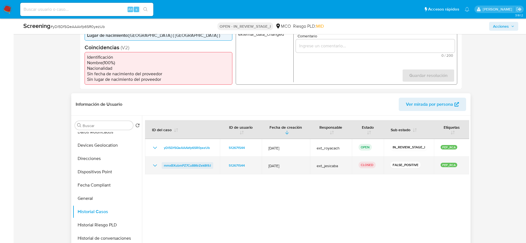
click at [184, 163] on span "mmxBXubmPZ7Cu886rZek8t9J" at bounding box center [187, 166] width 47 height 7
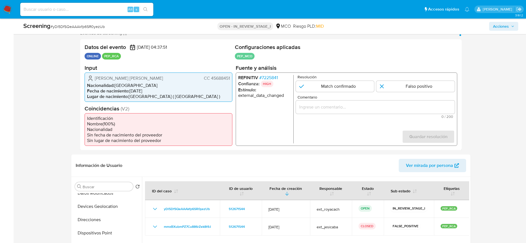
scroll to position [83, 0]
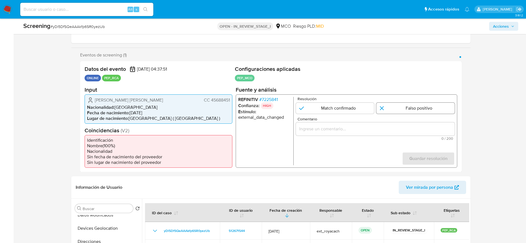
click at [402, 112] on input "1 de 1" at bounding box center [415, 108] width 78 height 11
radio input "true"
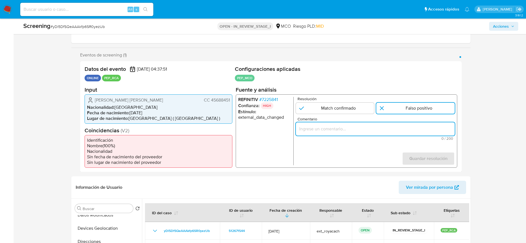
click at [403, 128] on input "Comentario" at bounding box center [375, 128] width 159 height 7
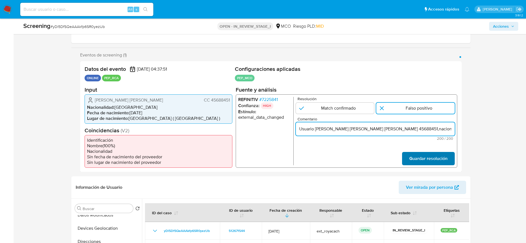
scroll to position [0, 275]
type input "Usuario Claudia Ester Cienfuegos Garcia, CC 45688451,nacionalidad Colombiana.Se…"
click at [420, 154] on span "Guardar resolución" at bounding box center [428, 159] width 38 height 12
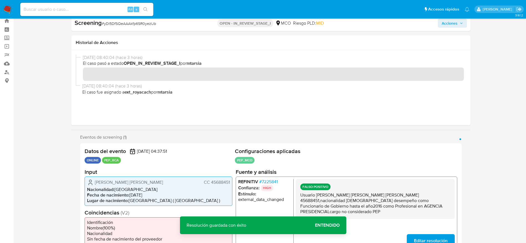
scroll to position [0, 0]
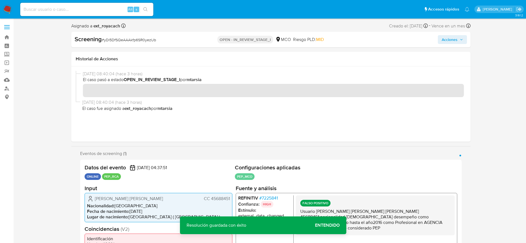
click at [454, 39] on span "Acciones" at bounding box center [450, 39] width 16 height 9
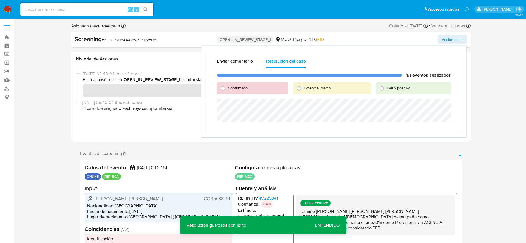
click at [392, 89] on span "Falso positivo" at bounding box center [399, 88] width 24 height 6
click at [386, 89] on input "Falso positivo" at bounding box center [381, 88] width 9 height 9
radio input "true"
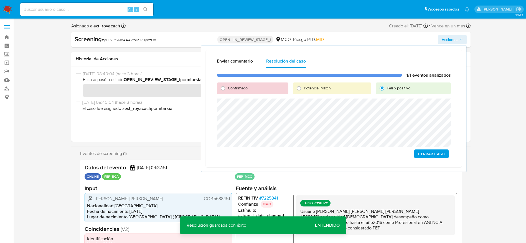
click at [439, 151] on span "Cerrar Caso" at bounding box center [431, 154] width 27 height 8
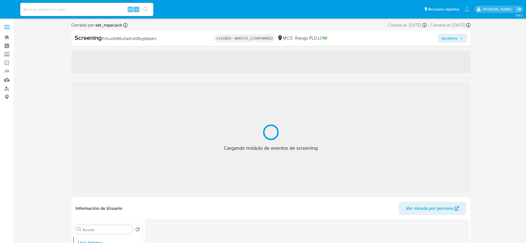
select select "10"
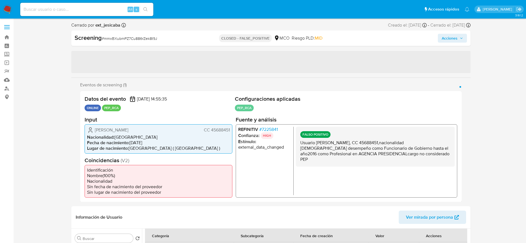
select select "10"
click at [346, 158] on div "FALSO POSITIVO Usuario [PERSON_NAME], CC 45688451,nacionalidad [DEMOGRAPHIC_DAT…" at bounding box center [375, 147] width 159 height 40
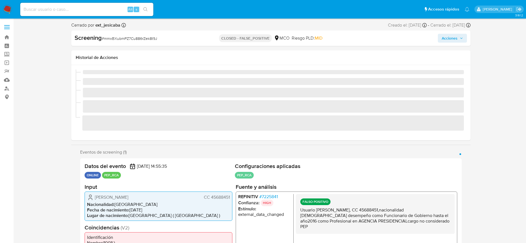
click at [346, 158] on section "Eventos de screening (1) Página 1 Datos del evento [DATE] 14:55:35 ONLINE PEP_R…" at bounding box center [271, 210] width 382 height 120
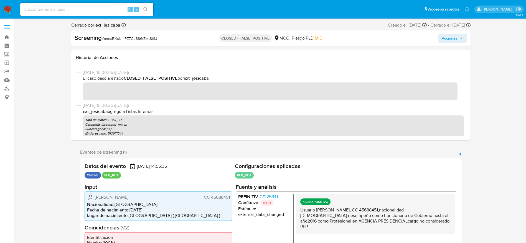
click at [350, 219] on p "Usuario [PERSON_NAME], CC 45688451,nacionalidad [DEMOGRAPHIC_DATA] desempeño co…" at bounding box center [375, 218] width 150 height 22
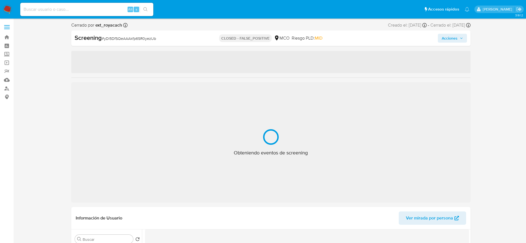
select select "10"
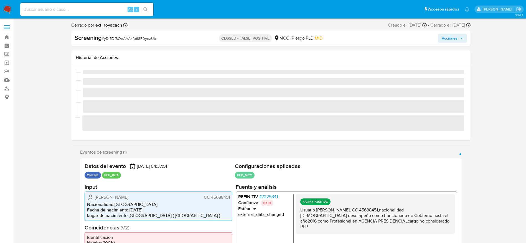
click at [108, 41] on div "Screening # yDl5DfSQeAAAkfp6SR0yezUb" at bounding box center [139, 38] width 129 height 8
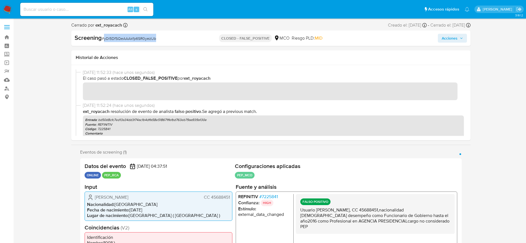
copy span "yDl5DfSQeAAAkfp6SR0yezUb"
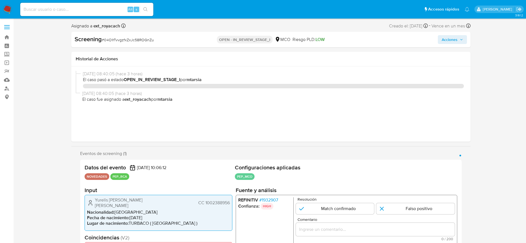
select select "10"
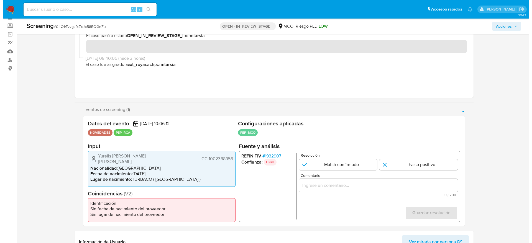
scroll to position [42, 0]
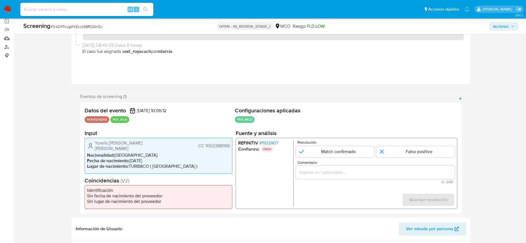
click at [261, 143] on span "# 1932907" at bounding box center [268, 144] width 19 height 6
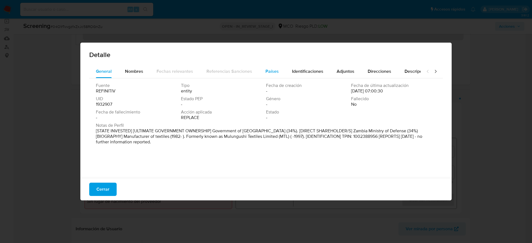
click at [270, 74] on span "Países" at bounding box center [272, 71] width 13 height 6
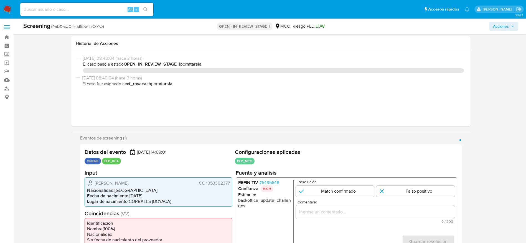
select select "10"
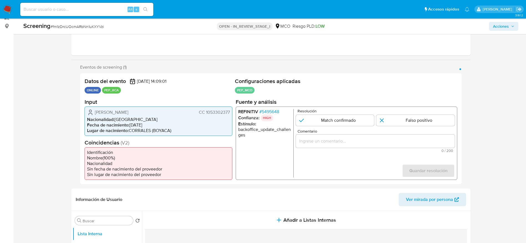
scroll to position [83, 0]
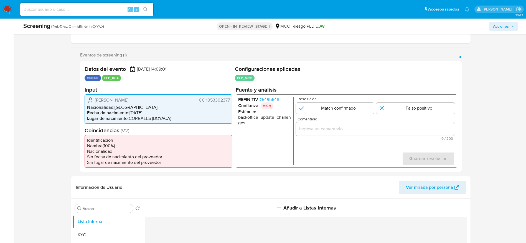
click at [273, 100] on span "# 5495648" at bounding box center [269, 100] width 20 height 6
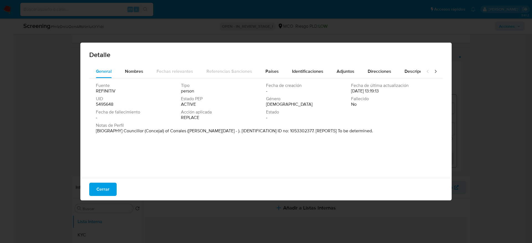
click at [275, 62] on div "Detalle" at bounding box center [266, 54] width 372 height 22
click at [103, 182] on div "Cerrar" at bounding box center [266, 189] width 372 height 22
click at [103, 185] on span "Cerrar" at bounding box center [103, 190] width 13 height 12
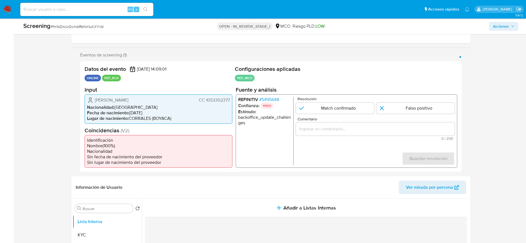
drag, startPoint x: 81, startPoint y: 17, endPoint x: 80, endPoint y: 24, distance: 7.2
click at [80, 17] on nav "Pausado Ver notificaciones Alt s Accesos rápidos Presiona las siguientes teclas…" at bounding box center [263, 9] width 526 height 19
click at [80, 25] on span "# fm1zDrcUOcmARbNn1uKXYVzi" at bounding box center [77, 27] width 54 height 6
copy span "fm1zDrcUOcmARbNn1uKXYVzi"
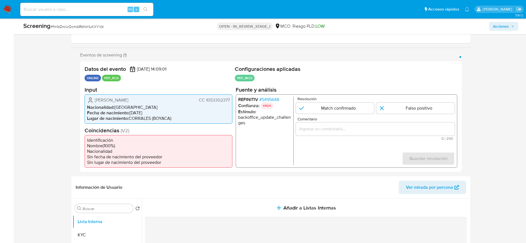
drag, startPoint x: 92, startPoint y: 95, endPoint x: 232, endPoint y: 99, distance: 139.8
click at [232, 99] on div "William Ferney Fonseca Torres CC 1053302377 Nacionalidad : Colombia Fecha de na…" at bounding box center [159, 108] width 148 height 29
click at [275, 99] on span "# 5495648" at bounding box center [269, 100] width 20 height 6
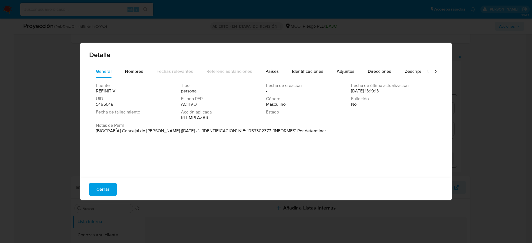
drag, startPoint x: 122, startPoint y: 131, endPoint x: 162, endPoint y: 132, distance: 39.9
click at [162, 132] on font "[BIOGRAFÍA] Concejal de Corrales (Ene 2020 - ). [IDENTIFICACIÓN] NIF: 105330237…" at bounding box center [211, 131] width 231 height 6
click at [109, 187] on span "Cerrar" at bounding box center [103, 190] width 13 height 12
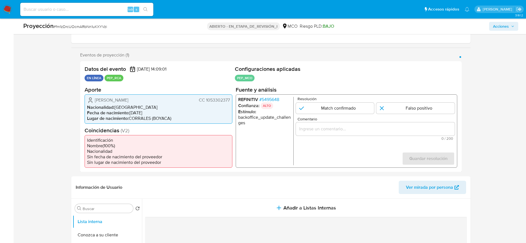
click at [345, 135] on div "1 de 1" at bounding box center [375, 128] width 159 height 13
click at [346, 131] on input "Comentario" at bounding box center [375, 128] width 159 height 7
paste input "Caso generado sobre el usuario William Ferney Fonseca Torres, se desempeña como…"
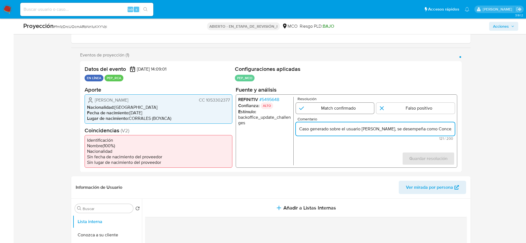
scroll to position [0, 100]
type input "Caso generado sobre el usuario William Ferney Fonseca Torres, se desempeña como…"
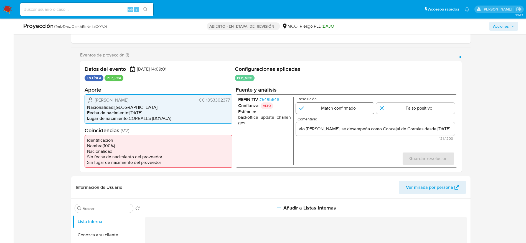
scroll to position [0, 0]
click at [341, 103] on input "1 de 1" at bounding box center [335, 108] width 78 height 11
radio input "true"
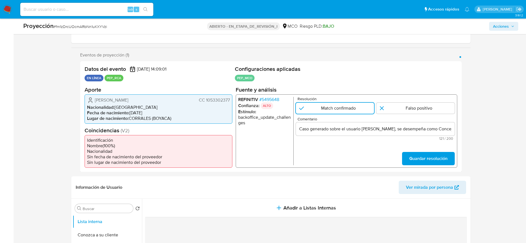
click at [436, 166] on div "REFINITIV # 5495648 Confianza: ALTO Estímulo : backoffice_update_challenges Res…" at bounding box center [346, 130] width 222 height 73
click at [433, 160] on span "Guardar resolución" at bounding box center [428, 159] width 38 height 12
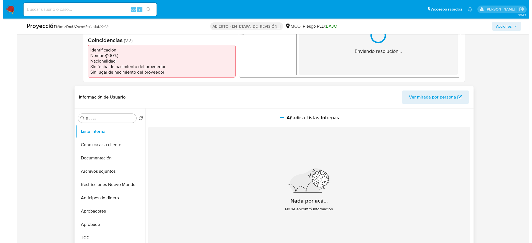
scroll to position [208, 0]
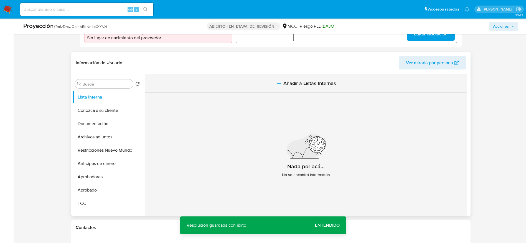
click at [316, 80] on span "Añadir a Listas Internas" at bounding box center [309, 83] width 53 height 6
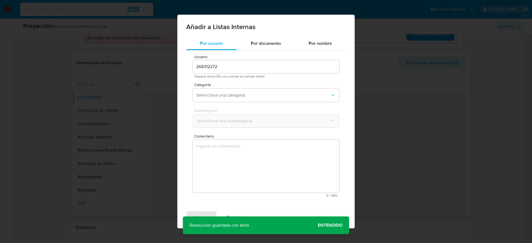
click at [298, 132] on div "Usuario 268312272 Separá varios IDs con comas sin utilizar letras Categoría Sel…" at bounding box center [266, 126] width 160 height 152
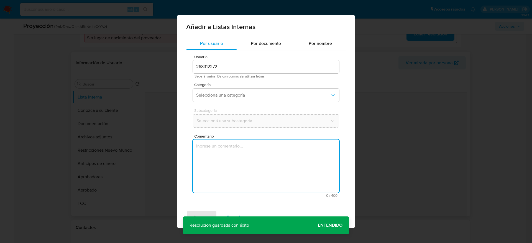
click at [268, 144] on textarea "Comentario" at bounding box center [266, 166] width 146 height 53
type textarea "Caso generado sobre el usuario William Ferney Fonseca Torres, se desempeña como…"
click at [222, 88] on div "Categoría Seleccioná una categoría" at bounding box center [266, 93] width 146 height 21
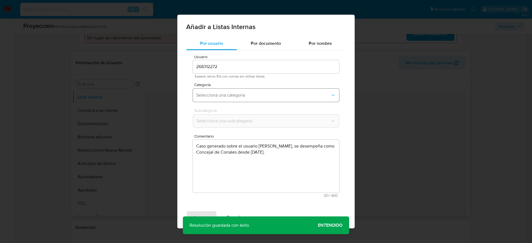
click at [223, 98] on span "Seleccioná una categoría" at bounding box center [263, 96] width 134 height 6
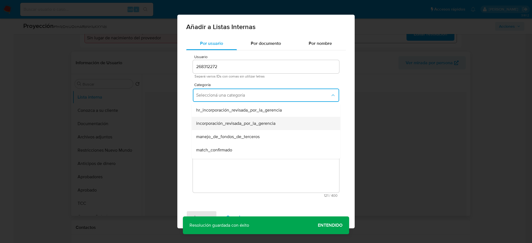
scroll to position [42, 0]
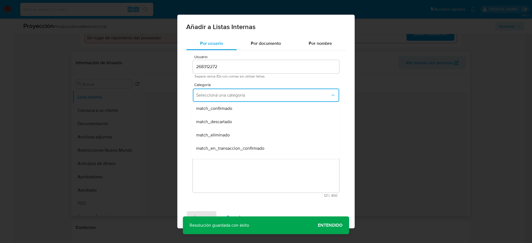
drag, startPoint x: 223, startPoint y: 111, endPoint x: 225, endPoint y: 117, distance: 6.1
click at [223, 110] on span "match_confirmado" at bounding box center [214, 109] width 36 height 6
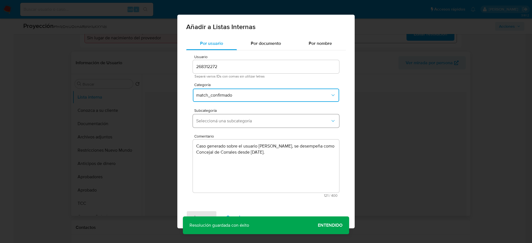
click at [226, 121] on span "Seleccioná una subcategoría" at bounding box center [263, 121] width 134 height 6
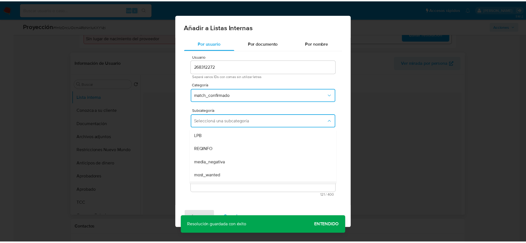
scroll to position [38, 0]
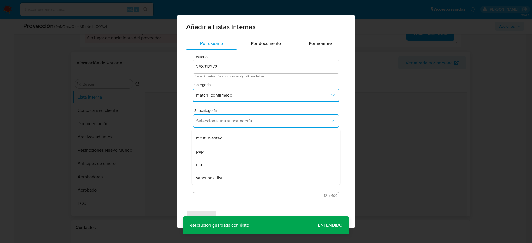
drag, startPoint x: 204, startPoint y: 151, endPoint x: 206, endPoint y: 159, distance: 8.8
click at [204, 150] on div "pep" at bounding box center [264, 151] width 136 height 13
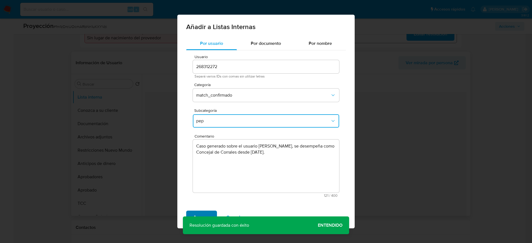
click at [198, 216] on span "Agregar" at bounding box center [202, 218] width 16 height 12
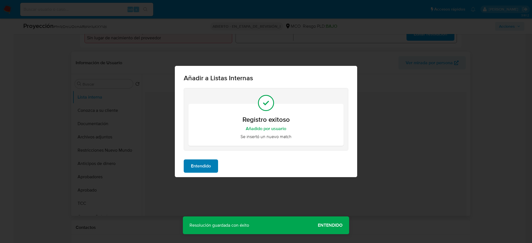
drag, startPoint x: 192, startPoint y: 176, endPoint x: 196, endPoint y: 164, distance: 12.5
click at [192, 176] on div "Entendido" at bounding box center [266, 166] width 182 height 22
click at [196, 164] on span "Entendido" at bounding box center [201, 166] width 20 height 12
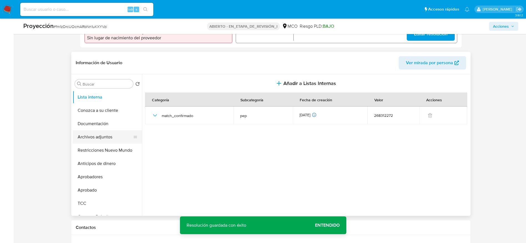
drag, startPoint x: 101, startPoint y: 138, endPoint x: 104, endPoint y: 135, distance: 4.1
click at [101, 138] on button "Archivos adjuntos" at bounding box center [105, 137] width 65 height 13
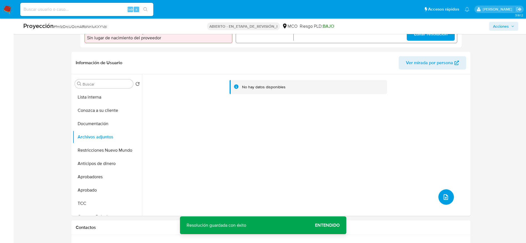
click at [440, 194] on button "subir archivo" at bounding box center [446, 198] width 16 height 16
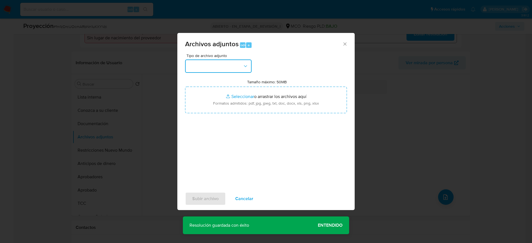
click at [201, 64] on button "button" at bounding box center [218, 66] width 67 height 13
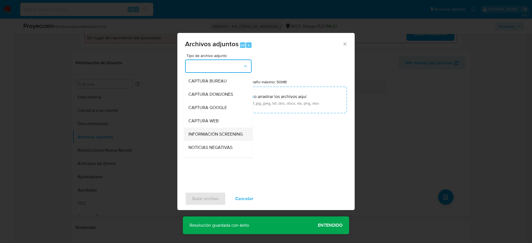
click at [207, 136] on span "INFORMACIÓN SCREENING" at bounding box center [216, 135] width 54 height 6
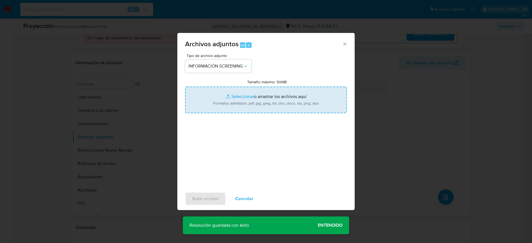
click at [228, 99] on input "Tamaño máximo: 50MB Seleccionar archivos" at bounding box center [266, 100] width 162 height 27
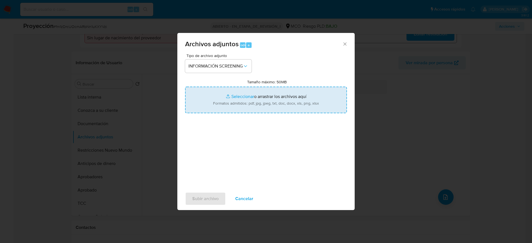
type input "C:\fakepath\_William Ferney Fonseca Torres_ - Buscar con Google.pdf"
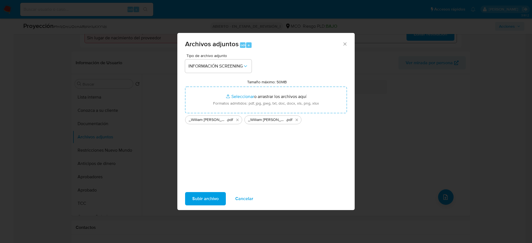
click at [223, 197] on button "Subir archivo" at bounding box center [205, 198] width 41 height 13
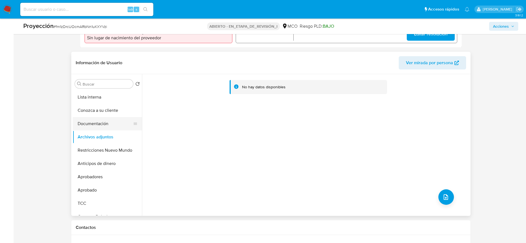
click at [117, 121] on button "Documentación" at bounding box center [105, 123] width 65 height 13
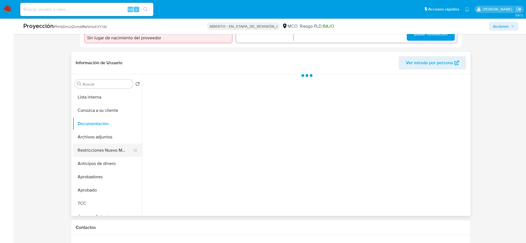
click at [106, 154] on button "Restricciones Nuevo Mundo" at bounding box center [105, 150] width 65 height 13
click at [105, 148] on button "Restricciones Nuevo Mundo" at bounding box center [105, 150] width 65 height 13
click at [106, 139] on button "Archivos adjuntos" at bounding box center [105, 137] width 65 height 13
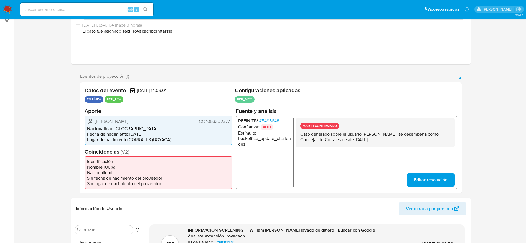
scroll to position [0, 0]
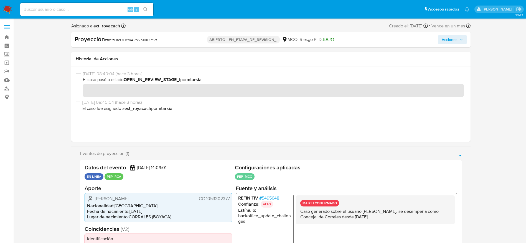
click at [453, 42] on span "Acciones" at bounding box center [450, 39] width 16 height 9
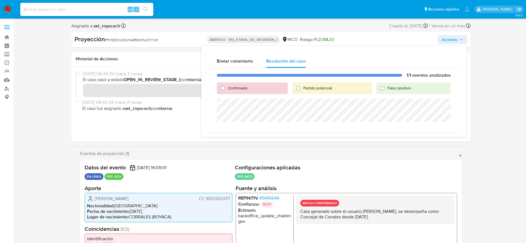
click at [243, 80] on div "1/1 eventos analizados Confirmado Partido potencial Falso positivo" at bounding box center [333, 98] width 247 height 60
click at [243, 82] on div "1/1 eventos analizados Confirmado Partido potencial Falso positivo" at bounding box center [333, 98] width 247 height 60
click at [243, 86] on span "Confirmado" at bounding box center [238, 88] width 20 height 6
click at [227, 86] on input "Confirmado" at bounding box center [223, 88] width 9 height 9
radio input "true"
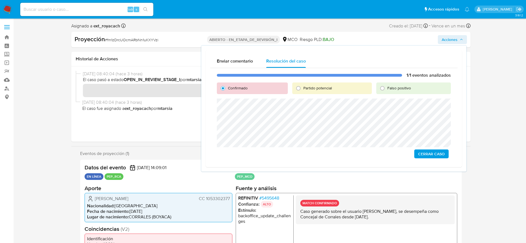
click at [438, 154] on span "Cerrar Caso" at bounding box center [431, 154] width 27 height 8
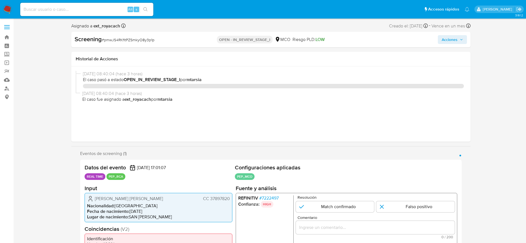
select select "10"
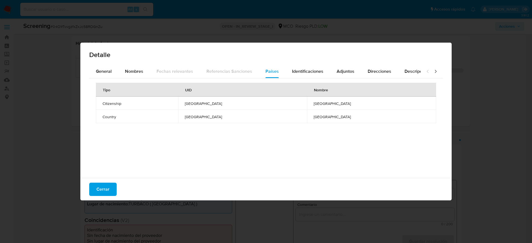
select select "10"
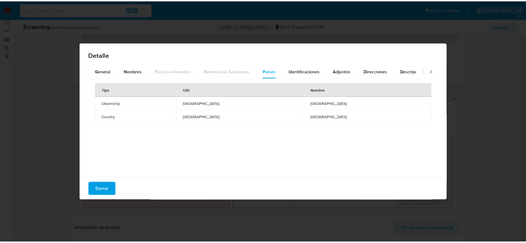
scroll to position [42, 0]
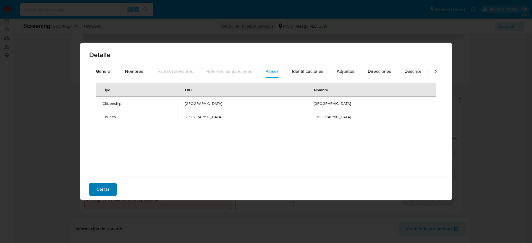
drag, startPoint x: 98, startPoint y: 190, endPoint x: 100, endPoint y: 187, distance: 2.9
click at [99, 187] on span "Cerrar" at bounding box center [103, 190] width 13 height 12
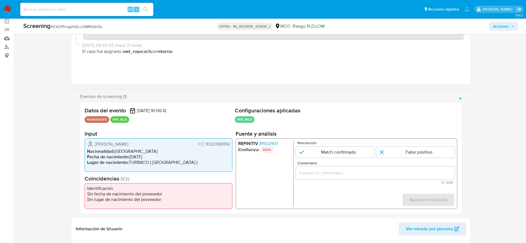
click at [78, 24] on span "# 04O1rTvvgzfxZxJc58ROGnZu" at bounding box center [76, 27] width 52 height 6
copy span "04O1rTvvgzfxZxJc58ROGnZu"
drag, startPoint x: 87, startPoint y: 139, endPoint x: 229, endPoint y: 144, distance: 141.5
click at [229, 144] on div "[PERSON_NAME] CC 1002388956 Nacionalidad : [DEMOGRAPHIC_DATA] Fecha de nacimien…" at bounding box center [159, 156] width 148 height 34
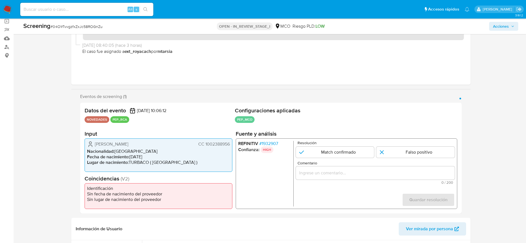
click at [275, 143] on span "# 1932907" at bounding box center [268, 144] width 19 height 6
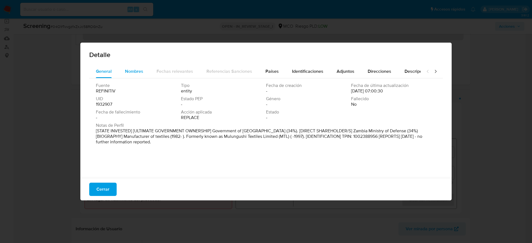
click at [134, 77] on div "Nombres" at bounding box center [134, 71] width 18 height 13
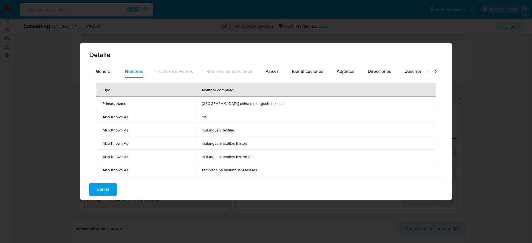
click at [239, 103] on span "[GEOGRAPHIC_DATA] china mulungushi textiles" at bounding box center [316, 103] width 228 height 5
click at [239, 103] on span "zambia china mulungushi textiles" at bounding box center [316, 103] width 228 height 5
drag, startPoint x: 288, startPoint y: 74, endPoint x: 290, endPoint y: 71, distance: 3.6
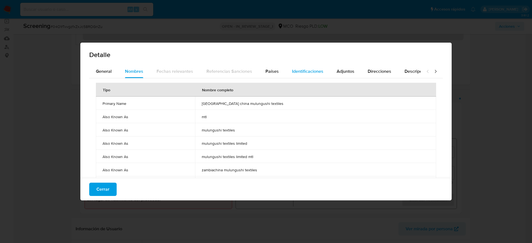
click at [289, 73] on button "Identificaciones" at bounding box center [308, 71] width 45 height 13
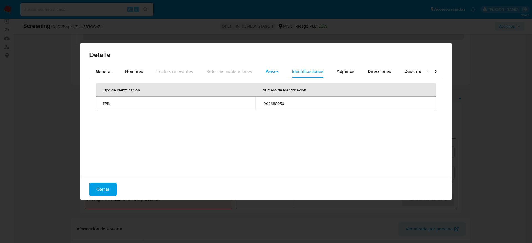
click at [260, 72] on button "Países" at bounding box center [272, 71] width 27 height 13
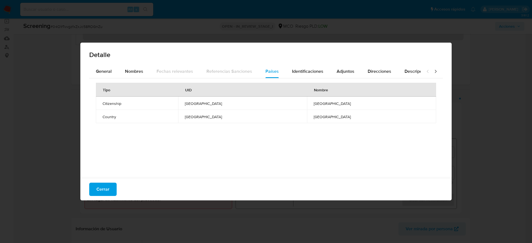
click at [302, 81] on div "Tipo UID Nombre Citizenship ZAMBIA ZAMBIA Country ZAMBIA ZAMBIA" at bounding box center [266, 126] width 354 height 97
click at [300, 73] on span "Identificaciones" at bounding box center [307, 71] width 31 height 6
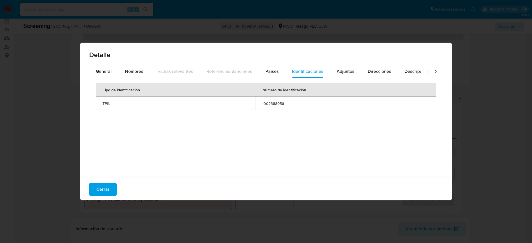
click at [116, 182] on div "Cerrar" at bounding box center [266, 189] width 372 height 22
click at [106, 189] on span "Cerrar" at bounding box center [103, 190] width 13 height 12
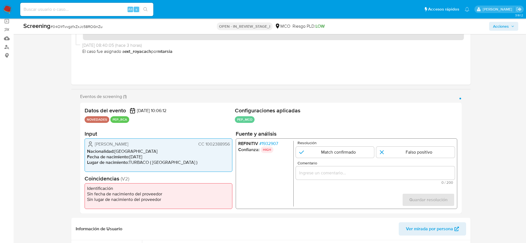
click at [336, 168] on div "1 de 1" at bounding box center [375, 173] width 159 height 13
click at [336, 171] on input "Comentario" at bounding box center [375, 173] width 159 height 7
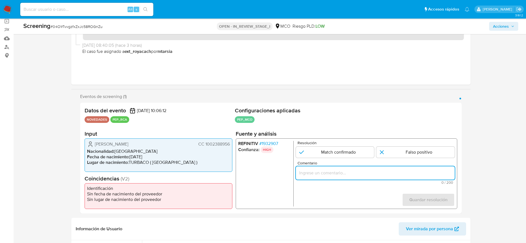
paste input "Compara al usuario Yurelis Alejandra Marrugo Paternina CC 1002388956 con el PEP…"
type input "Compara al usuario Yurelis Alejandra Marrugo Paternina CC 1002388956 con el PEP…"
click at [406, 148] on input "1 de 1" at bounding box center [415, 152] width 78 height 11
radio input "true"
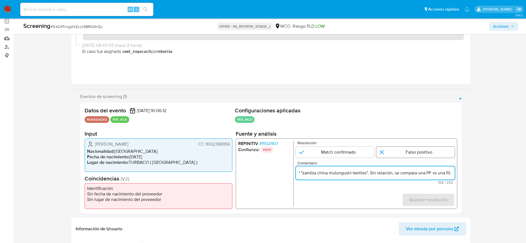
scroll to position [0, 0]
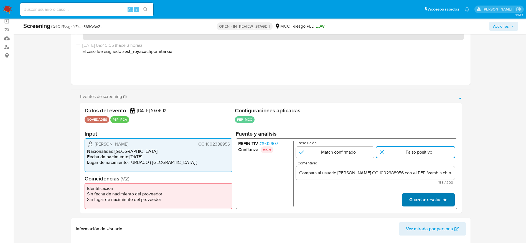
click at [422, 198] on span "Guardar resolución" at bounding box center [428, 200] width 38 height 12
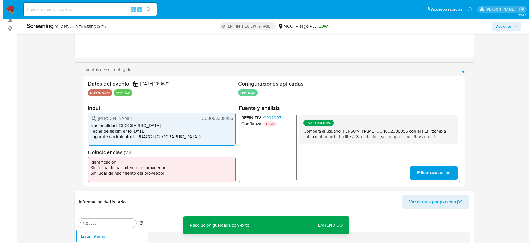
scroll to position [125, 0]
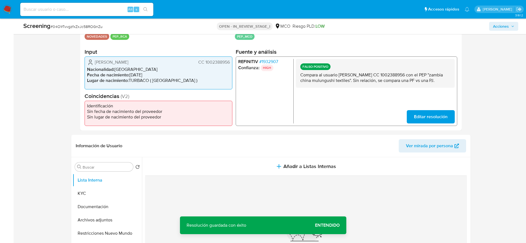
click at [347, 68] on div "FALSO POSITIVO Compara al usuario Yurelis Alejandra Marrugo Paternina CC 100238…" at bounding box center [375, 73] width 159 height 29
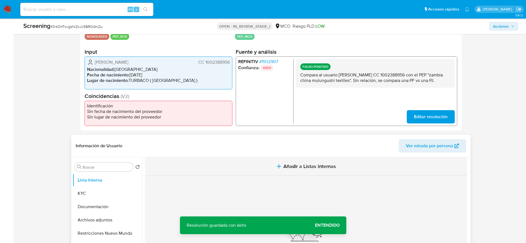
click at [318, 175] on button "Añadir a Listas Internas" at bounding box center [306, 167] width 322 height 19
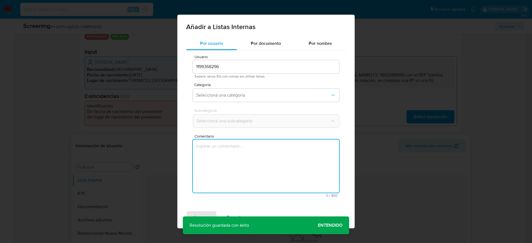
click at [310, 159] on textarea "Comentario" at bounding box center [266, 166] width 146 height 53
type textarea "Compara al usuario Yurelis Alejandra Marrugo Paternina CC 1002388956 con el PEP…"
click at [240, 104] on div "Categoría Seleccioná una categoría" at bounding box center [266, 93] width 146 height 21
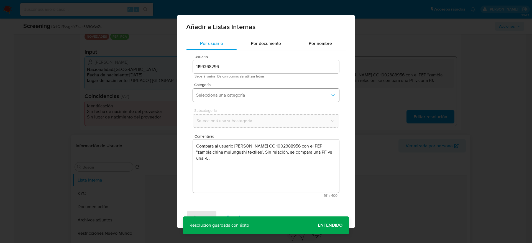
click at [248, 97] on span "Seleccioná una categoría" at bounding box center [263, 96] width 134 height 6
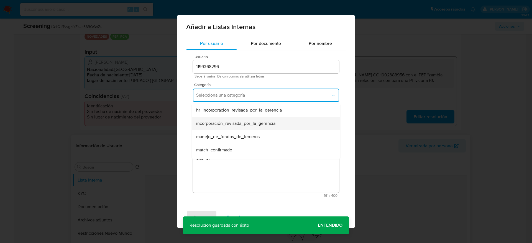
scroll to position [42, 0]
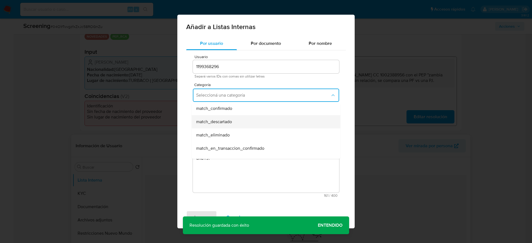
click at [241, 115] on div "match_descartado" at bounding box center [264, 121] width 136 height 13
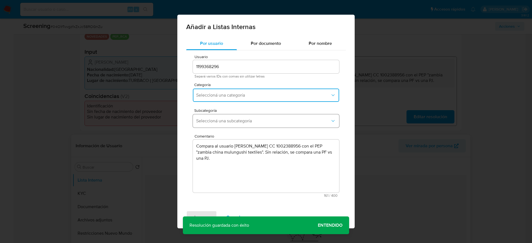
click at [241, 119] on span "Seleccioná una subcategoría" at bounding box center [263, 121] width 134 height 6
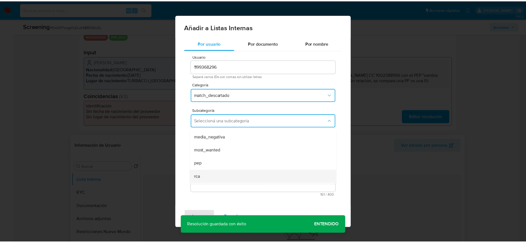
scroll to position [38, 0]
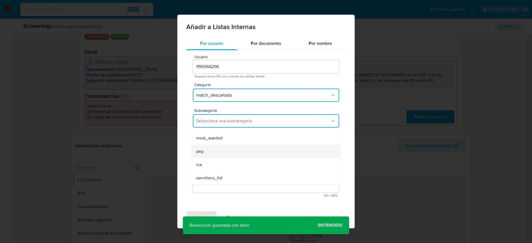
click at [217, 149] on div "pep" at bounding box center [264, 151] width 136 height 13
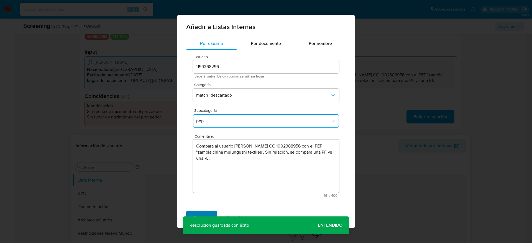
click at [204, 214] on span "Agregar" at bounding box center [202, 218] width 16 height 12
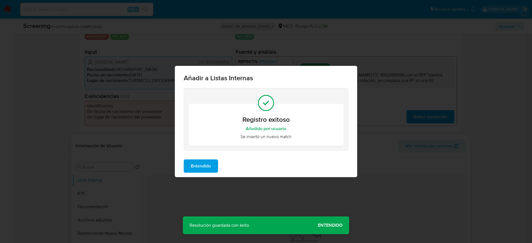
click at [188, 162] on button "Entendido" at bounding box center [201, 166] width 34 height 13
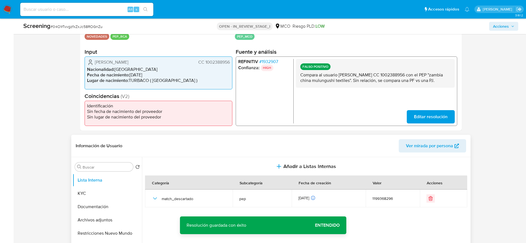
scroll to position [0, 0]
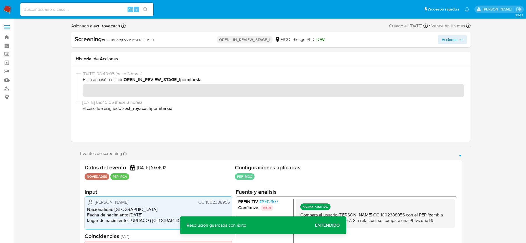
click at [447, 39] on span "Acciones" at bounding box center [450, 39] width 16 height 9
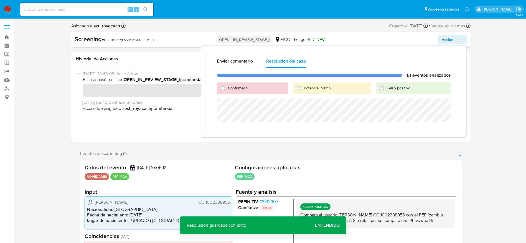
click at [413, 90] on div "Falso positivo" at bounding box center [413, 89] width 75 height 12
click at [396, 92] on div "Falso positivo" at bounding box center [413, 89] width 75 height 12
click at [395, 90] on span "Falso positivo" at bounding box center [399, 88] width 24 height 6
click at [386, 90] on input "Falso positivo" at bounding box center [381, 88] width 9 height 9
radio input "true"
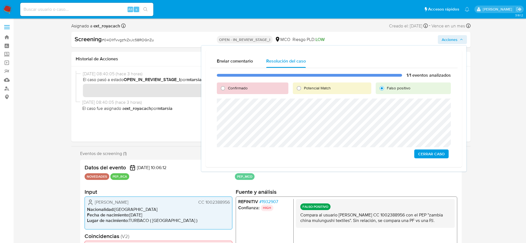
click at [425, 151] on span "Cerrar Caso" at bounding box center [431, 154] width 27 height 8
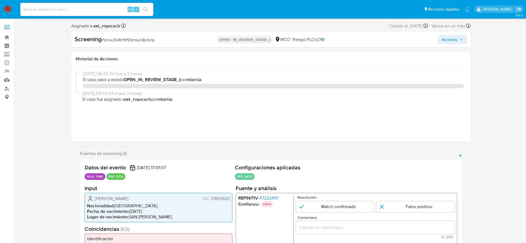
select select "10"
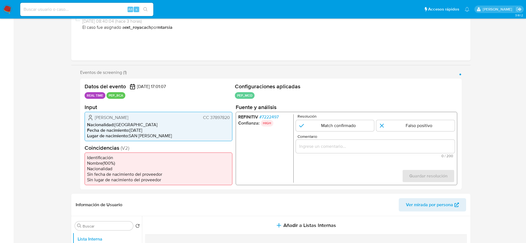
scroll to position [83, 0]
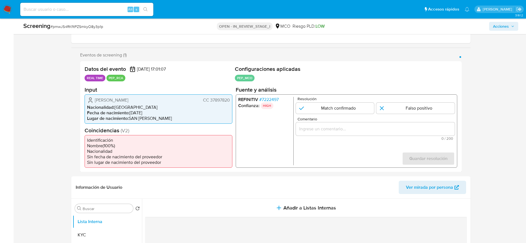
click at [265, 102] on p "HIGH" at bounding box center [266, 105] width 13 height 7
click at [265, 100] on span "# 7222497" at bounding box center [268, 100] width 19 height 6
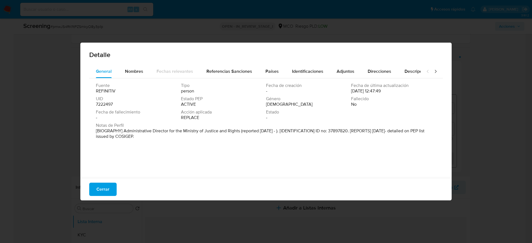
click at [281, 62] on div "Detalle" at bounding box center [266, 54] width 372 height 22
click at [276, 69] on button "Países" at bounding box center [272, 71] width 27 height 13
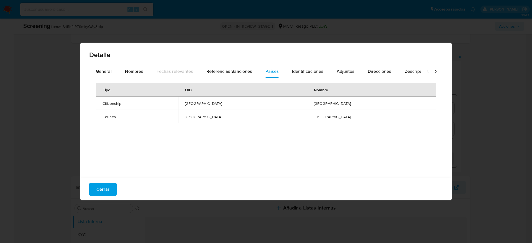
click at [113, 91] on div "Tipo" at bounding box center [106, 89] width 21 height 13
click at [136, 68] on span "Nombres" at bounding box center [134, 71] width 18 height 6
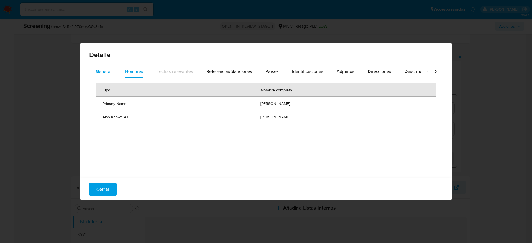
click at [109, 75] on div "General" at bounding box center [104, 71] width 16 height 13
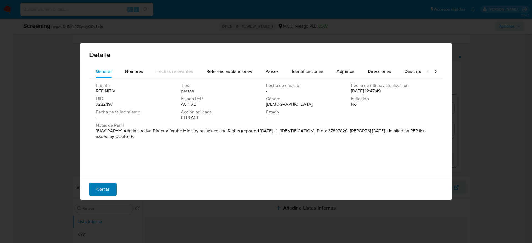
click at [99, 195] on span "Cerrar" at bounding box center [103, 190] width 13 height 12
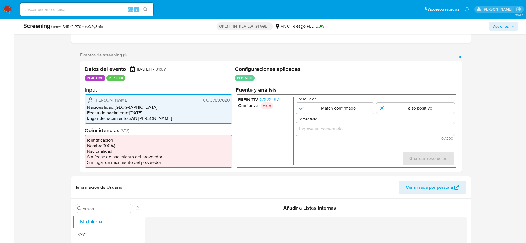
click at [109, 100] on span "Ana Maria Rueda Rodriguez" at bounding box center [112, 100] width 34 height 6
click at [105, 20] on div "Screening # pmwJS4RKfItPZSmkyO8y3p1p OPEN - IN_REVIEW_STAGE_I MCO Riesgo PLD: L…" at bounding box center [271, 27] width 502 height 16
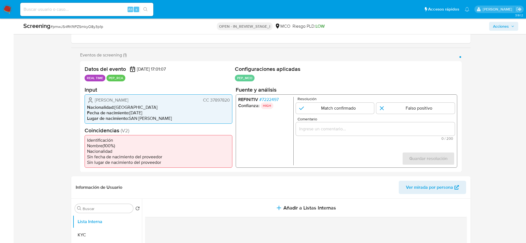
click at [85, 30] on div "Screening # pmwJS4RKfItPZSmkyO8y3p1p" at bounding box center [104, 26] width 163 height 8
copy span "pmwJS4RKfItPZSmkyO8y3p1p"
drag, startPoint x: 92, startPoint y: 101, endPoint x: 252, endPoint y: 4, distance: 187.2
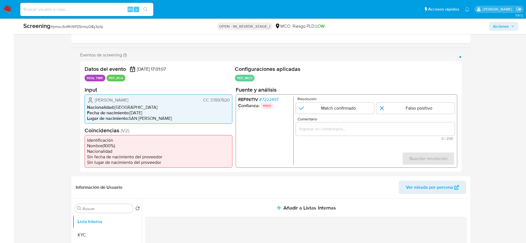
click at [229, 102] on div "Ana Maria Rueda Rodriguez CC 37897820" at bounding box center [158, 100] width 143 height 7
click at [271, 101] on span "# 7222497" at bounding box center [268, 100] width 19 height 6
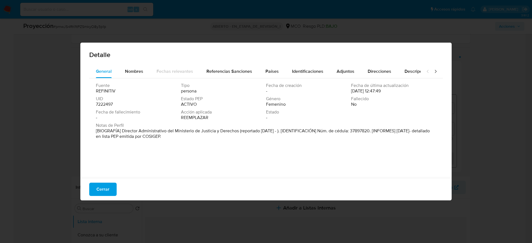
click at [120, 131] on font "[BIOGRAFÍA] Director Administrativo del Ministerio de Justicia y Derechos (repo…" at bounding box center [263, 134] width 334 height 12
drag, startPoint x: 123, startPoint y: 132, endPoint x: 237, endPoint y: 130, distance: 114.6
click at [237, 130] on font "[BIOGRAFÍA] Director Administrativo del Ministerio de Justicia y Derechos (repo…" at bounding box center [263, 134] width 334 height 12
click at [106, 190] on span "Cerrar" at bounding box center [103, 190] width 13 height 12
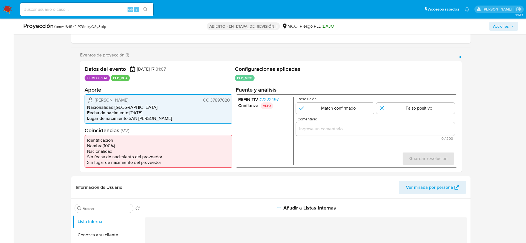
click at [370, 124] on div "1 de 1" at bounding box center [375, 128] width 159 height 13
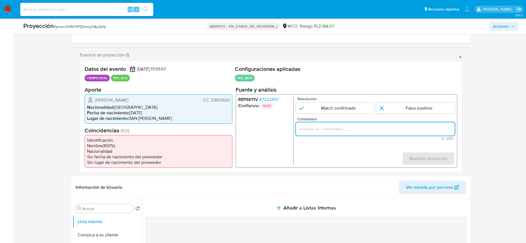
click at [366, 132] on input "Comentario" at bounding box center [375, 128] width 159 height 7
paste input "Caso generado sobre el usuario Ana Maria Rueda Rodriguez, se desempeña como Dir…"
type input "Caso generado sobre el usuario Ana Maria Rueda Rodriguez, se desempeña como Dir…"
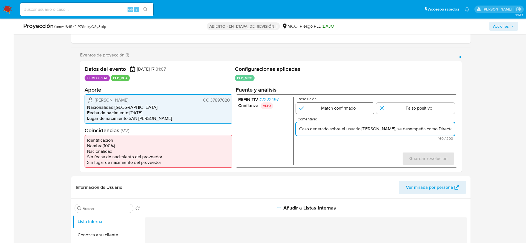
click at [360, 109] on input "1 de 1" at bounding box center [335, 108] width 78 height 11
radio input "true"
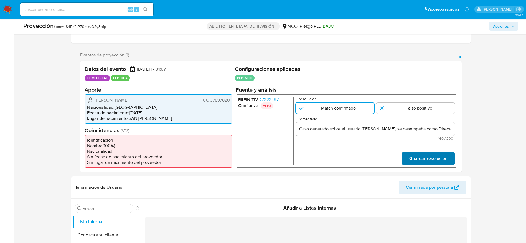
click at [425, 157] on span "Guardar resolución" at bounding box center [428, 159] width 38 height 12
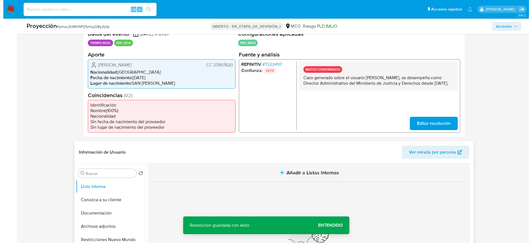
scroll to position [166, 0]
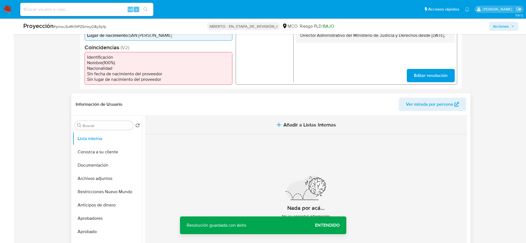
click at [320, 127] on span "Añadir a Listas Internas" at bounding box center [309, 125] width 53 height 6
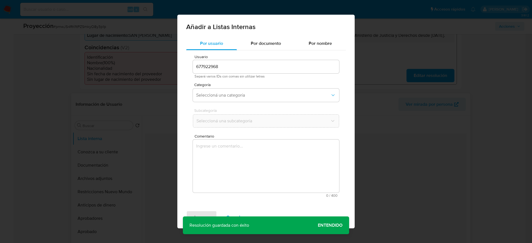
drag, startPoint x: 304, startPoint y: 174, endPoint x: 304, endPoint y: 171, distance: 3.6
click at [304, 175] on textarea "Comentario" at bounding box center [266, 166] width 146 height 53
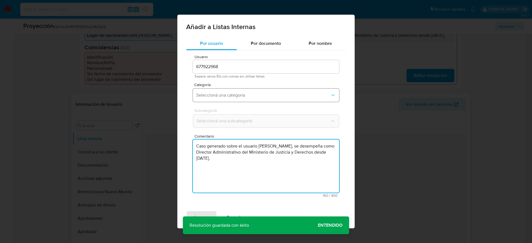
type textarea "Caso generado sobre el usuario Ana Maria Rueda Rodriguez, se desempeña como Dir…"
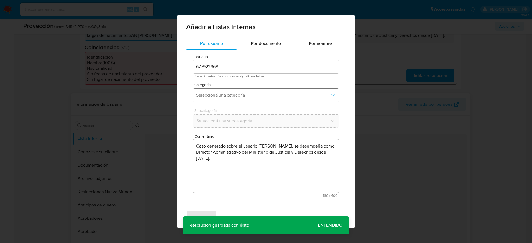
drag, startPoint x: 260, startPoint y: 91, endPoint x: 262, endPoint y: 101, distance: 9.9
click at [260, 91] on button "Seleccioná una categoría" at bounding box center [266, 95] width 146 height 13
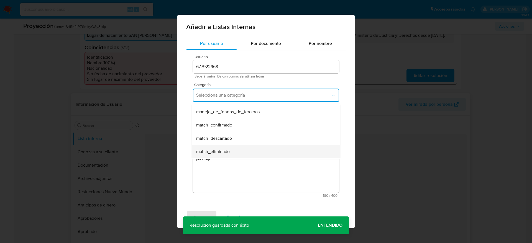
scroll to position [42, 0]
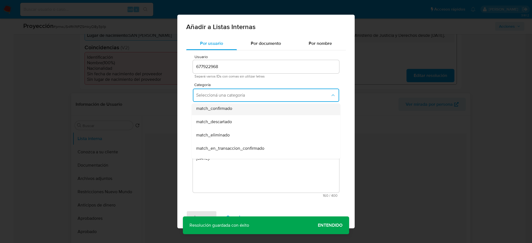
click at [220, 107] on span "match_confirmado" at bounding box center [214, 109] width 36 height 6
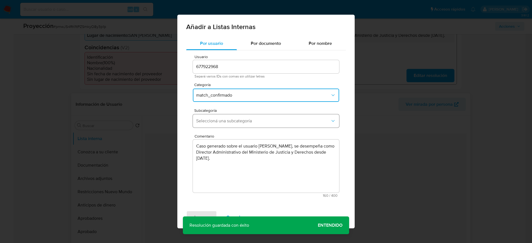
click at [222, 116] on button "Seleccioná una subcategoría" at bounding box center [266, 121] width 146 height 13
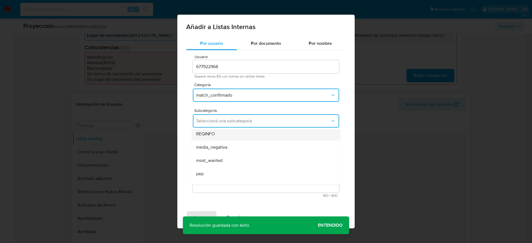
scroll to position [38, 0]
click at [220, 144] on div "most_wanted" at bounding box center [264, 138] width 136 height 13
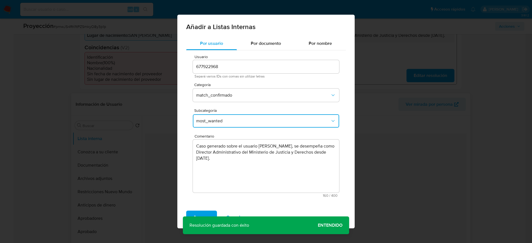
click at [222, 129] on div "Subcategoría most_wanted" at bounding box center [266, 119] width 146 height 21
click at [232, 117] on button "most_wanted" at bounding box center [266, 121] width 146 height 13
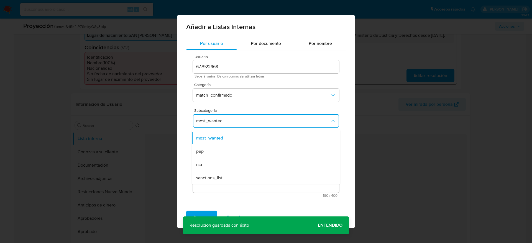
click at [215, 149] on div "pep" at bounding box center [264, 151] width 136 height 13
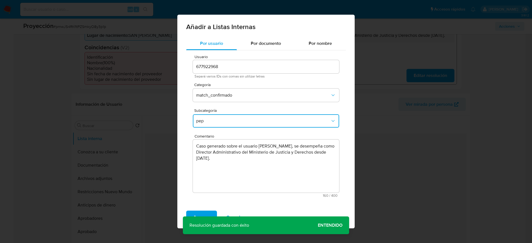
drag, startPoint x: 207, startPoint y: 212, endPoint x: 207, endPoint y: 199, distance: 12.2
click at [207, 212] on span "Agregar" at bounding box center [202, 218] width 16 height 12
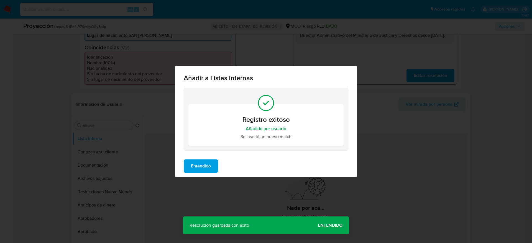
click at [187, 169] on button "Entendido" at bounding box center [201, 166] width 34 height 13
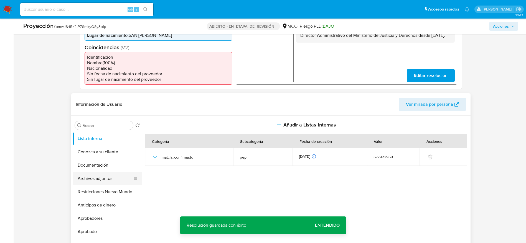
click at [110, 183] on button "Archivos adjuntos" at bounding box center [105, 178] width 65 height 13
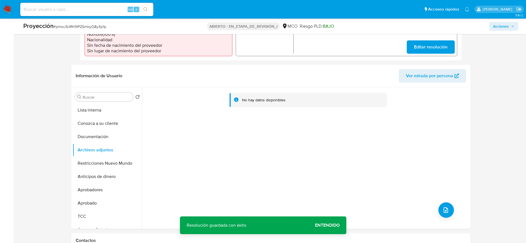
scroll to position [208, 0]
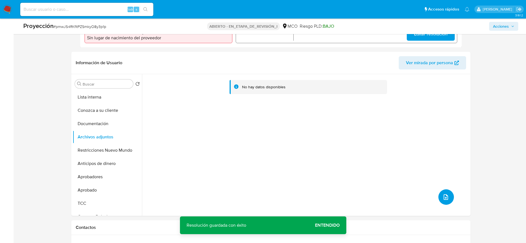
click at [447, 199] on button "subir archivo" at bounding box center [446, 198] width 16 height 16
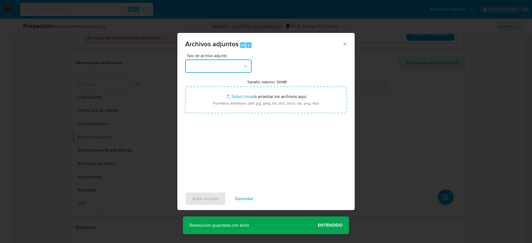
click at [242, 67] on button "button" at bounding box center [218, 66] width 67 height 13
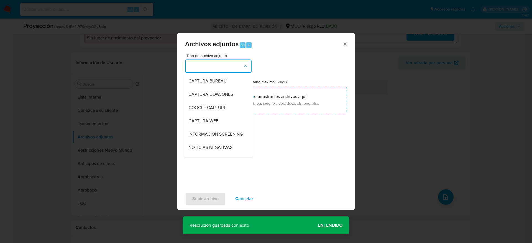
click at [233, 133] on span "INFORMACIÓN SCREENING" at bounding box center [216, 135] width 54 height 6
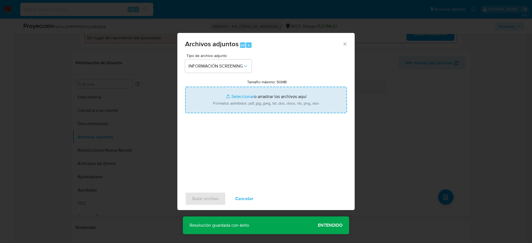
click at [240, 102] on input "Tamaño máximo: 50MB Seleccionar archivos" at bounding box center [266, 100] width 162 height 27
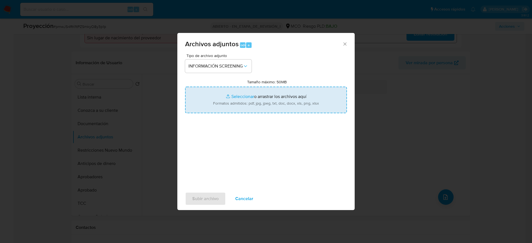
type input "C:\fakepath\_Ana Maria Rueda Rodriguez_ - Buscar con Google.pdf"
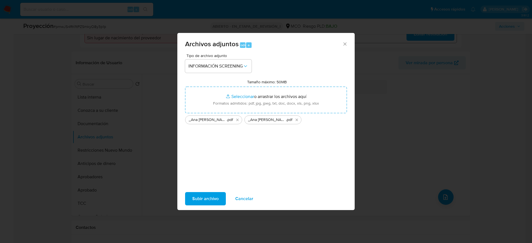
click at [207, 199] on span "Subir archivo" at bounding box center [205, 199] width 26 height 12
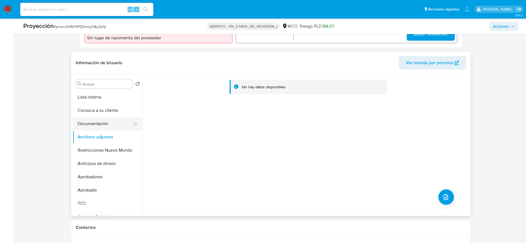
click at [101, 126] on button "Documentación" at bounding box center [105, 123] width 65 height 13
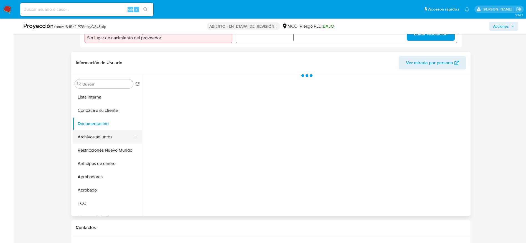
click at [106, 136] on button "Archivos adjuntos" at bounding box center [105, 137] width 65 height 13
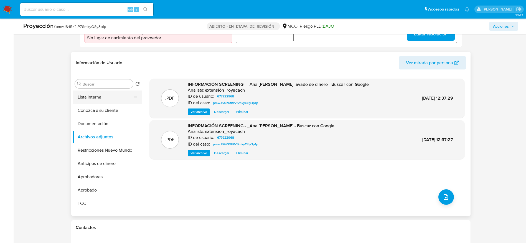
click at [83, 94] on button "Lista interna" at bounding box center [105, 97] width 65 height 13
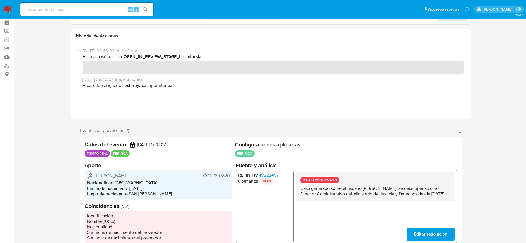
scroll to position [0, 0]
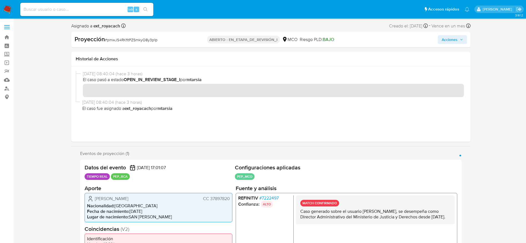
click at [464, 41] on button "Acciones" at bounding box center [452, 39] width 29 height 9
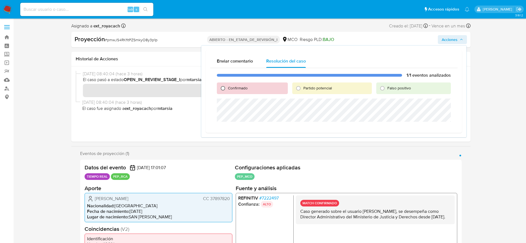
click at [225, 86] on input "Confirmado" at bounding box center [223, 88] width 9 height 9
radio input "true"
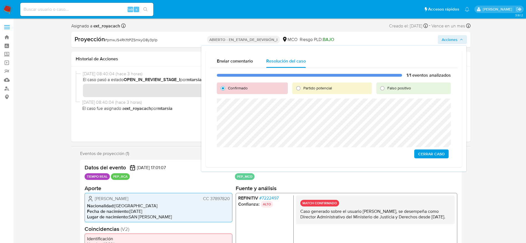
click at [444, 157] on span "Cerrar Caso" at bounding box center [431, 154] width 27 height 8
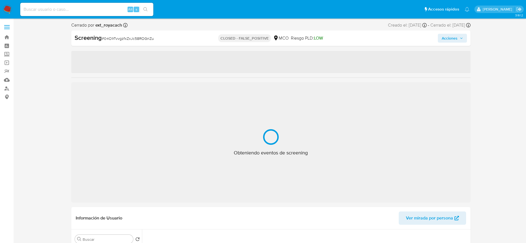
select select "10"
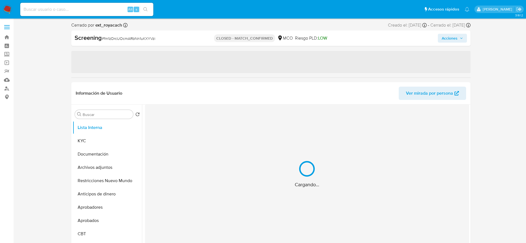
select select "10"
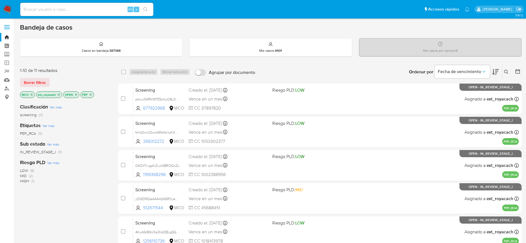
click at [10, 8] on img at bounding box center [7, 9] width 9 height 9
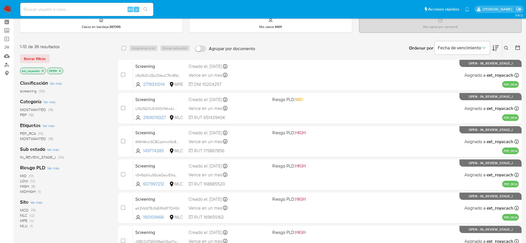
scroll to position [42, 0]
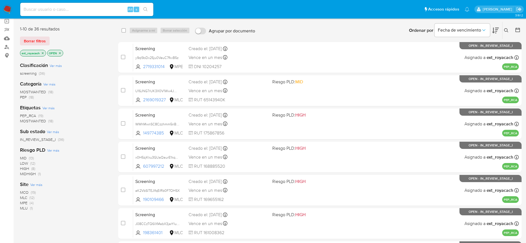
click at [32, 116] on span "PEP_RCA" at bounding box center [28, 116] width 16 height 6
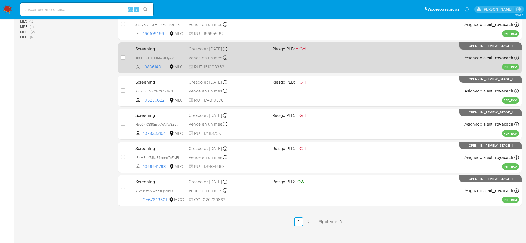
scroll to position [214, 0]
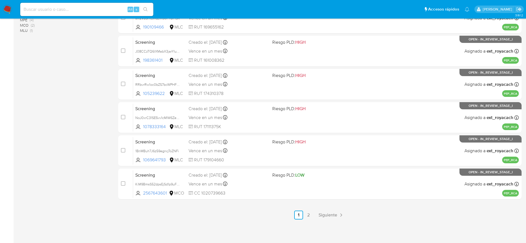
click at [310, 209] on div "select-all-cases-checkbox Asignarme a mí Borrar selección Agrupar por documento…" at bounding box center [319, 34] width 403 height 371
click at [312, 214] on link "2" at bounding box center [308, 215] width 9 height 9
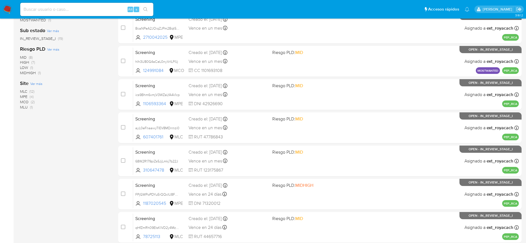
scroll to position [125, 0]
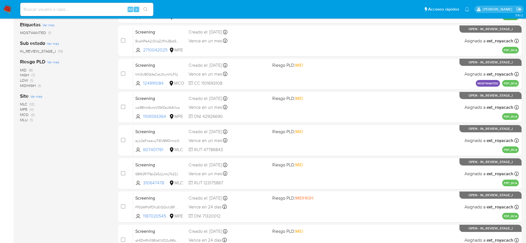
click at [30, 103] on span "(12)" at bounding box center [31, 104] width 5 height 6
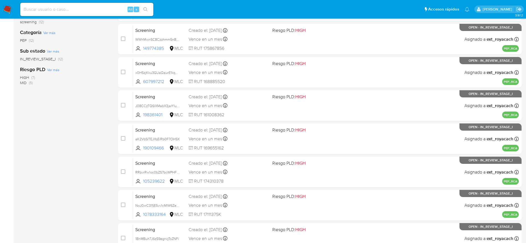
scroll to position [6, 0]
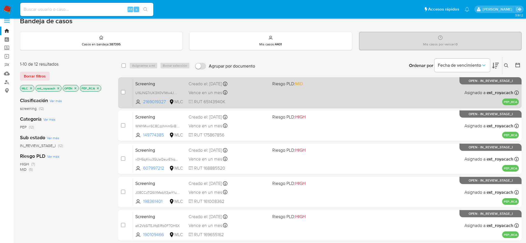
click at [212, 90] on span "Vence en un mes" at bounding box center [206, 93] width 34 height 6
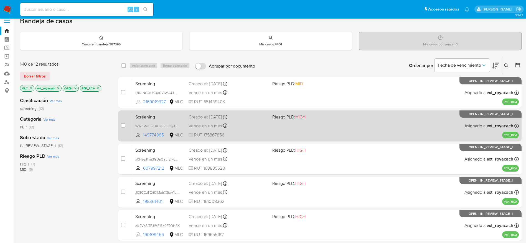
click at [207, 124] on span "Vence en un mes" at bounding box center [206, 126] width 34 height 6
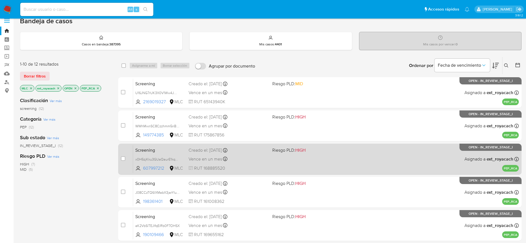
click at [217, 161] on span "Vence en un mes" at bounding box center [206, 159] width 34 height 6
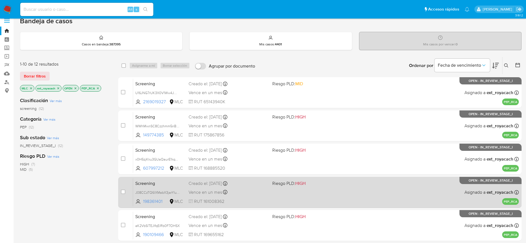
click at [208, 197] on div "Screening J08CCzTQ6lXMabX3jarYIuVy 198361401 MLC Riesgo PLD: HIGH Creado el: [D…" at bounding box center [326, 193] width 386 height 28
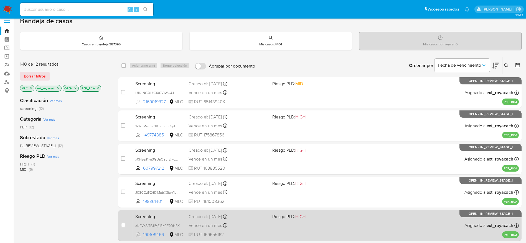
click at [252, 228] on div "Vence en un mes Vence el [DATE] 07:05:56" at bounding box center [228, 225] width 79 height 7
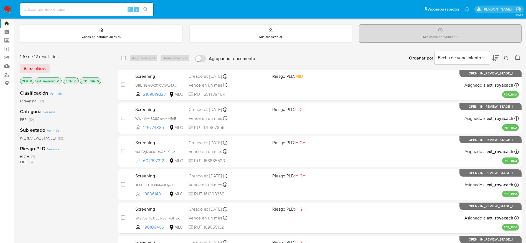
scroll to position [173, 0]
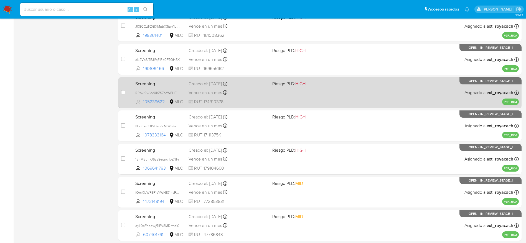
click at [243, 91] on div "Vence en un mes Vence el [DATE] 07:05:40" at bounding box center [228, 92] width 79 height 7
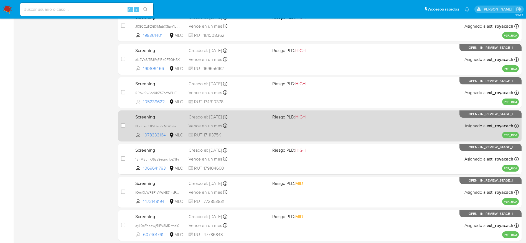
click at [204, 130] on div "Screening NoJ0xrC31SE5vv1cMIW6Zend 1078333164 MLC Riesgo PLD: HIGH Creado el: […" at bounding box center [326, 126] width 386 height 28
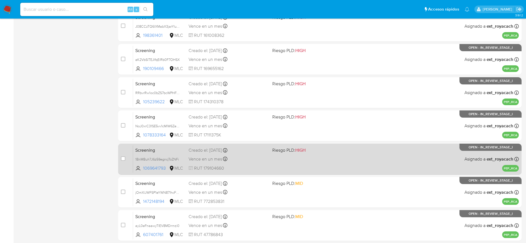
click at [230, 152] on div "Creado el: [DATE] Creado el: [DATE] 07:05:34" at bounding box center [228, 151] width 79 height 6
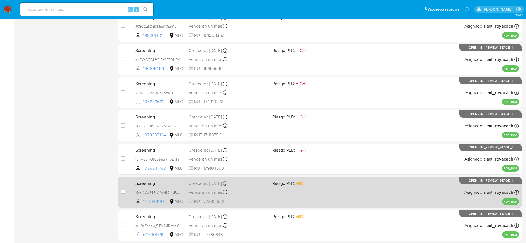
click at [259, 184] on div "Creado el: [DATE] Creado el: [DATE] 07:25:14" at bounding box center [228, 184] width 79 height 6
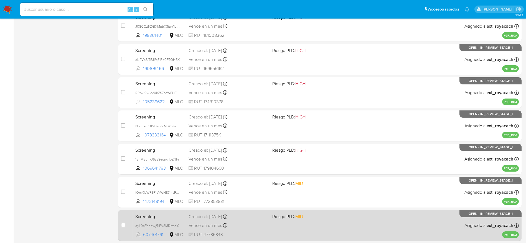
click at [244, 217] on div "Creado el: [DATE] Creado el: [DATE] 12:06:58" at bounding box center [228, 217] width 79 height 6
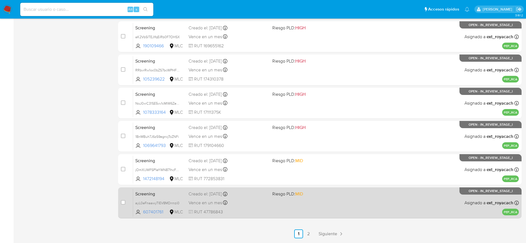
scroll to position [214, 0]
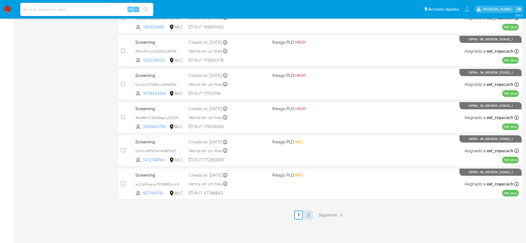
click at [306, 212] on link "2" at bounding box center [308, 215] width 9 height 9
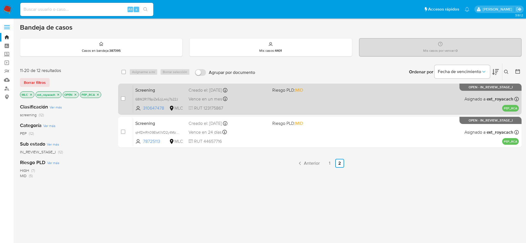
click at [260, 95] on div "Screening 68W2R179piZs5JjLmkj7b22J 310647478 MLC Riesgo PLD: MID Creado el: [DA…" at bounding box center [326, 99] width 386 height 28
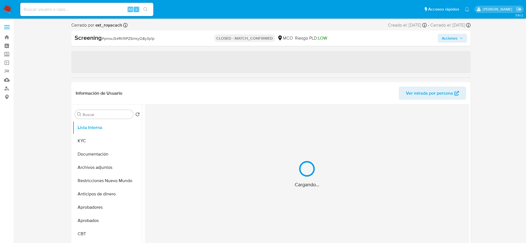
select select "10"
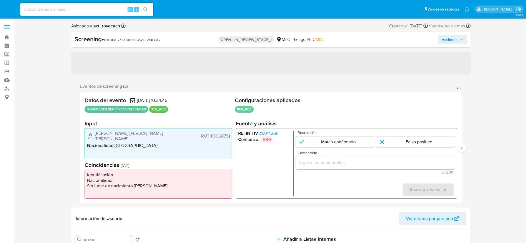
select select "10"
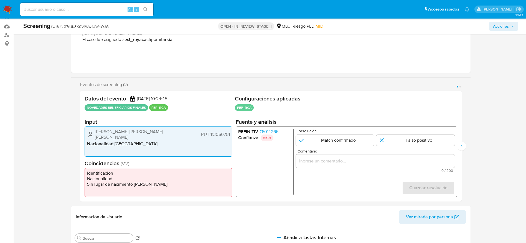
scroll to position [83, 0]
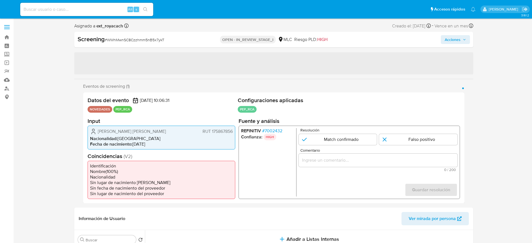
select select "10"
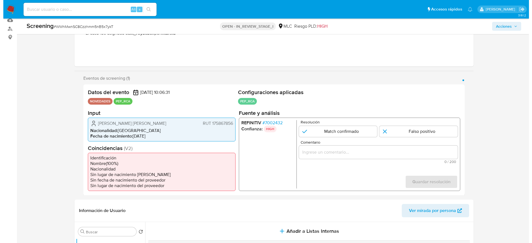
scroll to position [83, 0]
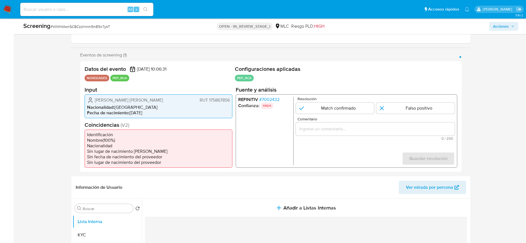
click at [271, 102] on span "# 7002432" at bounding box center [269, 100] width 20 height 6
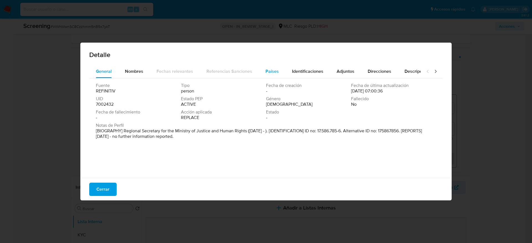
click at [266, 72] on span "Países" at bounding box center [272, 71] width 13 height 6
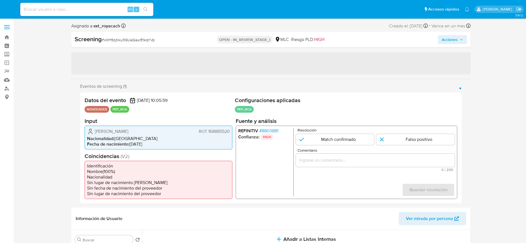
select select "10"
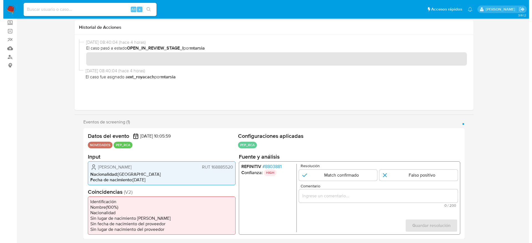
scroll to position [83, 0]
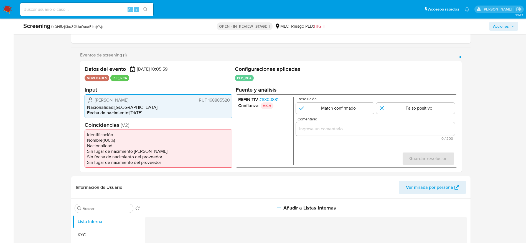
click at [276, 99] on span "# 8803881" at bounding box center [268, 100] width 19 height 6
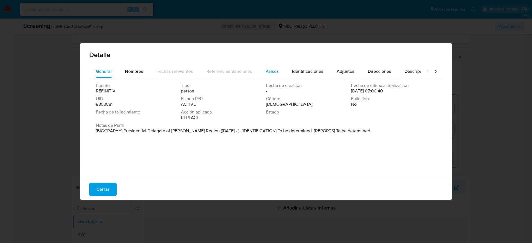
click at [275, 68] on div "Países" at bounding box center [272, 71] width 13 height 13
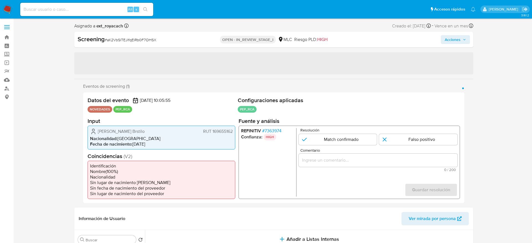
select select "10"
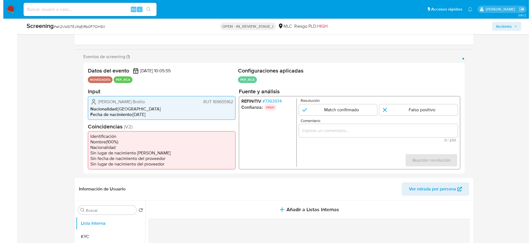
scroll to position [83, 0]
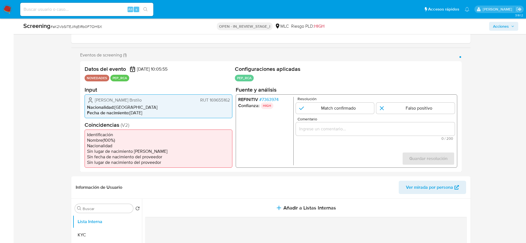
click at [276, 100] on span "# 7363974" at bounding box center [268, 100] width 19 height 6
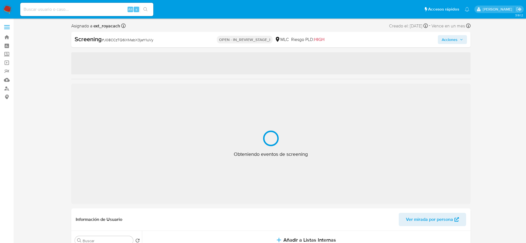
select select "10"
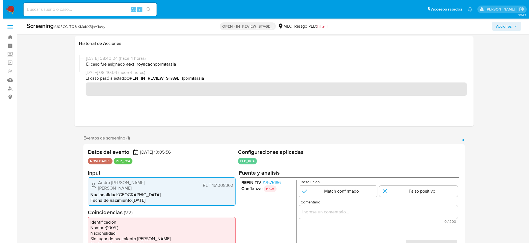
scroll to position [83, 0]
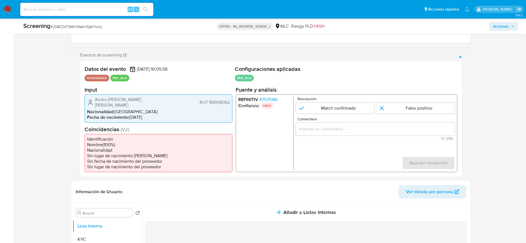
click at [266, 100] on span "# 7575186" at bounding box center [268, 100] width 18 height 6
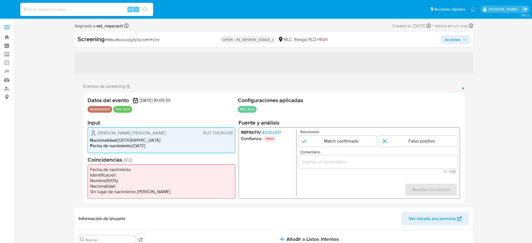
select select "10"
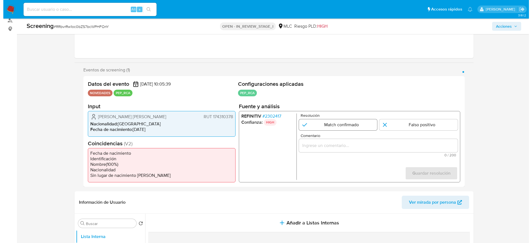
scroll to position [83, 0]
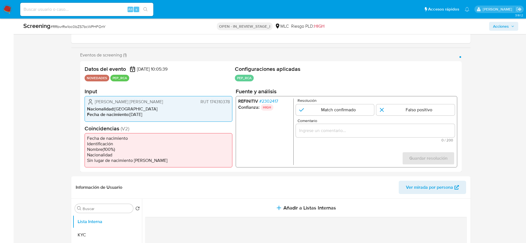
click at [275, 100] on span "# 2302417" at bounding box center [268, 102] width 19 height 6
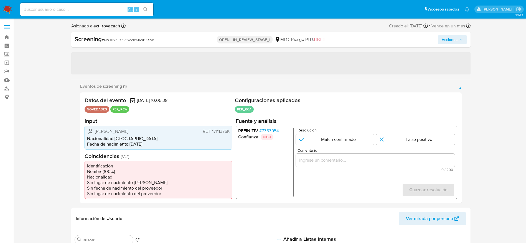
select select "10"
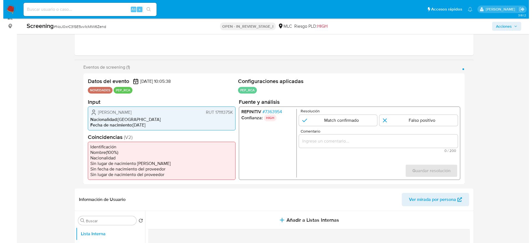
scroll to position [83, 0]
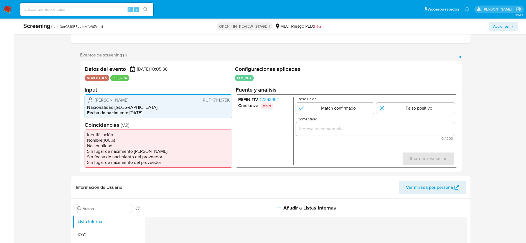
click at [266, 100] on span "# 7363954" at bounding box center [269, 100] width 20 height 6
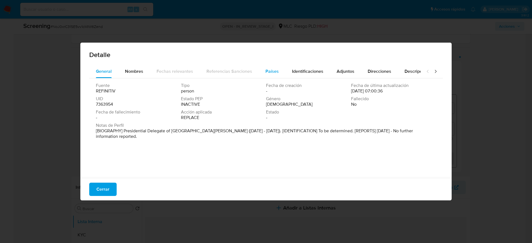
click at [272, 67] on div "Países" at bounding box center [272, 71] width 13 height 13
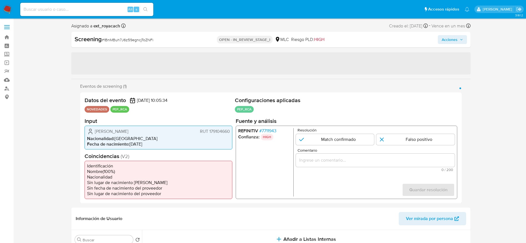
select select "10"
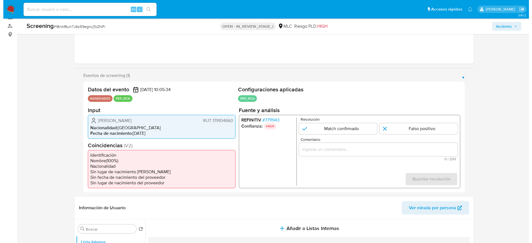
scroll to position [83, 0]
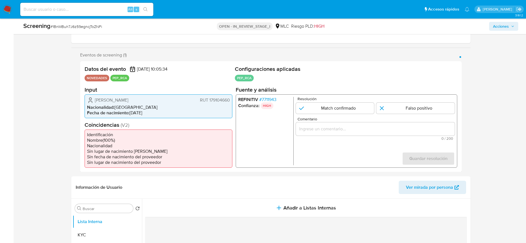
click at [269, 100] on span "# 7711943" at bounding box center [267, 100] width 17 height 6
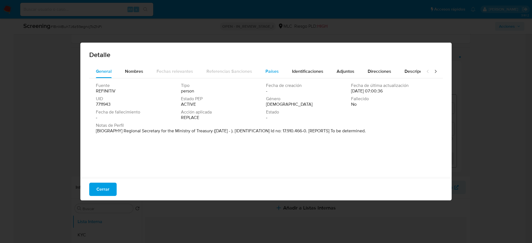
click at [260, 67] on button "Países" at bounding box center [272, 71] width 27 height 13
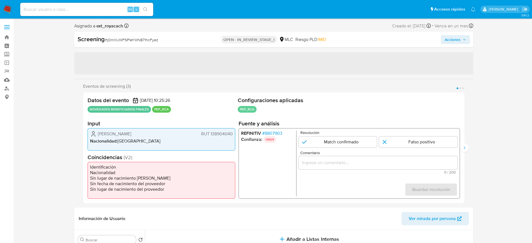
select select "10"
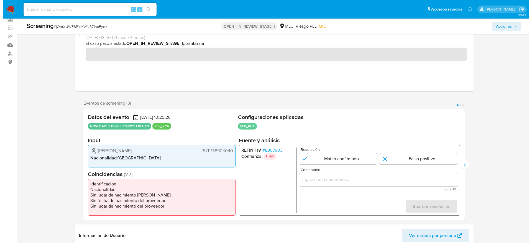
scroll to position [42, 0]
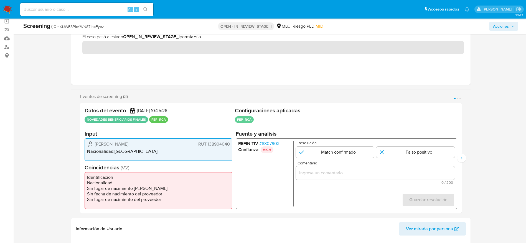
click at [264, 145] on span "# 8807903" at bounding box center [269, 144] width 20 height 6
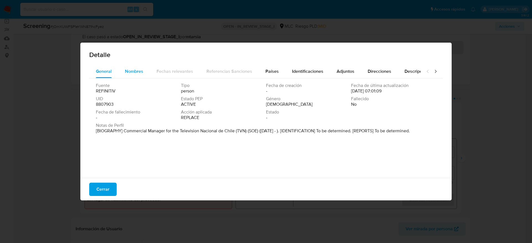
click at [128, 74] on span "Nombres" at bounding box center [134, 71] width 18 height 6
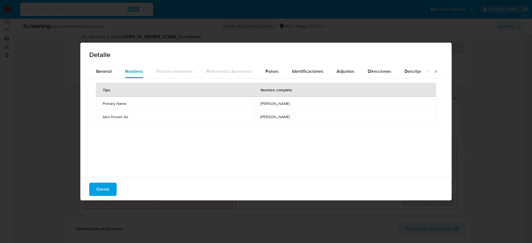
click at [126, 77] on div "Nombres" at bounding box center [134, 71] width 18 height 13
click at [111, 78] on div "Tipo Nombre completo Primary Name sebastian sanchez ferrer Also Known As sebast…" at bounding box center [266, 126] width 354 height 97
click at [117, 70] on button "General" at bounding box center [103, 71] width 29 height 13
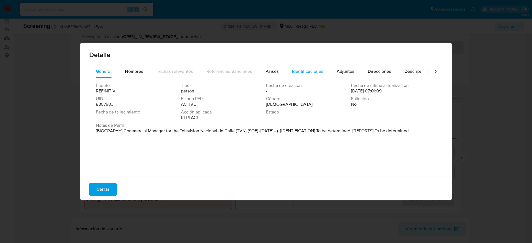
click at [292, 72] on span "Identificaciones" at bounding box center [307, 71] width 31 height 6
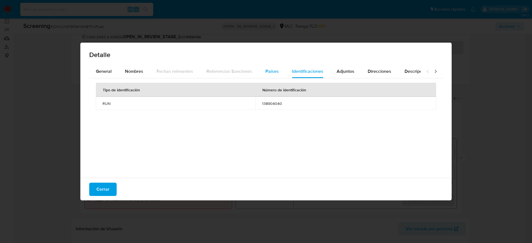
click at [277, 72] on button "Países" at bounding box center [272, 71] width 27 height 13
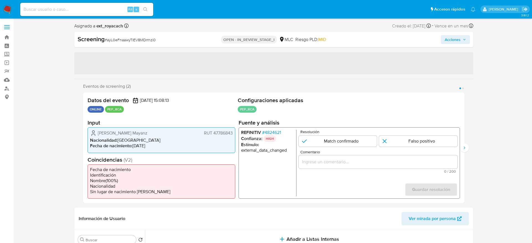
select select "10"
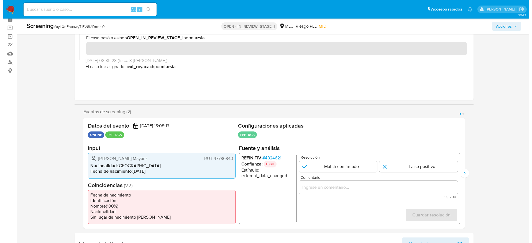
scroll to position [83, 0]
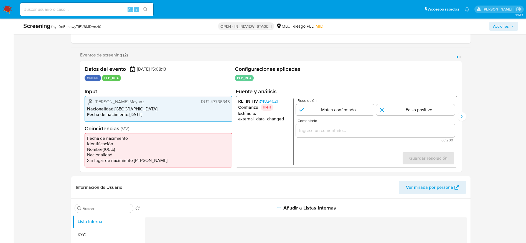
click at [271, 101] on span "# 4824621" at bounding box center [268, 102] width 19 height 6
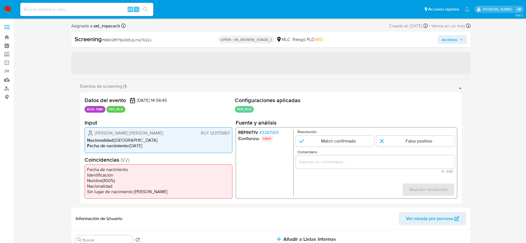
select select "10"
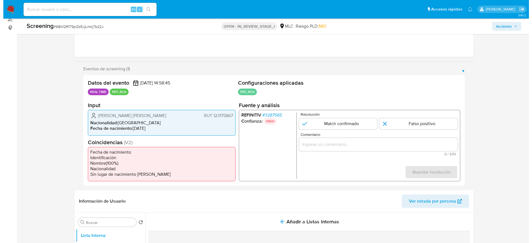
scroll to position [83, 0]
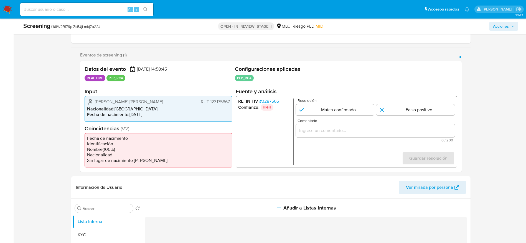
click at [280, 102] on li "REFINITIV # 3287565" at bounding box center [264, 102] width 53 height 6
click at [267, 104] on p "HIGH" at bounding box center [266, 107] width 13 height 7
click at [267, 101] on span "# 3287565" at bounding box center [269, 102] width 20 height 6
